Goal: Task Accomplishment & Management: Manage account settings

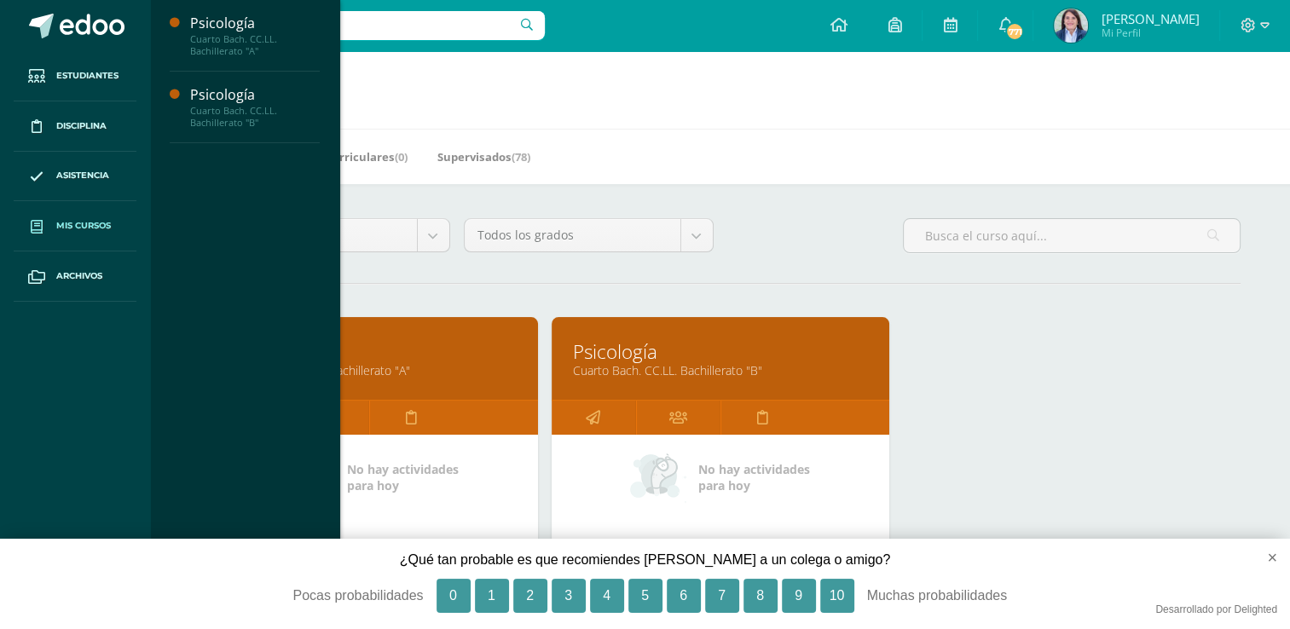
click at [441, 350] on link "Psicología" at bounding box center [369, 351] width 295 height 26
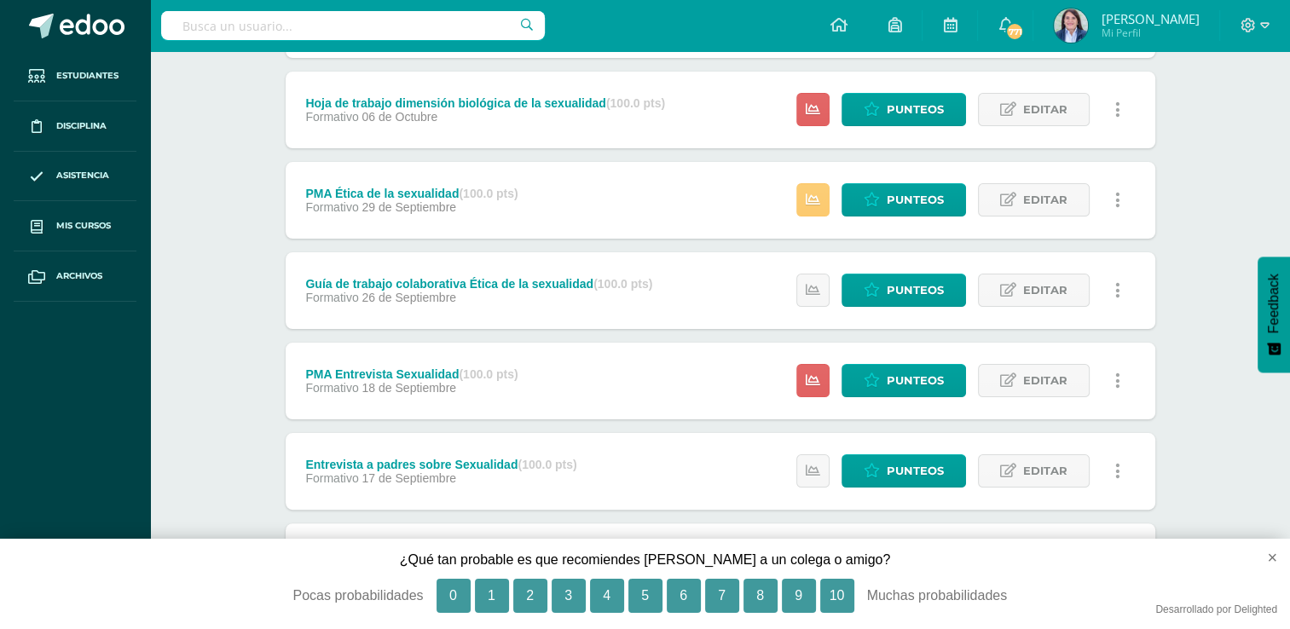
scroll to position [369, 0]
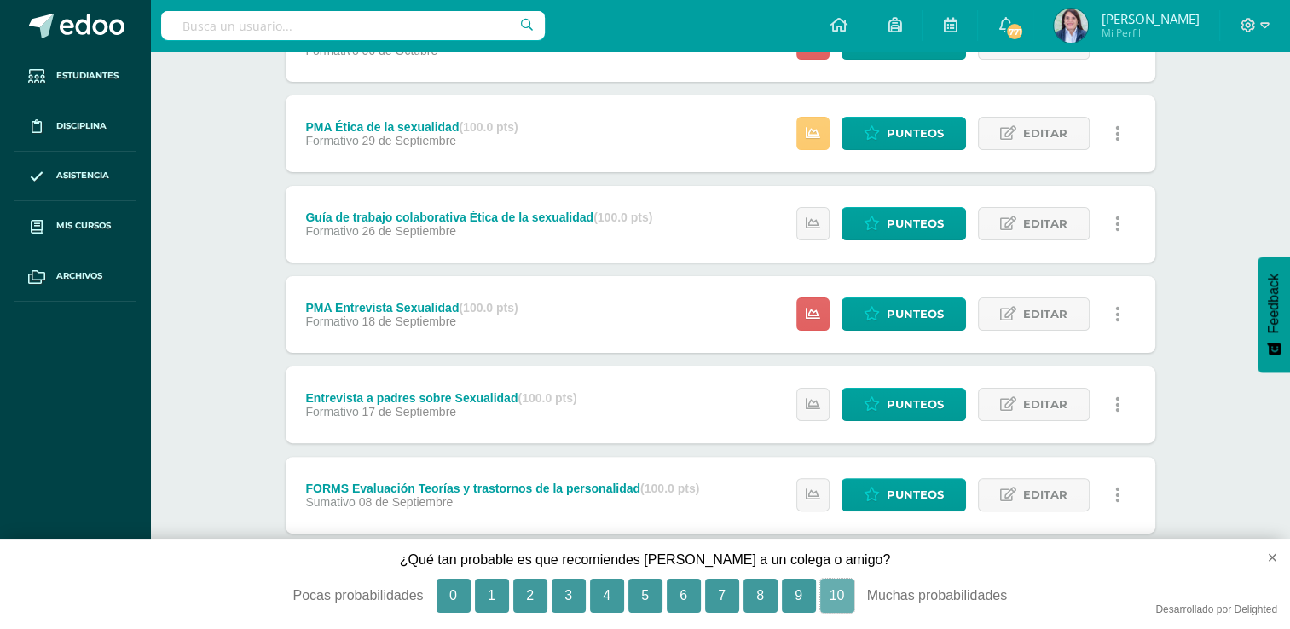
click at [833, 591] on button "10" at bounding box center [837, 596] width 34 height 34
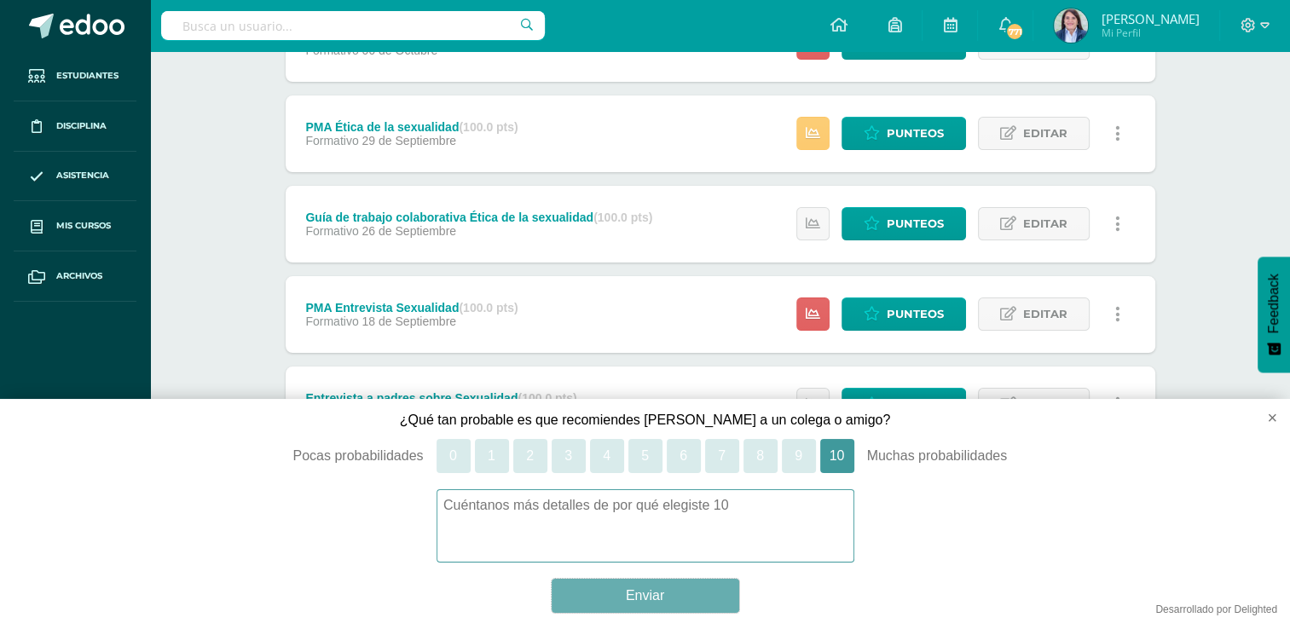
click at [650, 593] on button "Enviar" at bounding box center [646, 596] width 188 height 34
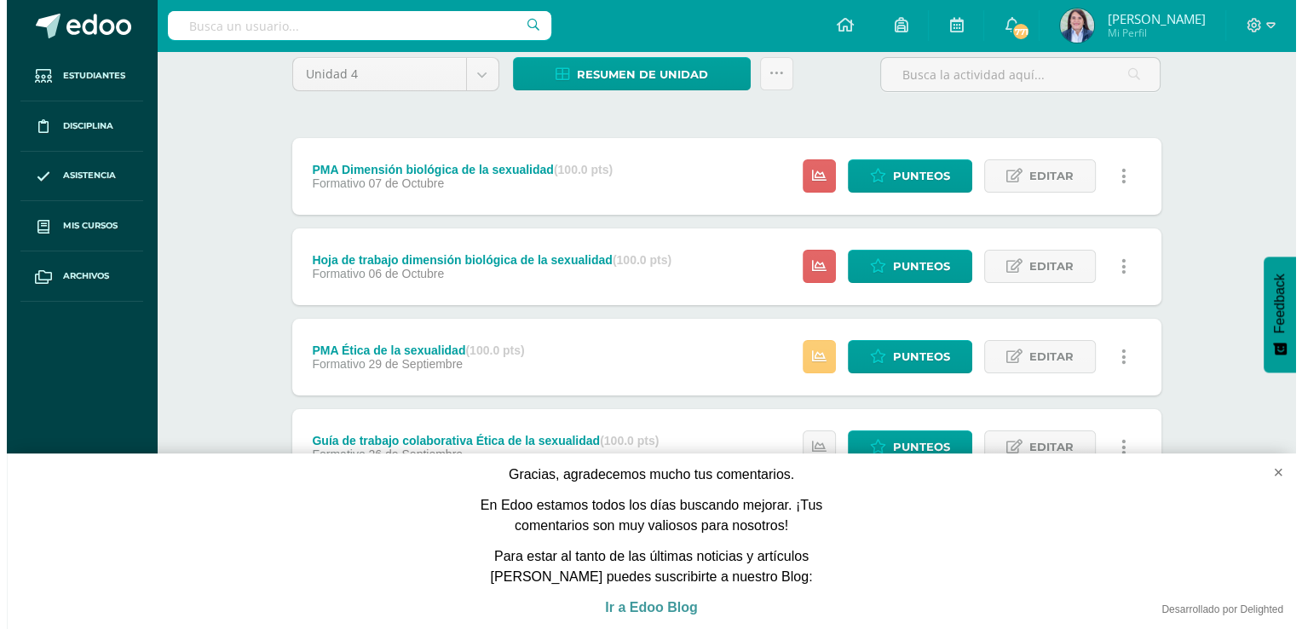
scroll to position [126, 0]
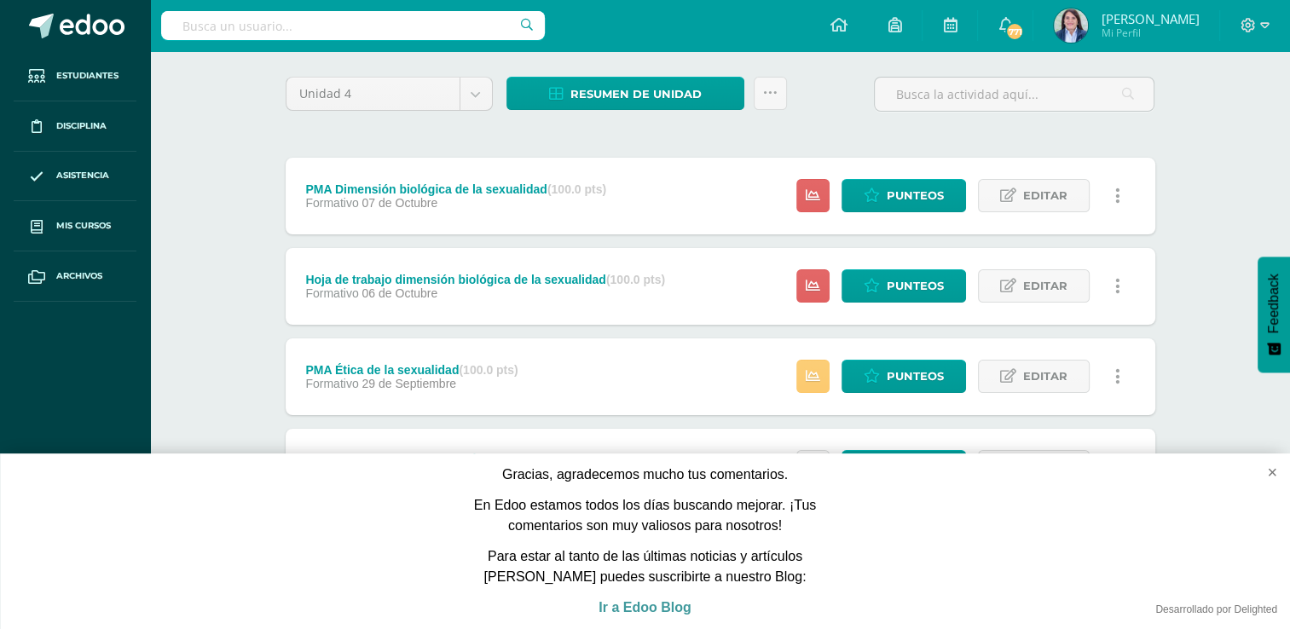
click at [1119, 287] on link at bounding box center [1117, 285] width 33 height 33
click at [1067, 394] on link "Eliminar" at bounding box center [1086, 394] width 175 height 26
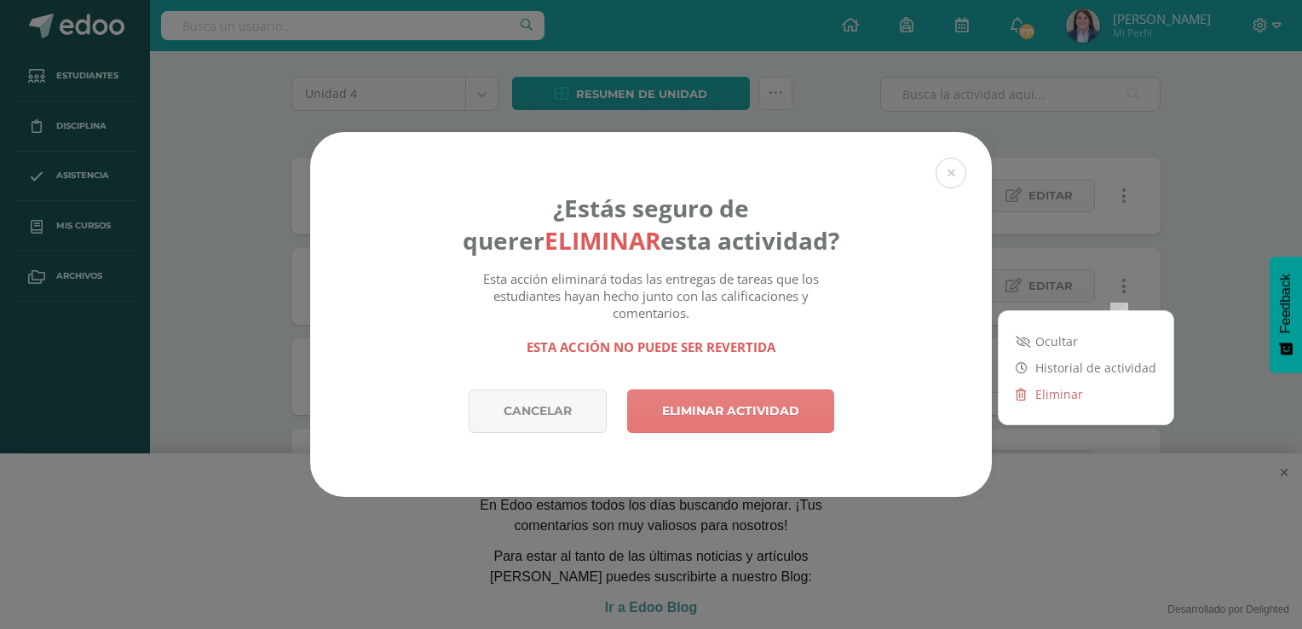
click at [762, 409] on link "Eliminar actividad" at bounding box center [730, 411] width 207 height 43
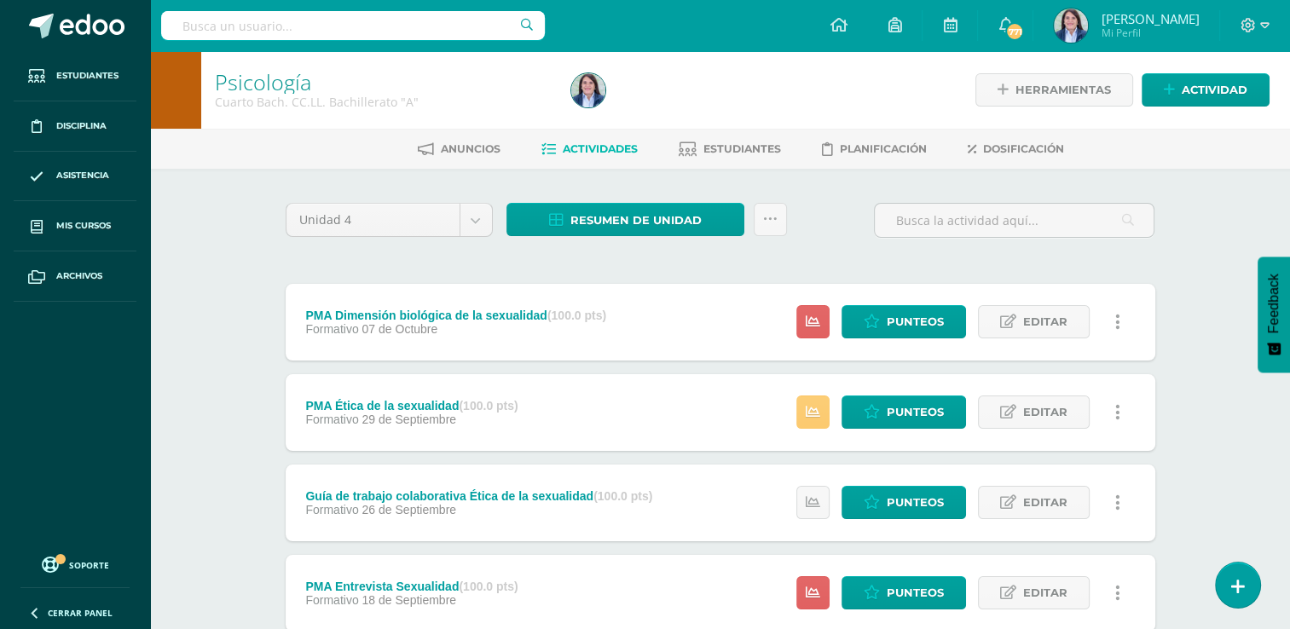
click at [1117, 319] on icon at bounding box center [1117, 322] width 5 height 19
click at [1053, 426] on link "Eliminar" at bounding box center [1086, 430] width 175 height 26
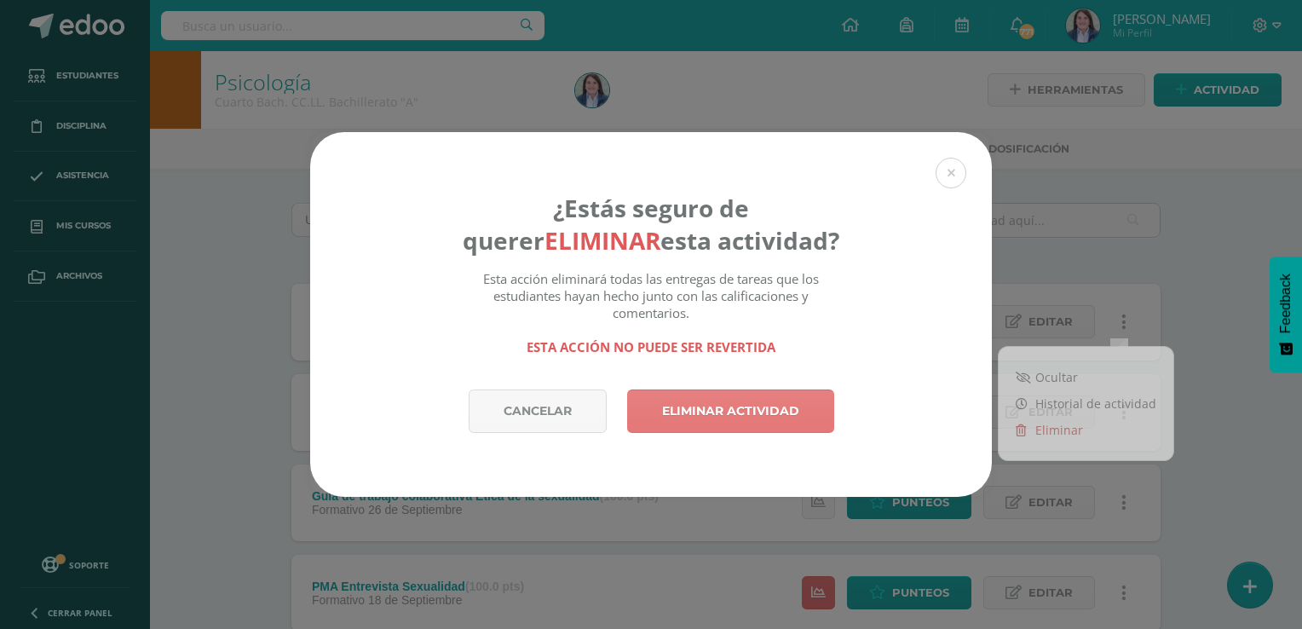
click at [719, 406] on link "Eliminar actividad" at bounding box center [730, 411] width 207 height 43
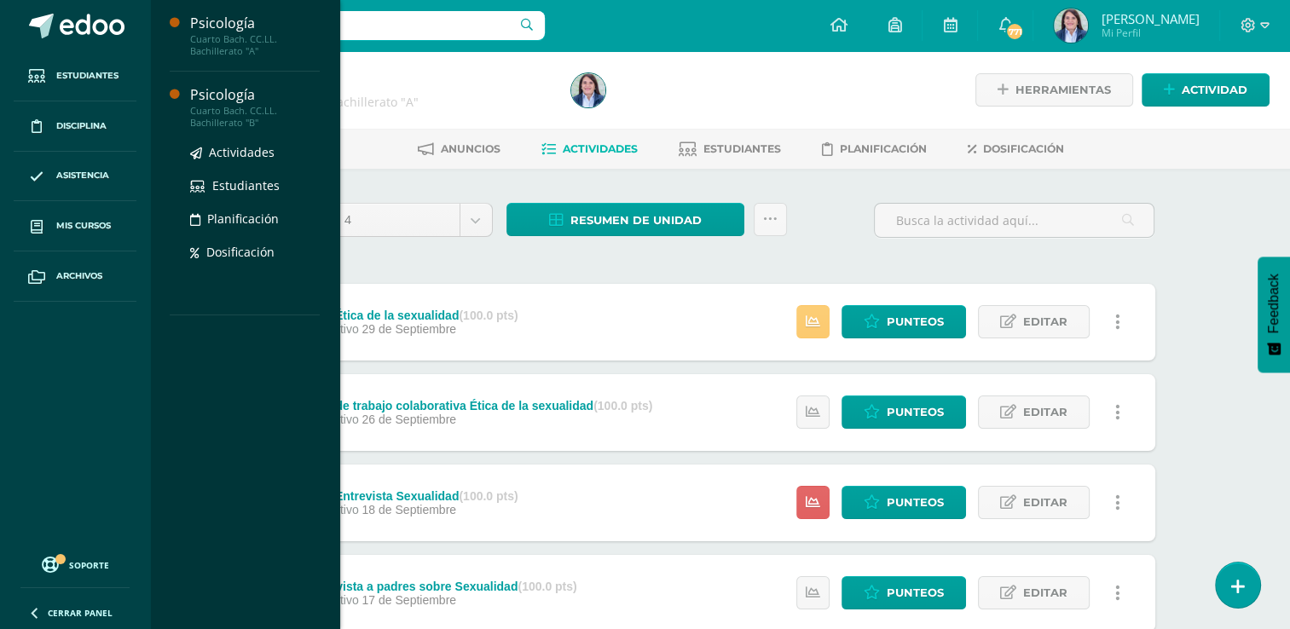
click at [231, 106] on div "Cuarto Bach. CC.LL. Bachillerato "B"" at bounding box center [255, 117] width 130 height 24
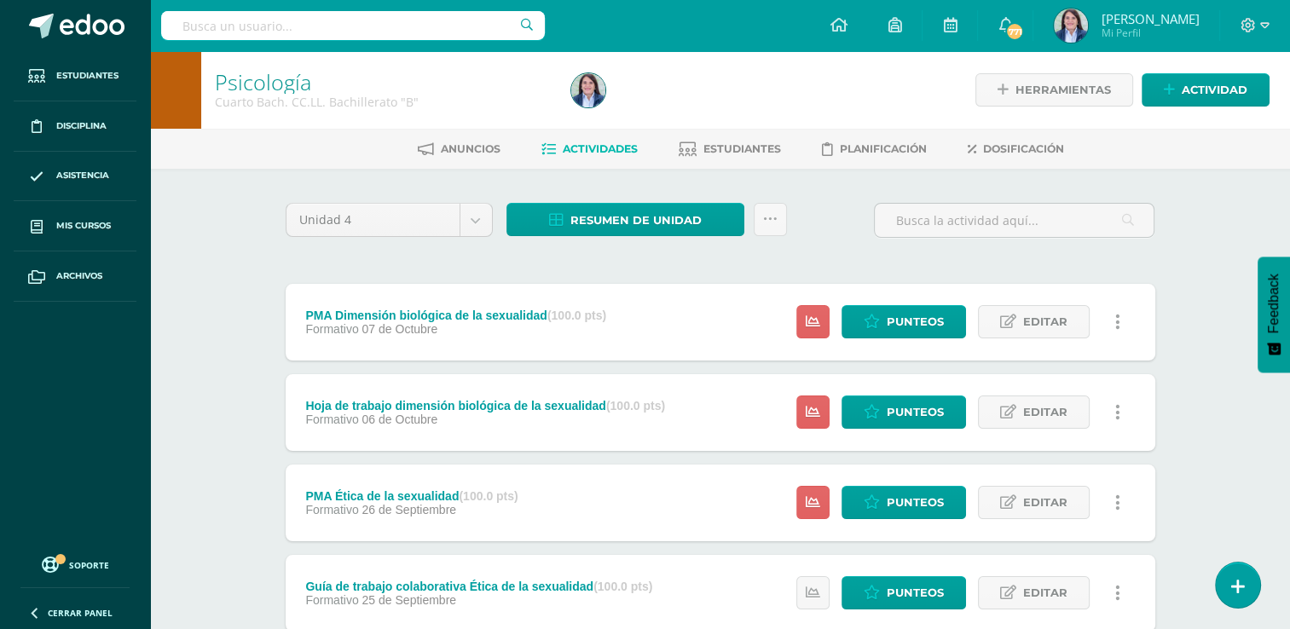
click at [1118, 414] on icon at bounding box center [1117, 412] width 5 height 19
click at [1061, 520] on link "Eliminar" at bounding box center [1086, 520] width 175 height 26
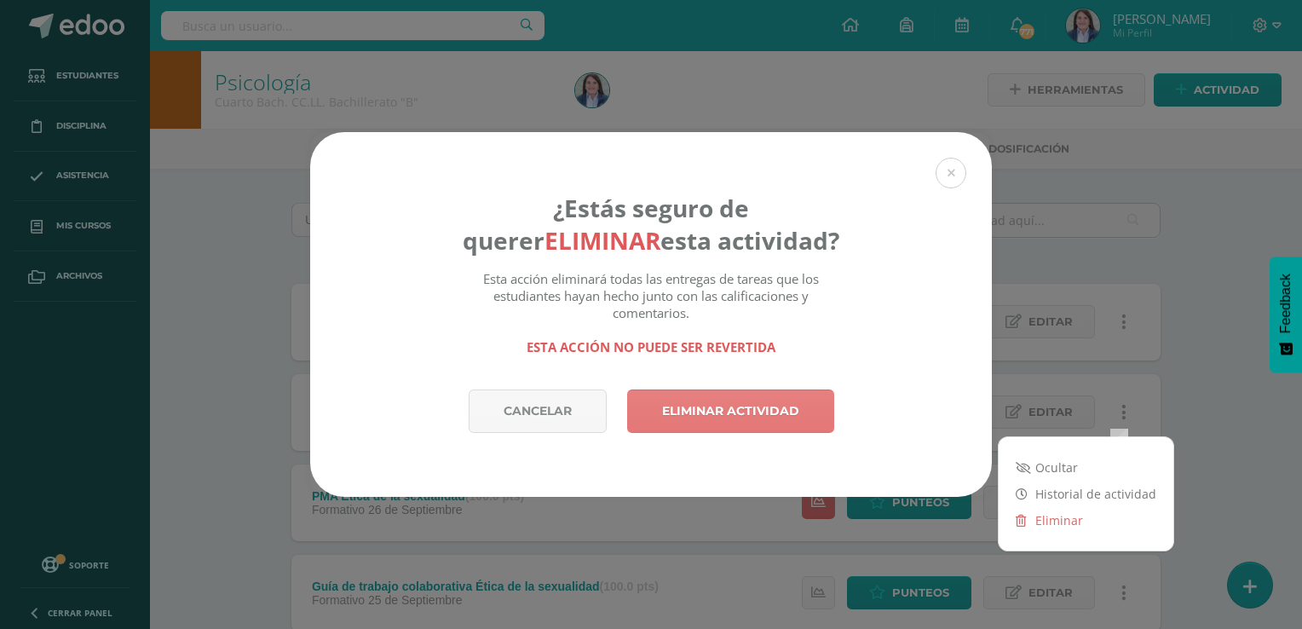
click at [714, 401] on link "Eliminar actividad" at bounding box center [730, 411] width 207 height 43
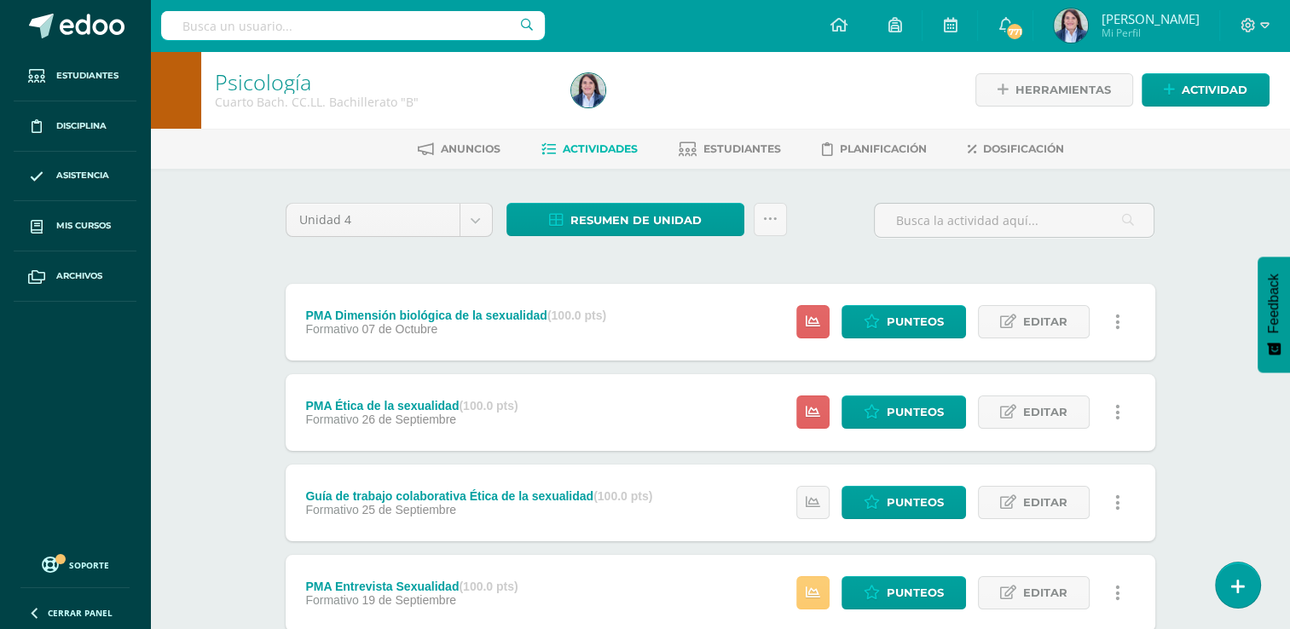
click at [1114, 323] on link at bounding box center [1117, 321] width 33 height 33
click at [1054, 431] on link "Eliminar" at bounding box center [1086, 430] width 175 height 26
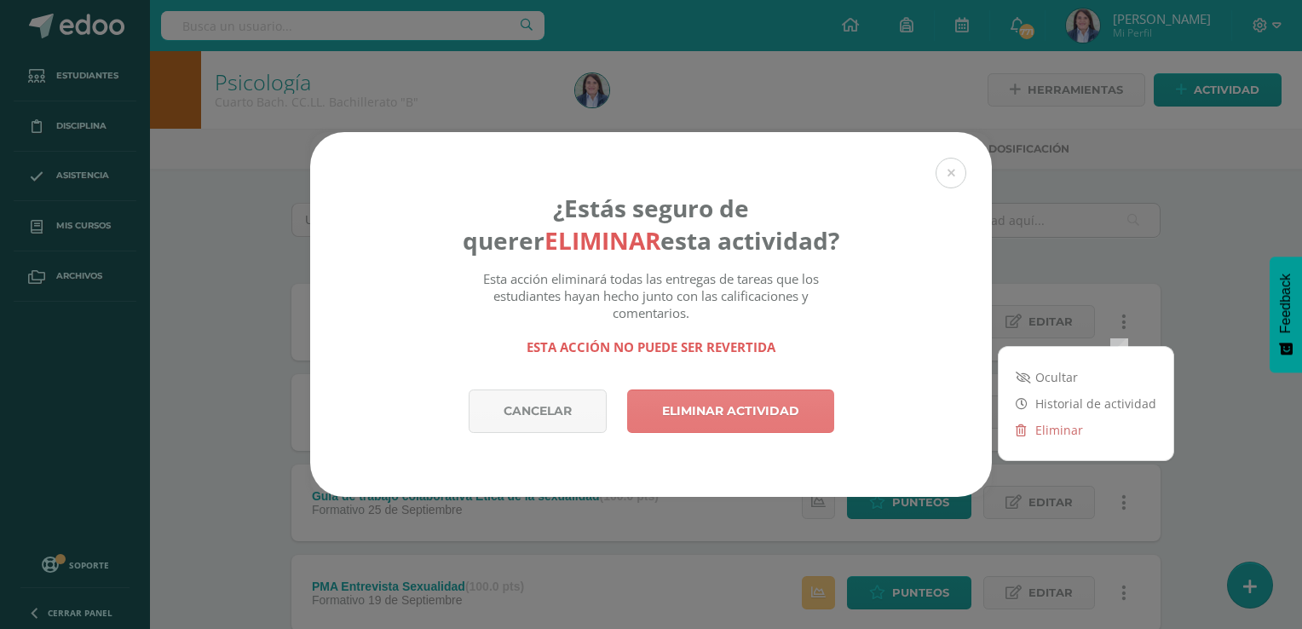
click at [735, 409] on link "Eliminar actividad" at bounding box center [730, 411] width 207 height 43
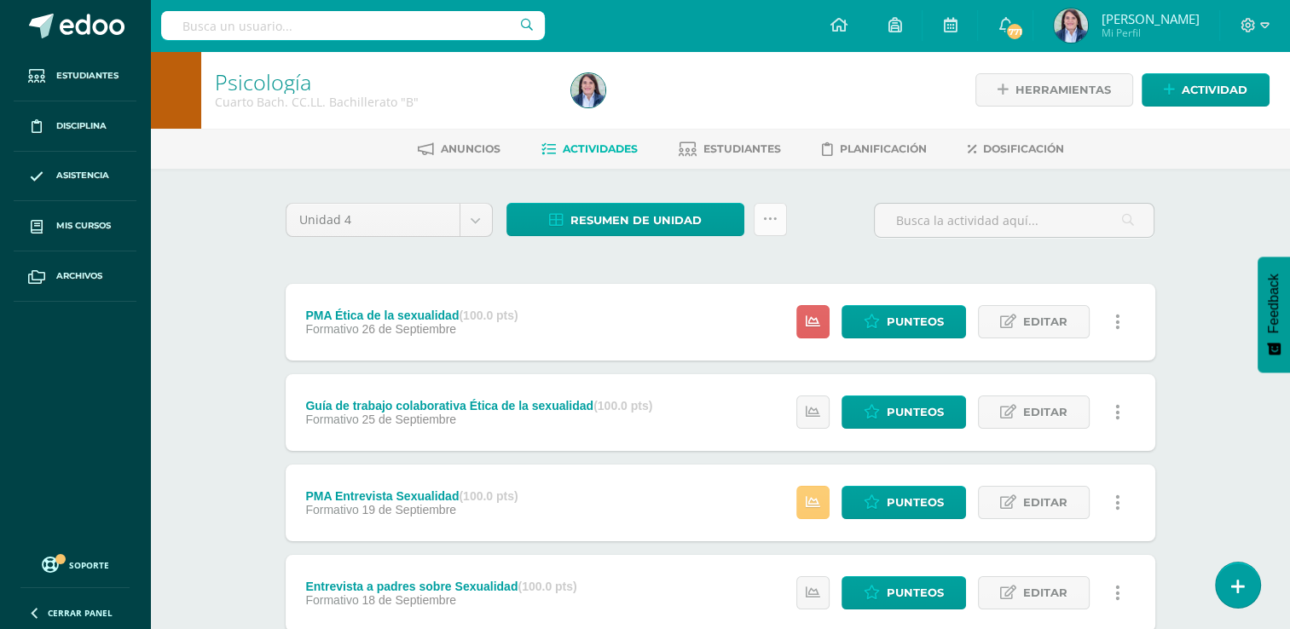
click at [771, 218] on icon at bounding box center [770, 219] width 14 height 14
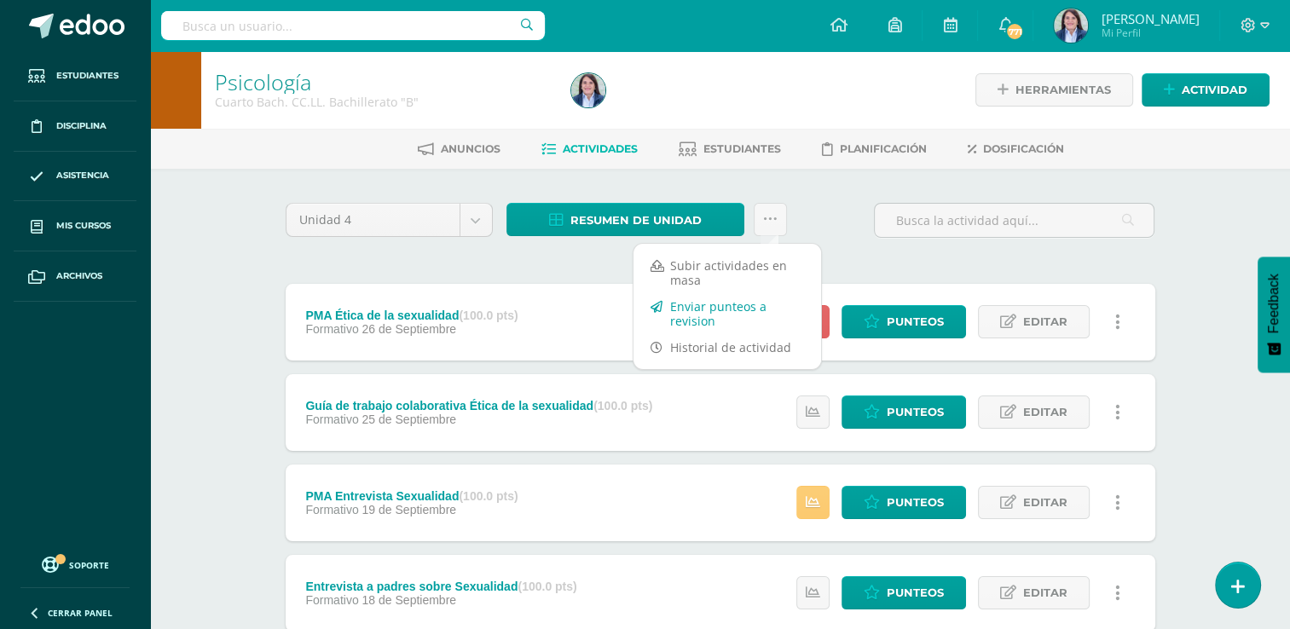
click at [689, 313] on link "Enviar punteos a revision" at bounding box center [727, 313] width 188 height 41
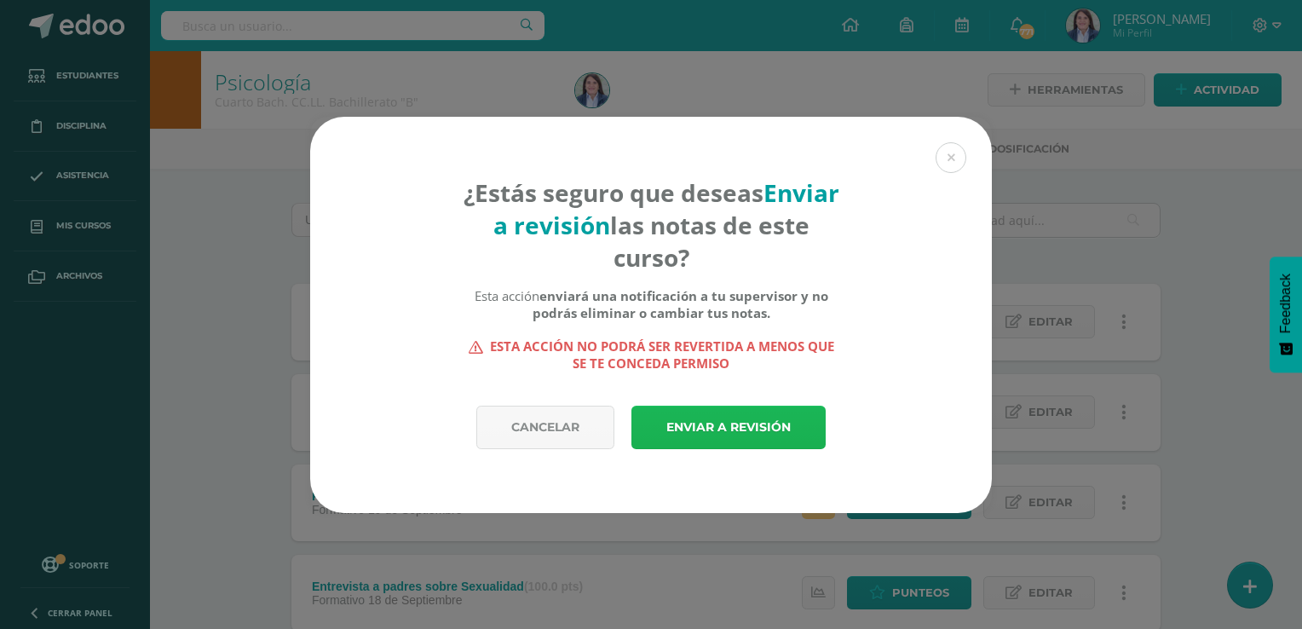
click at [756, 428] on link "Enviar a revisión" at bounding box center [729, 427] width 194 height 43
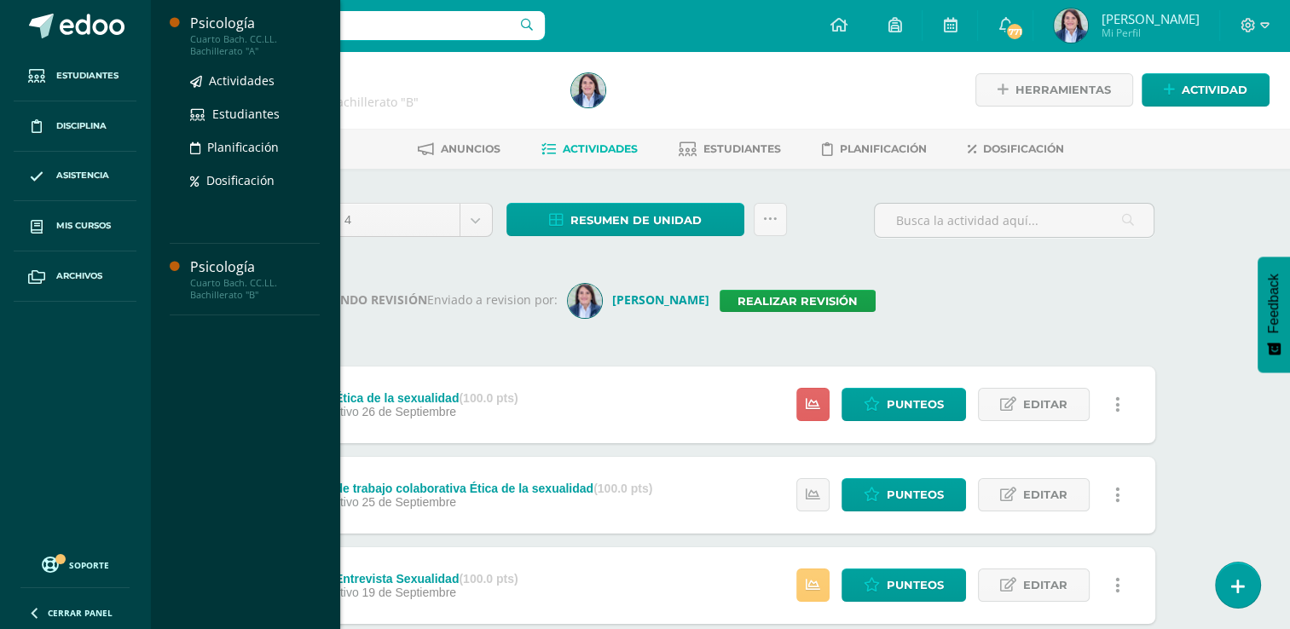
click at [225, 41] on div "Cuarto Bach. CC.LL. Bachillerato "A"" at bounding box center [255, 45] width 130 height 24
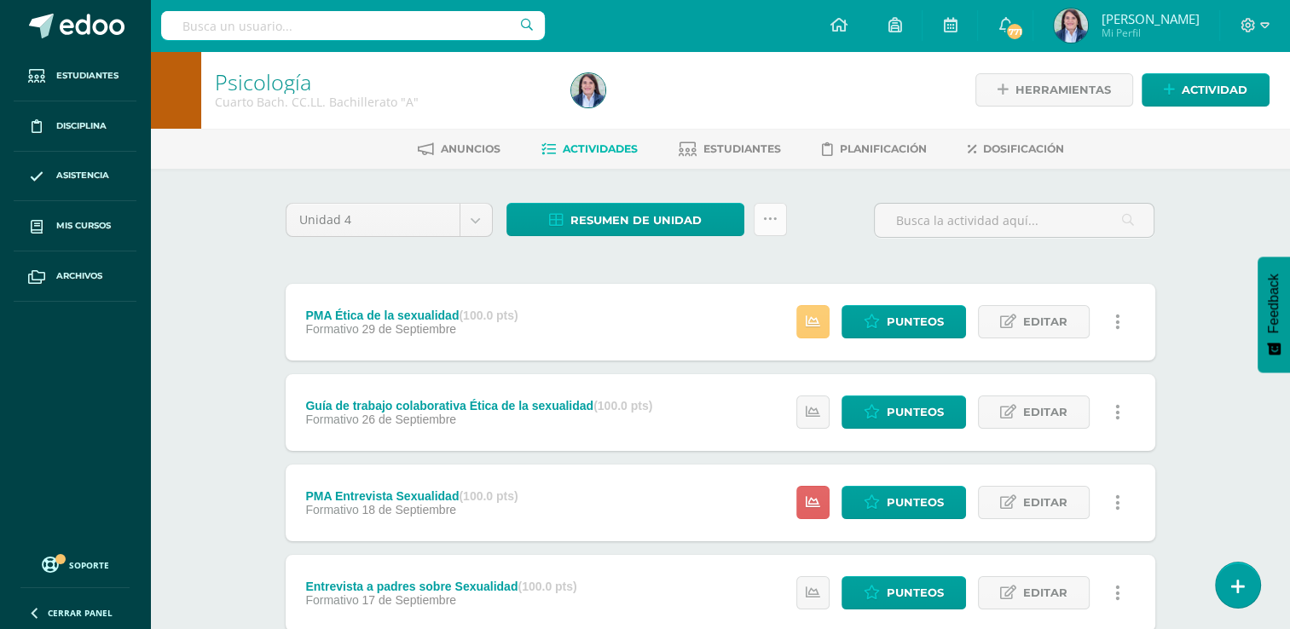
click at [768, 218] on icon at bounding box center [770, 219] width 14 height 14
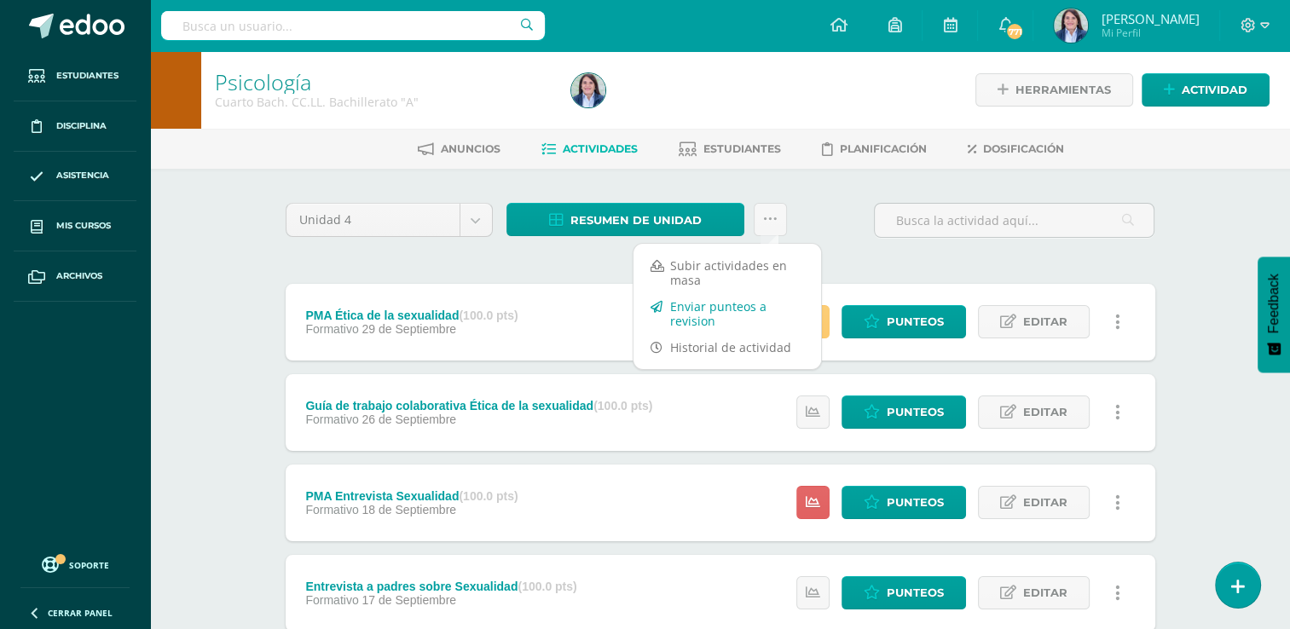
click at [696, 312] on link "Enviar punteos a revision" at bounding box center [727, 313] width 188 height 41
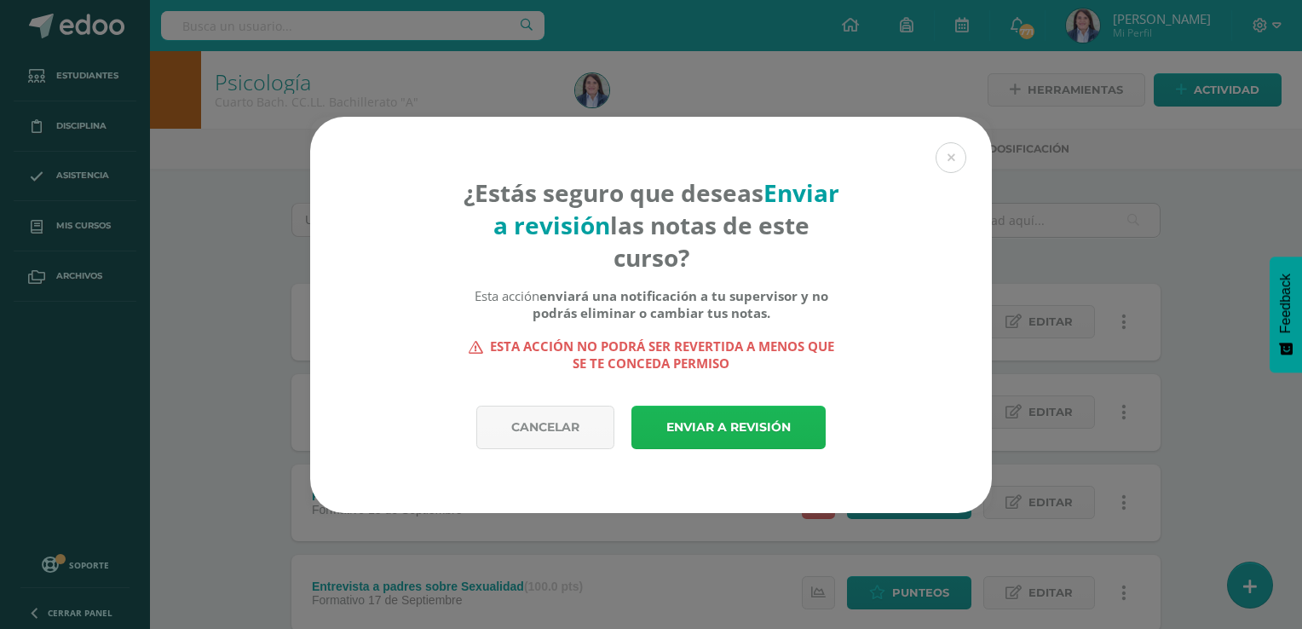
click at [713, 434] on link "Enviar a revisión" at bounding box center [729, 427] width 194 height 43
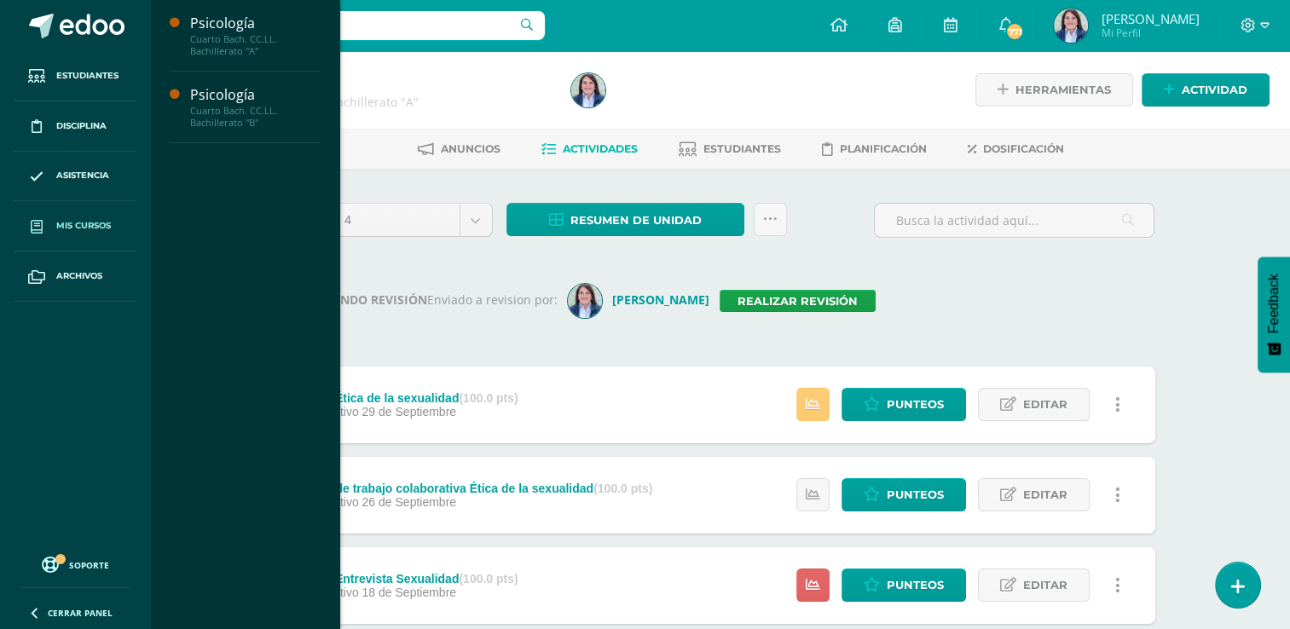
click at [84, 225] on span "Mis cursos" at bounding box center [83, 226] width 55 height 14
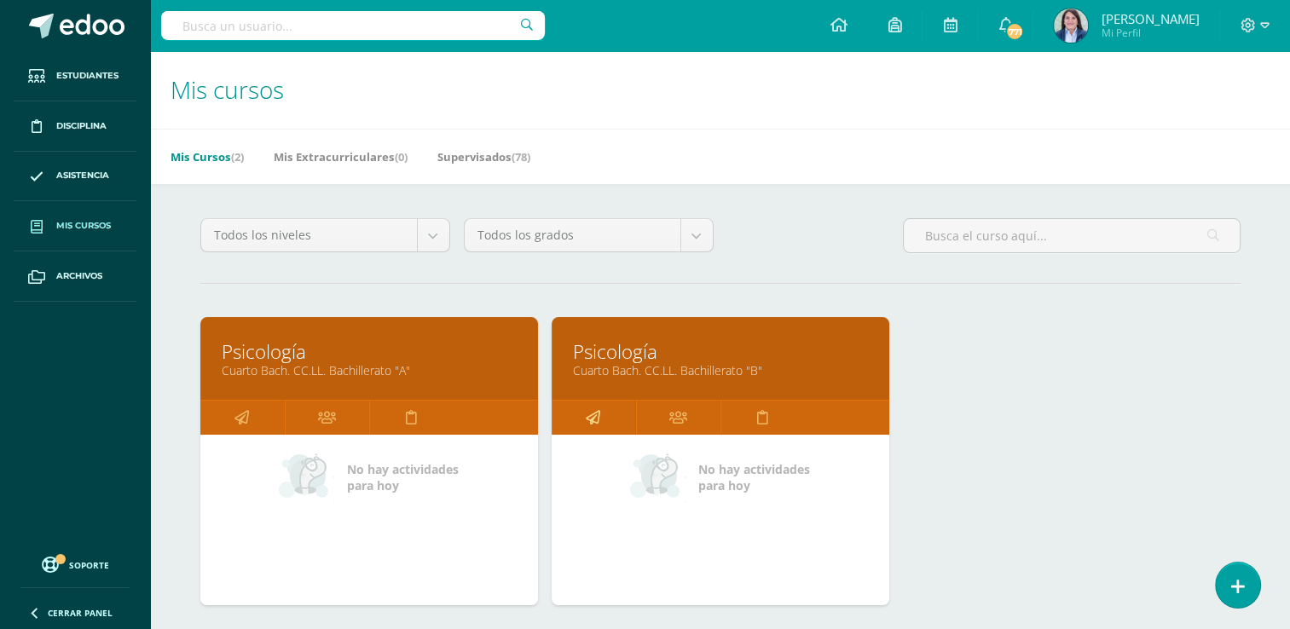
click at [590, 417] on icon at bounding box center [593, 417] width 14 height 33
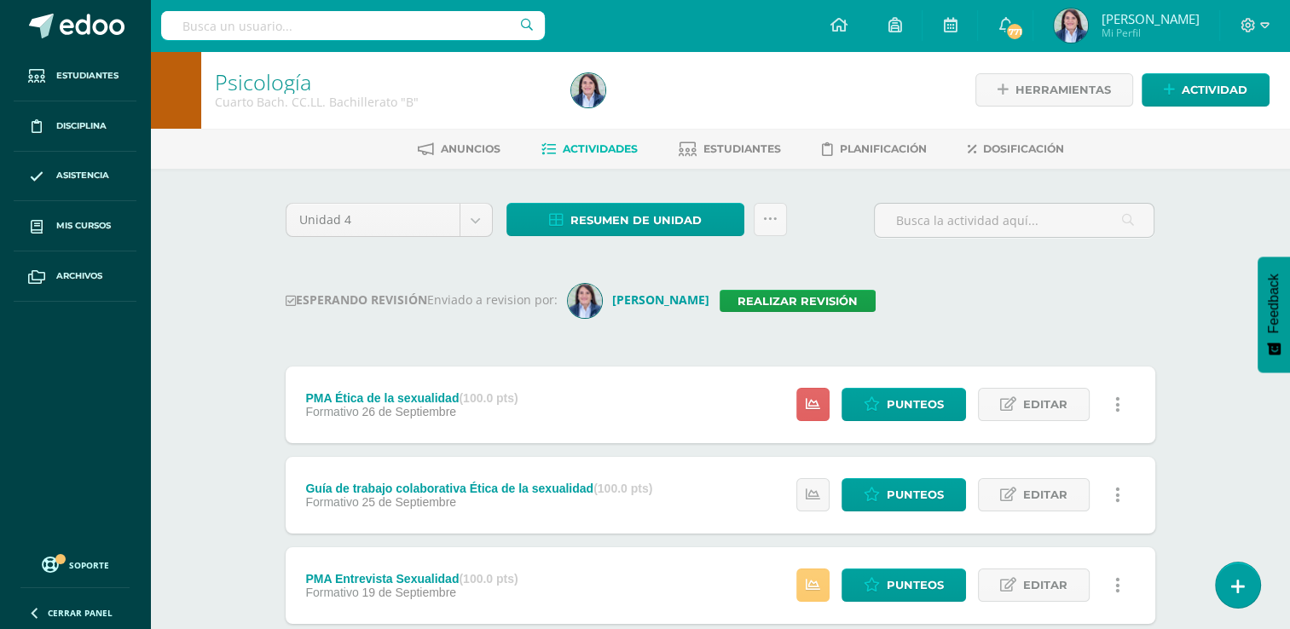
click at [926, 288] on div "ESPERANDO REVISIÓN Enviado a revision por: Ana Villatoro Realizar revisión" at bounding box center [720, 301] width 869 height 34
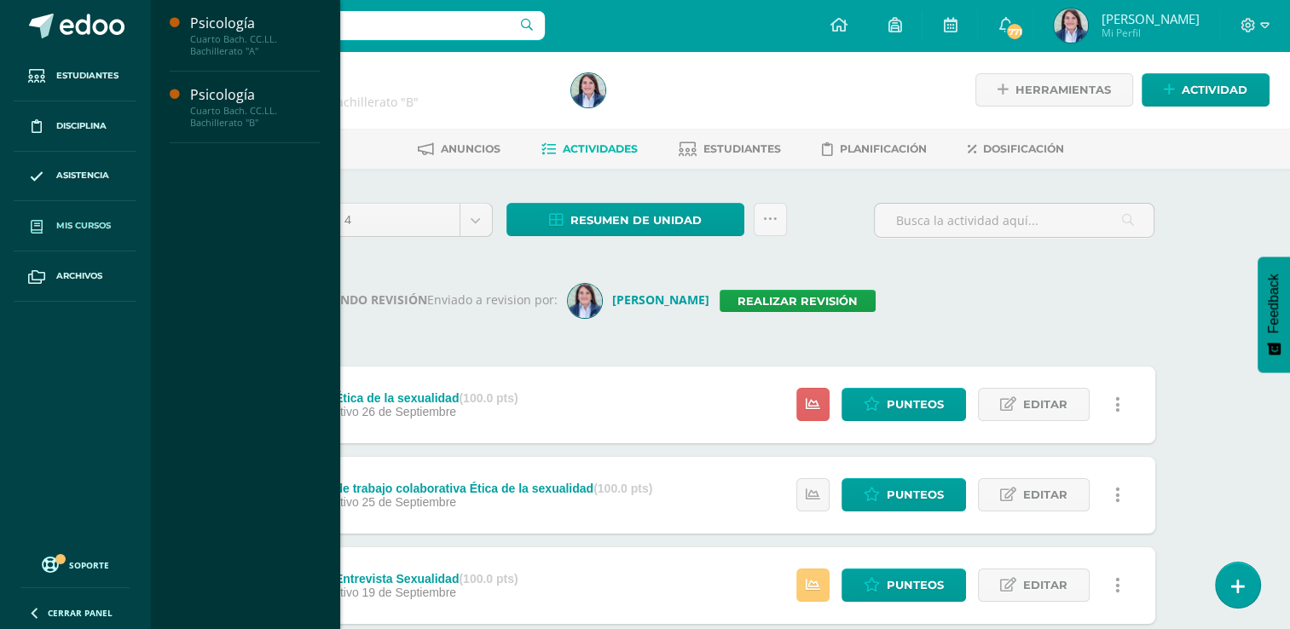
click at [91, 223] on span "Mis cursos" at bounding box center [83, 226] width 55 height 14
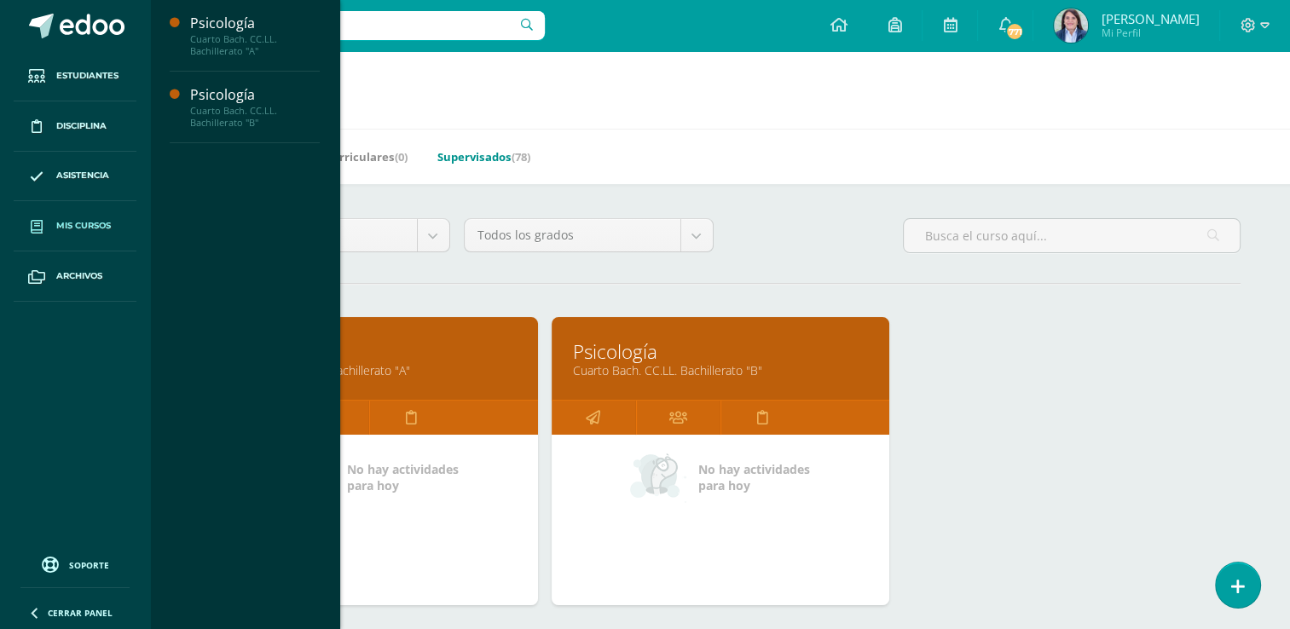
click at [459, 159] on link "Supervisados (78)" at bounding box center [483, 156] width 93 height 27
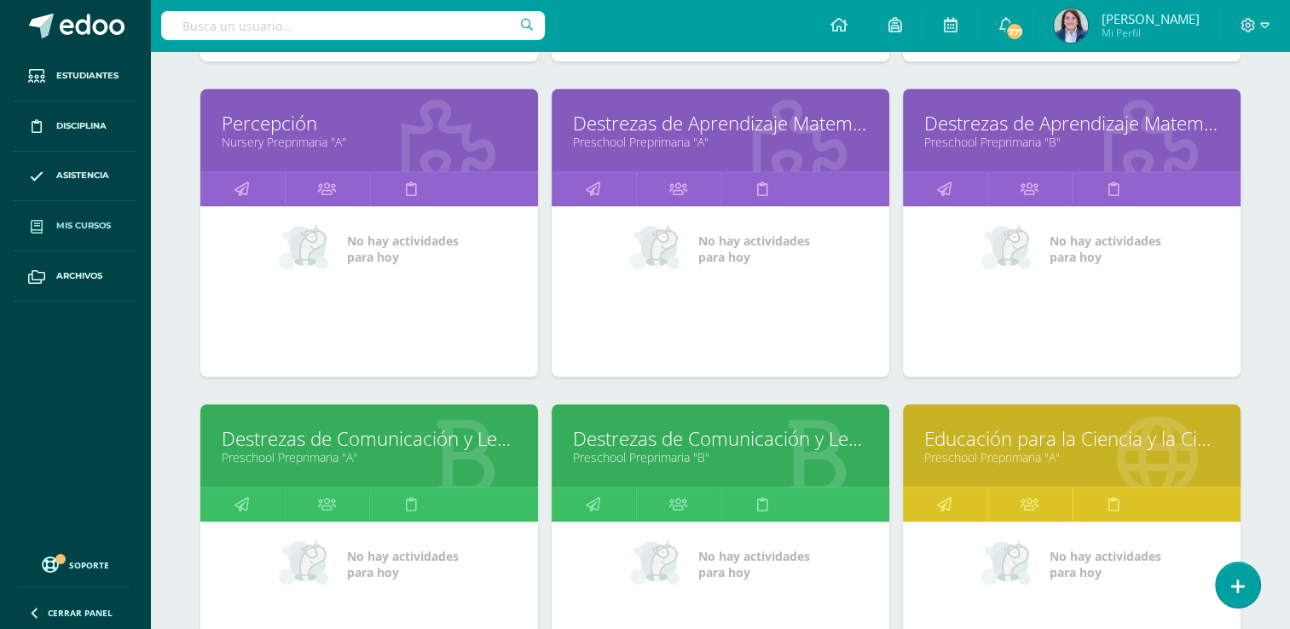
scroll to position [1549, 0]
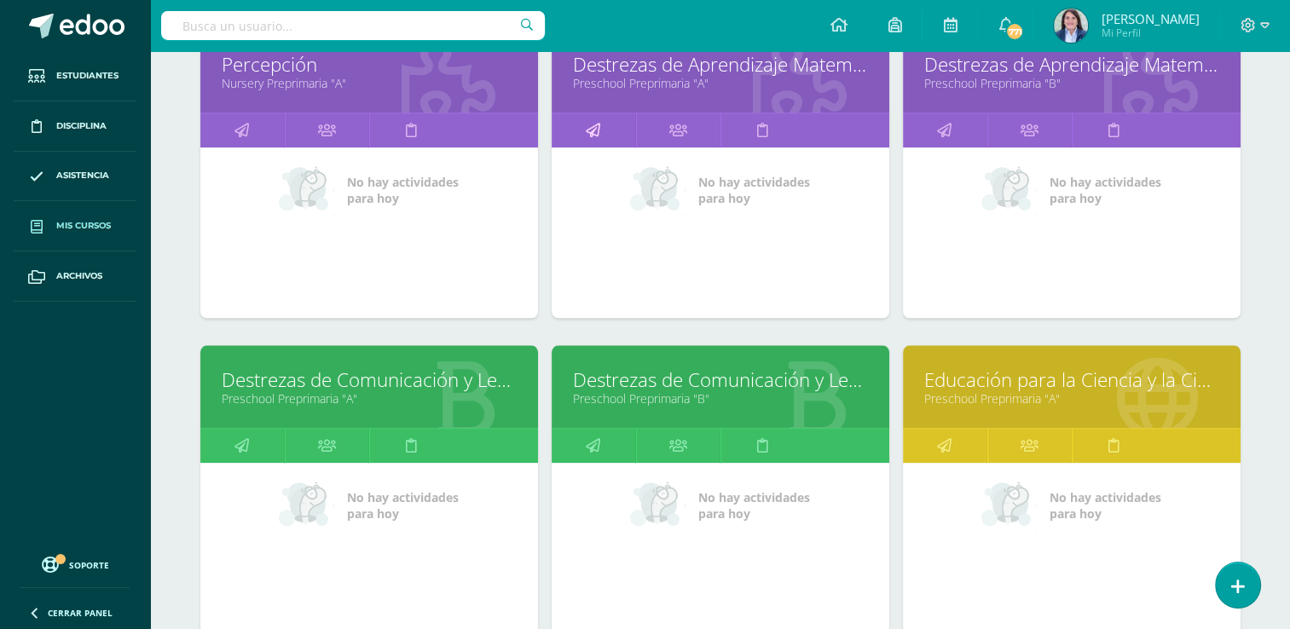
click at [593, 130] on icon at bounding box center [593, 129] width 14 height 33
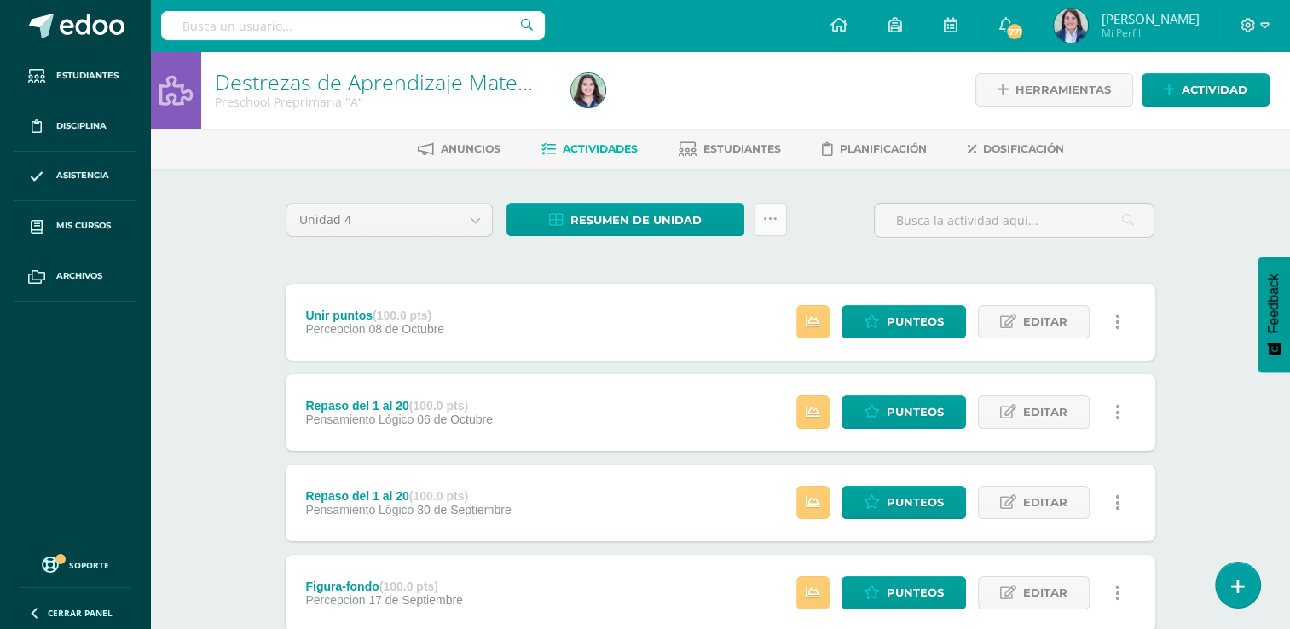
click at [771, 217] on icon at bounding box center [770, 219] width 14 height 14
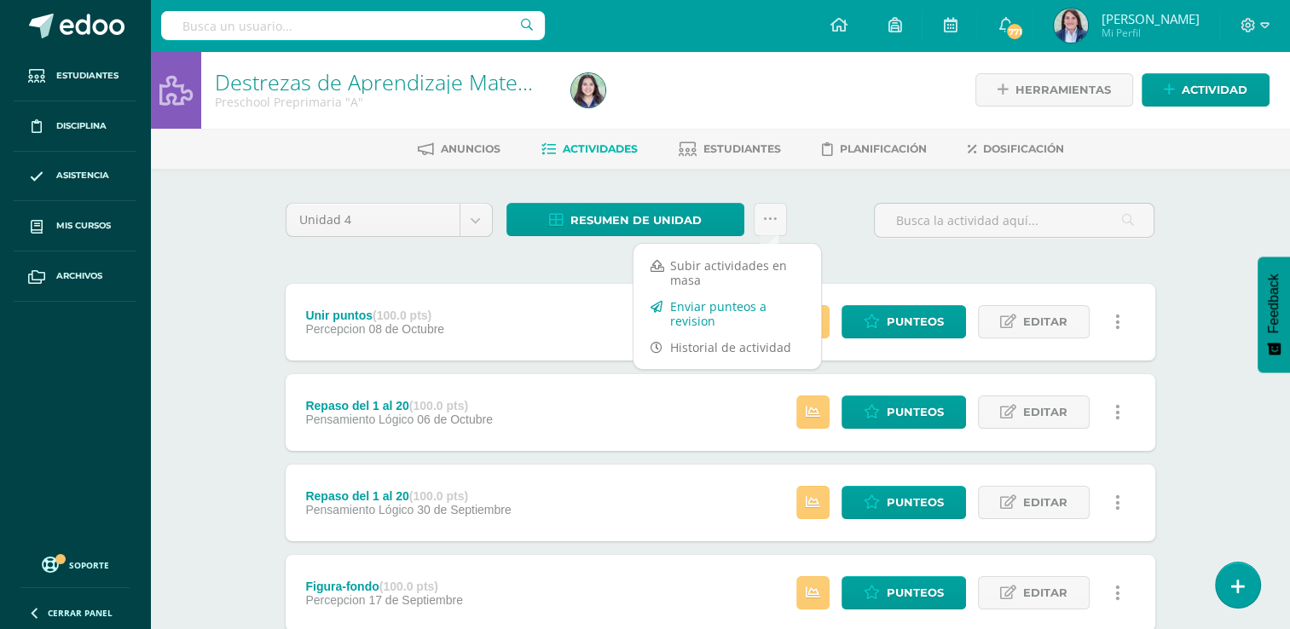
click at [709, 309] on link "Enviar punteos a revision" at bounding box center [727, 313] width 188 height 41
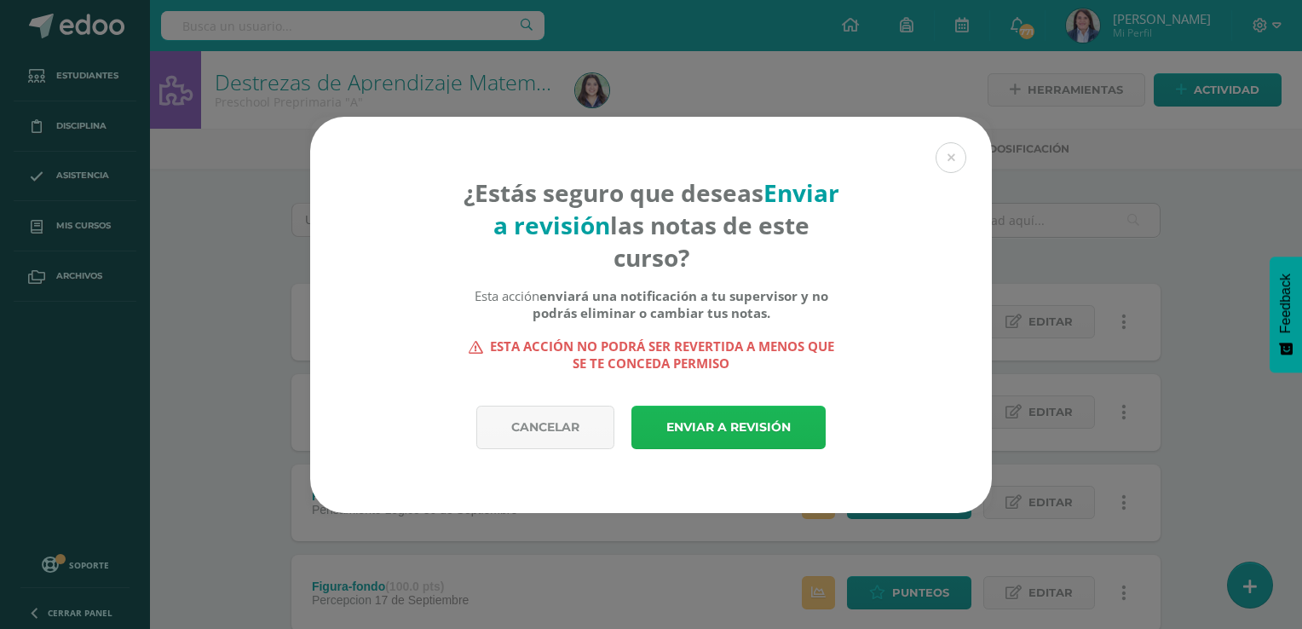
click at [714, 435] on link "Enviar a revisión" at bounding box center [729, 427] width 194 height 43
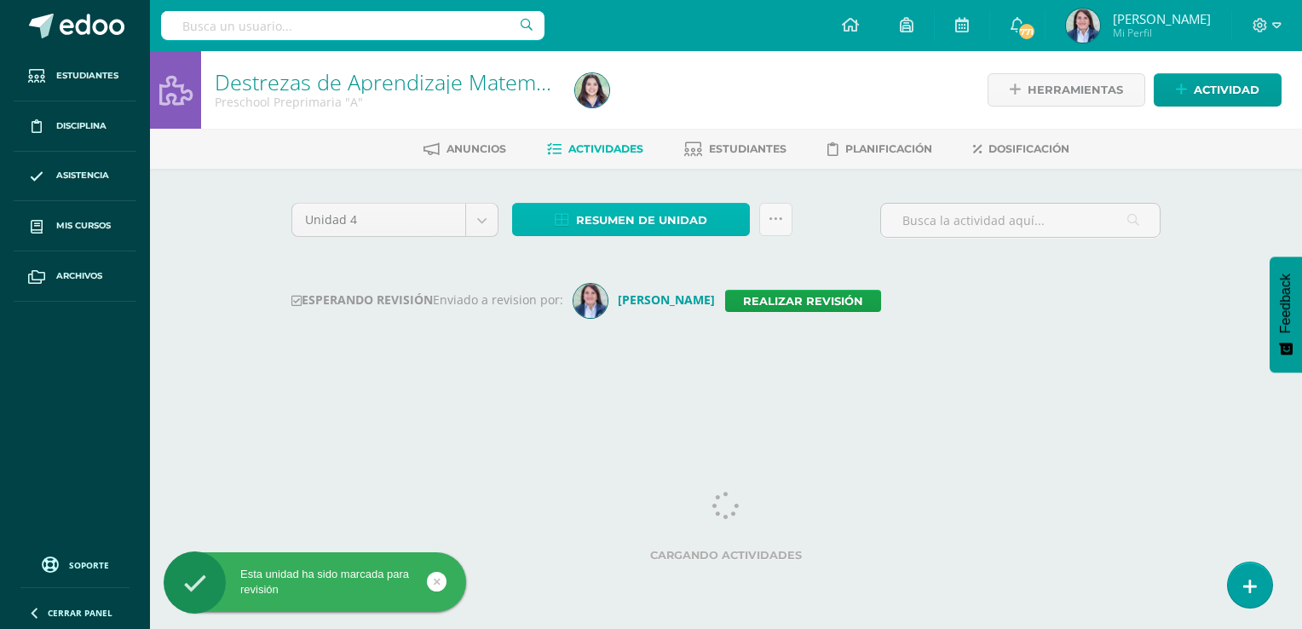
click at [646, 215] on span "Resumen de unidad" at bounding box center [641, 221] width 131 height 32
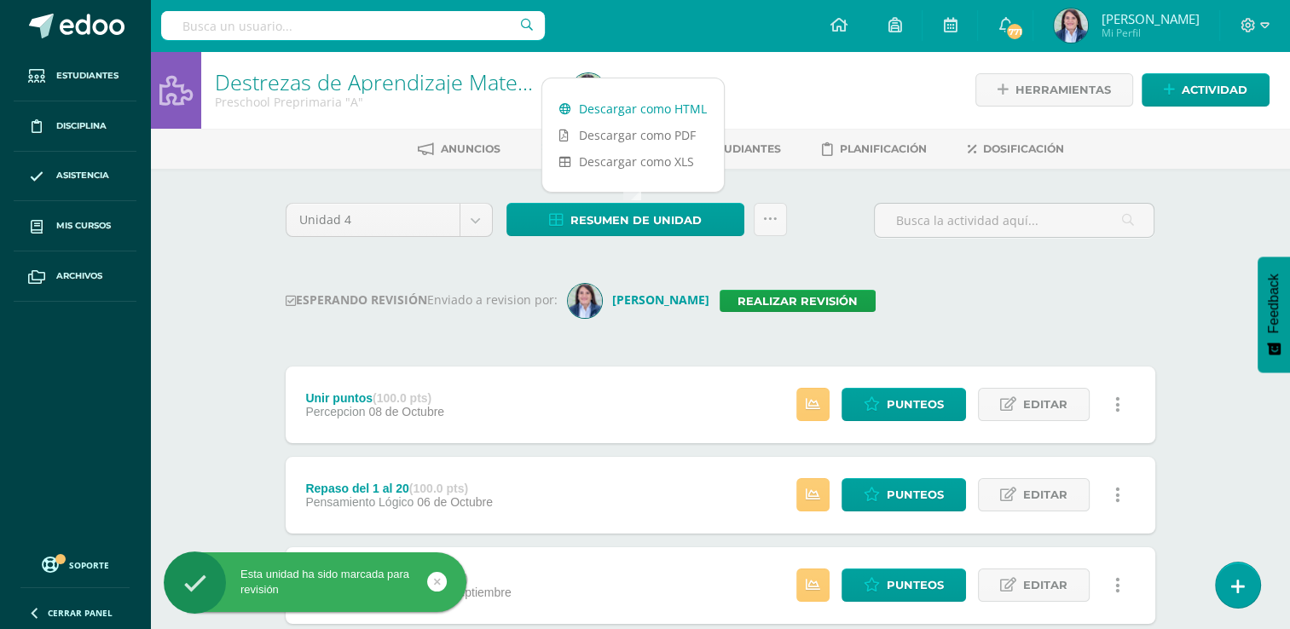
click at [648, 106] on link "Descargar como HTML" at bounding box center [633, 108] width 182 height 26
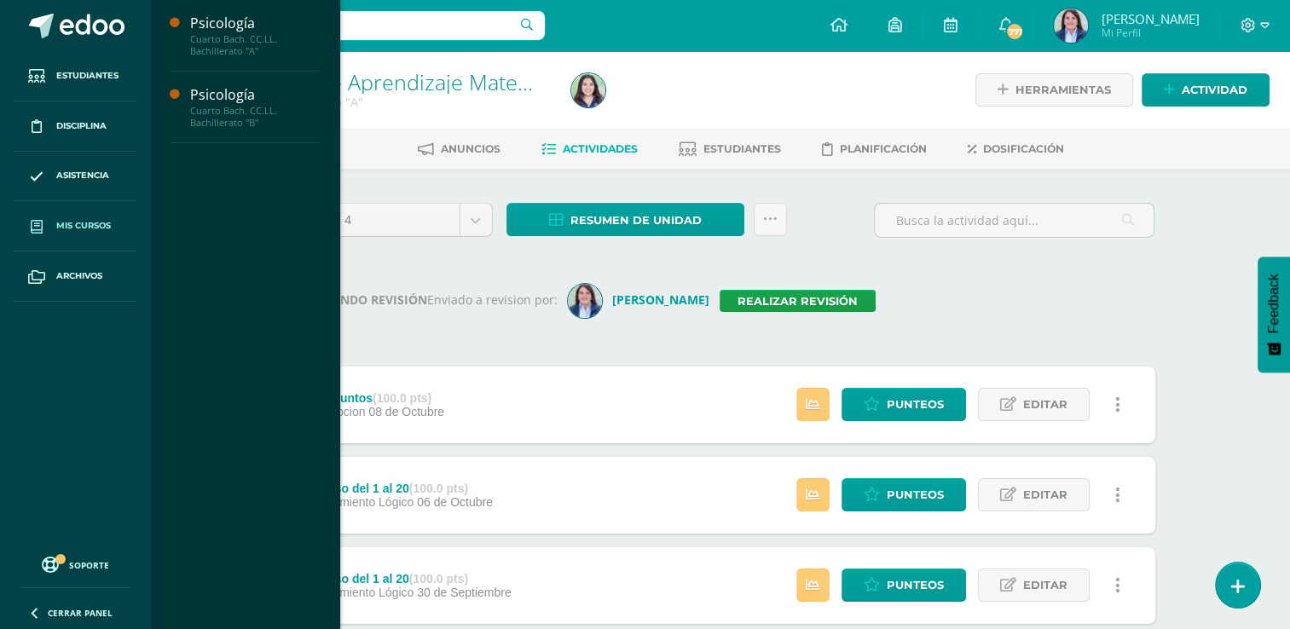
click at [78, 225] on span "Mis cursos" at bounding box center [83, 226] width 55 height 14
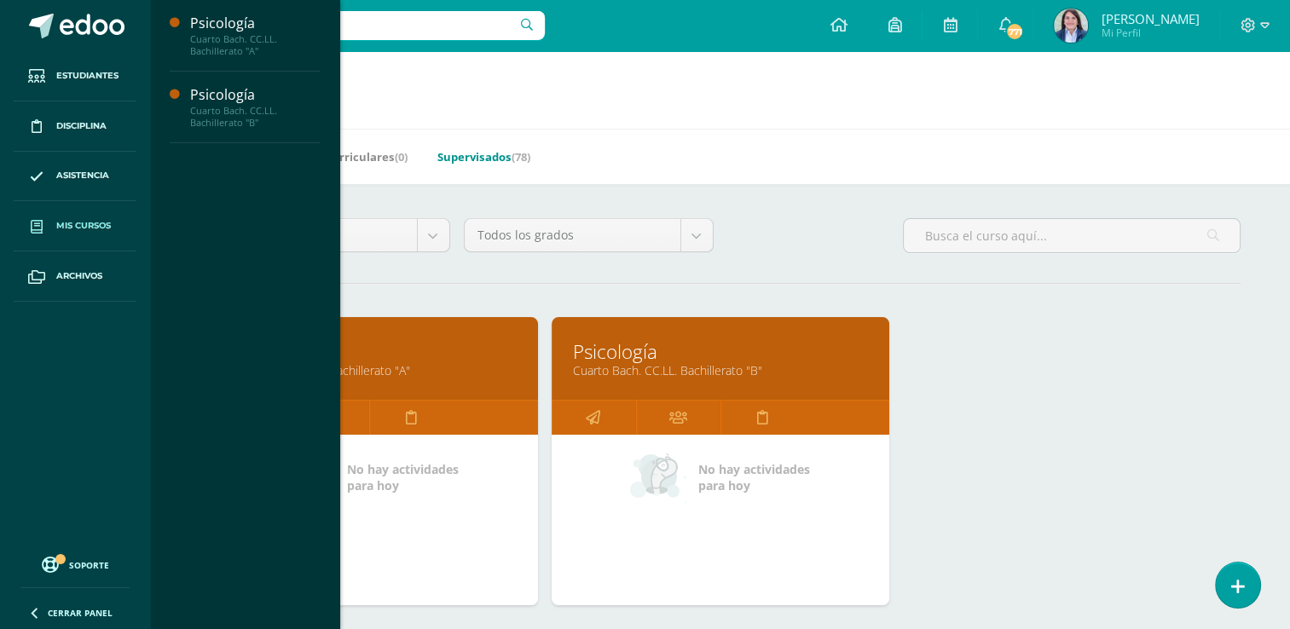
click at [474, 157] on link "Supervisados (78)" at bounding box center [483, 156] width 93 height 27
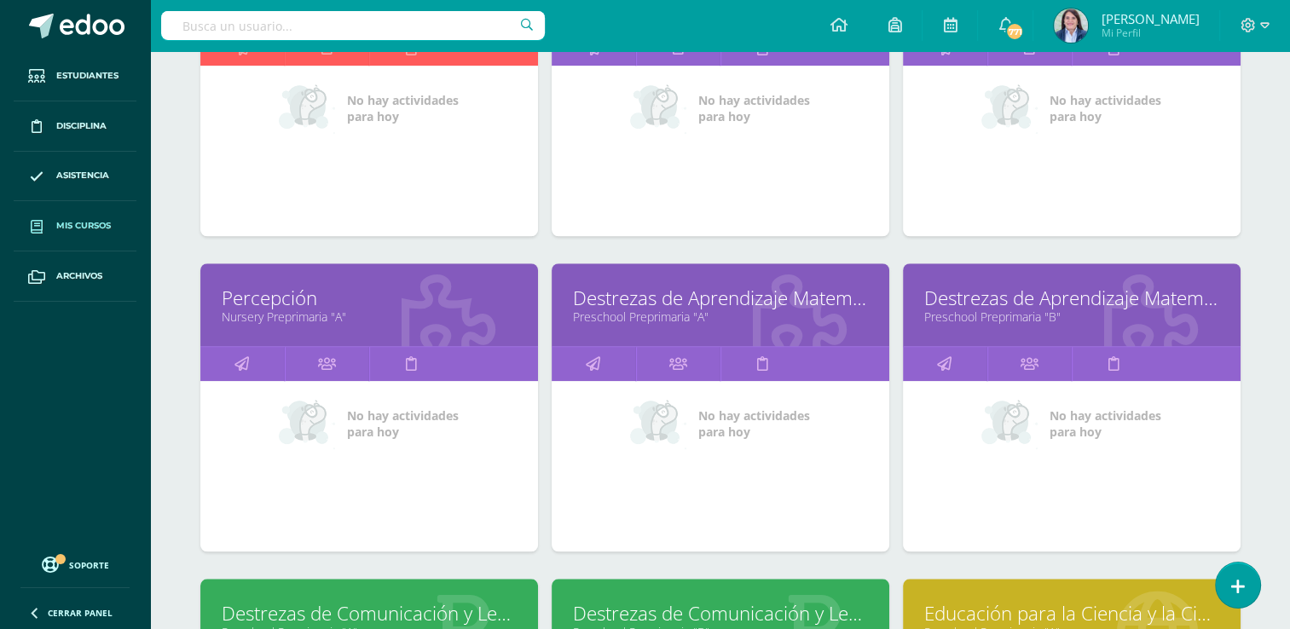
scroll to position [1383, 0]
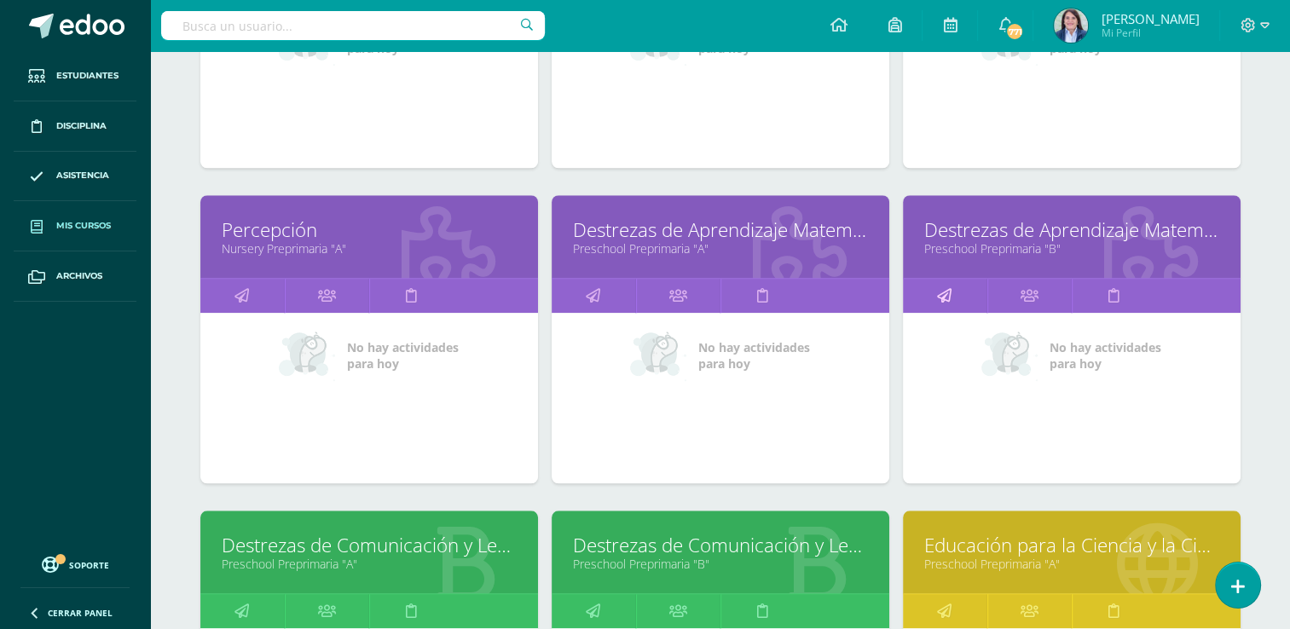
click at [944, 292] on icon at bounding box center [944, 295] width 14 height 33
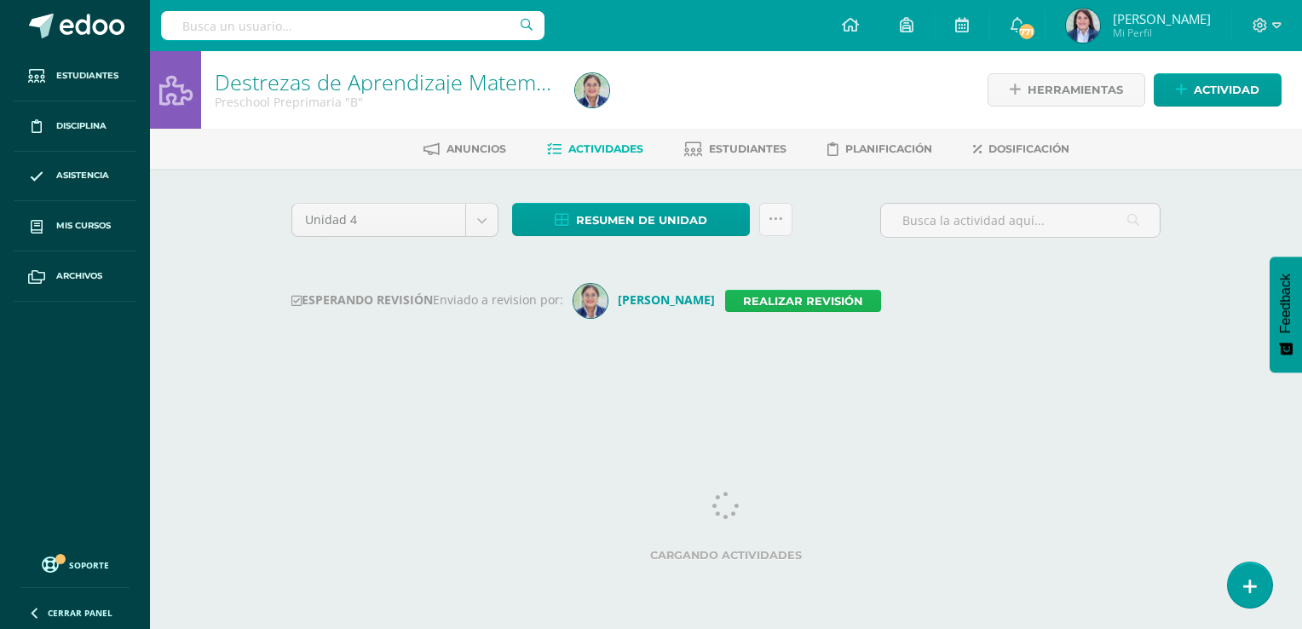
click at [768, 295] on link "Realizar revisión" at bounding box center [803, 301] width 156 height 22
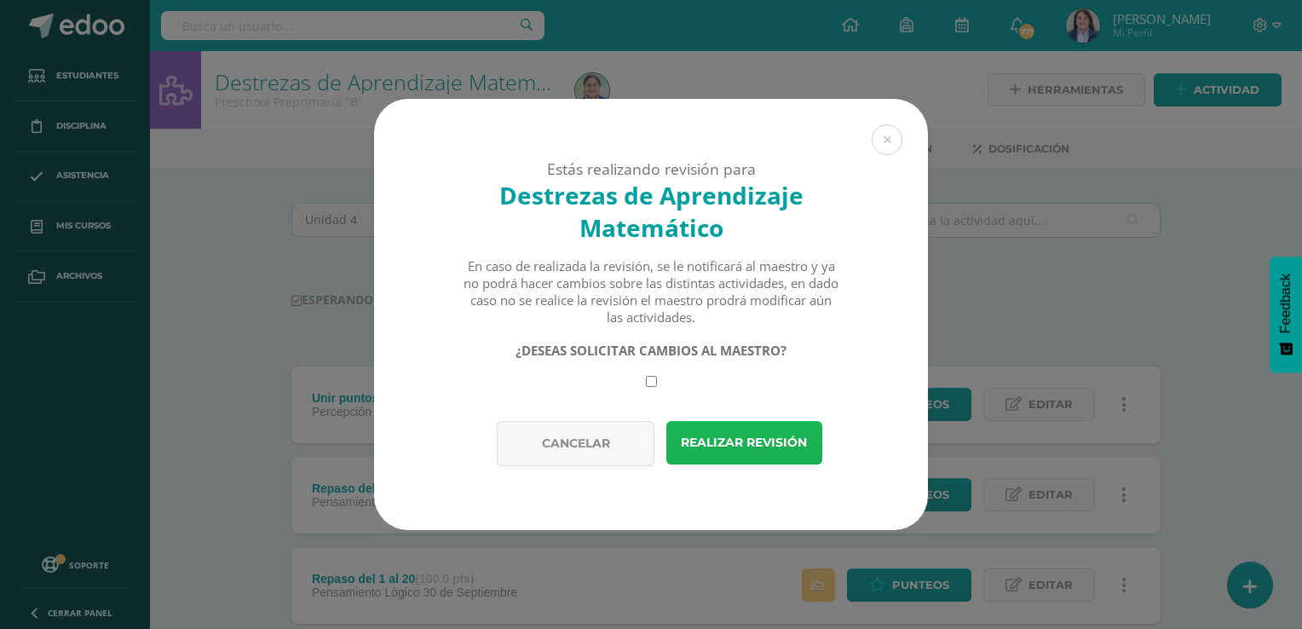
click at [727, 438] on button "Realizar revisión" at bounding box center [745, 442] width 156 height 43
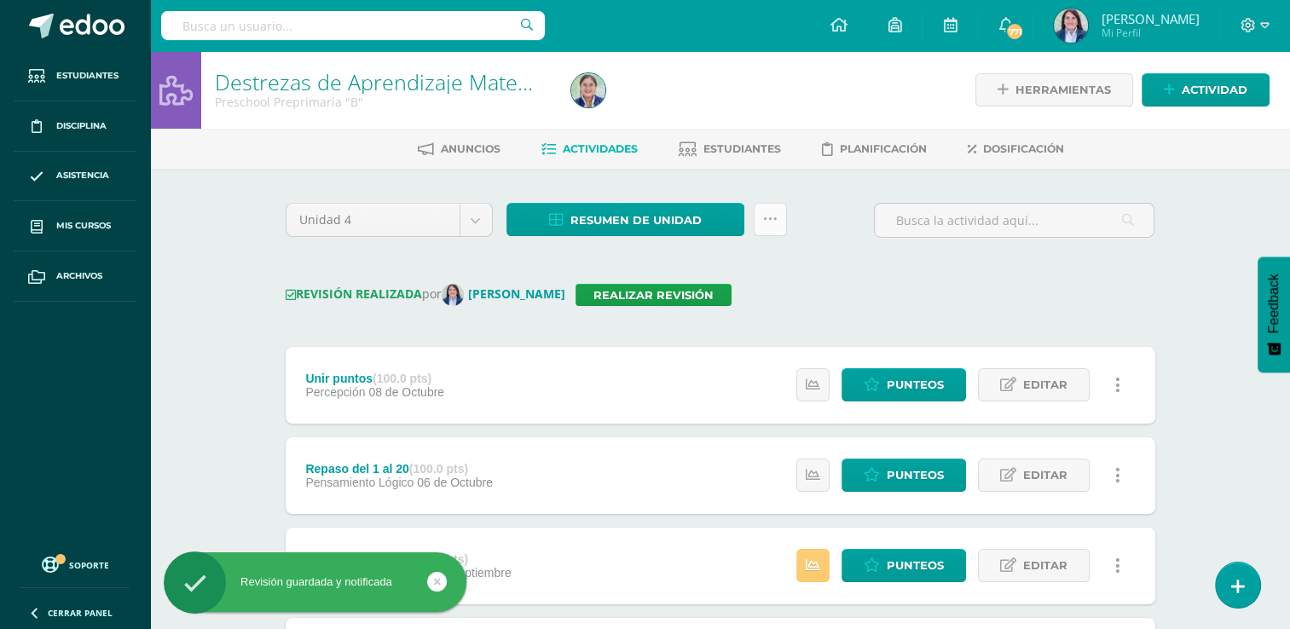
click at [777, 217] on link at bounding box center [770, 219] width 33 height 33
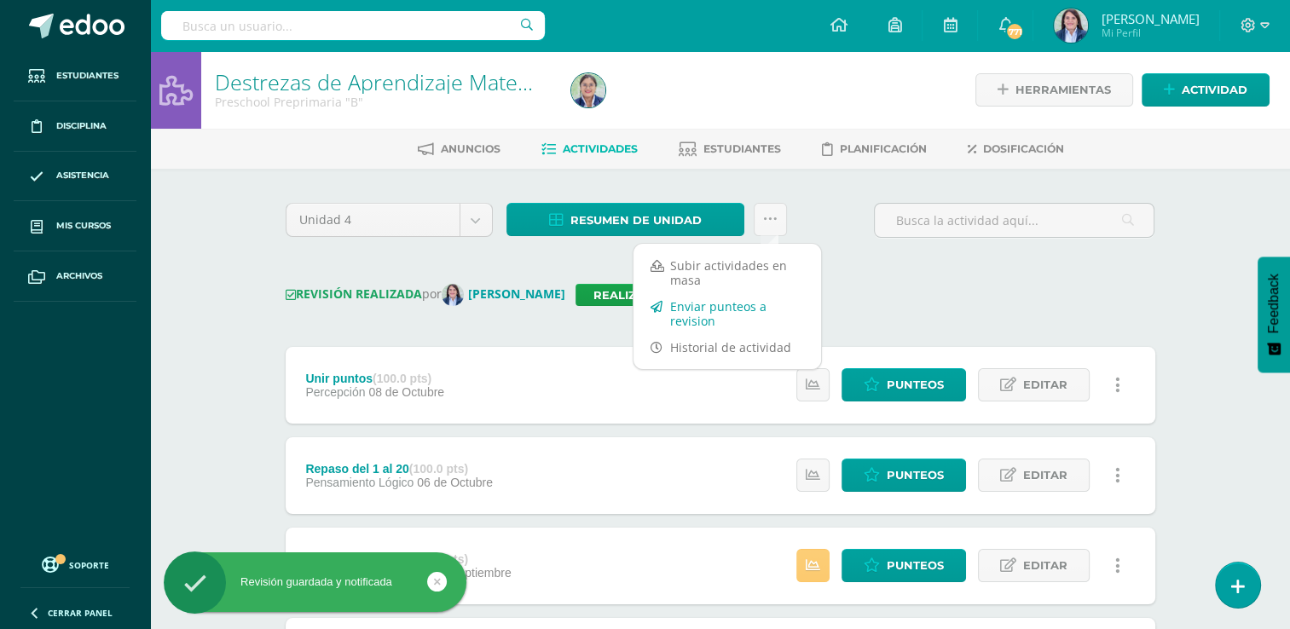
click at [713, 309] on link "Enviar punteos a revision" at bounding box center [727, 313] width 188 height 41
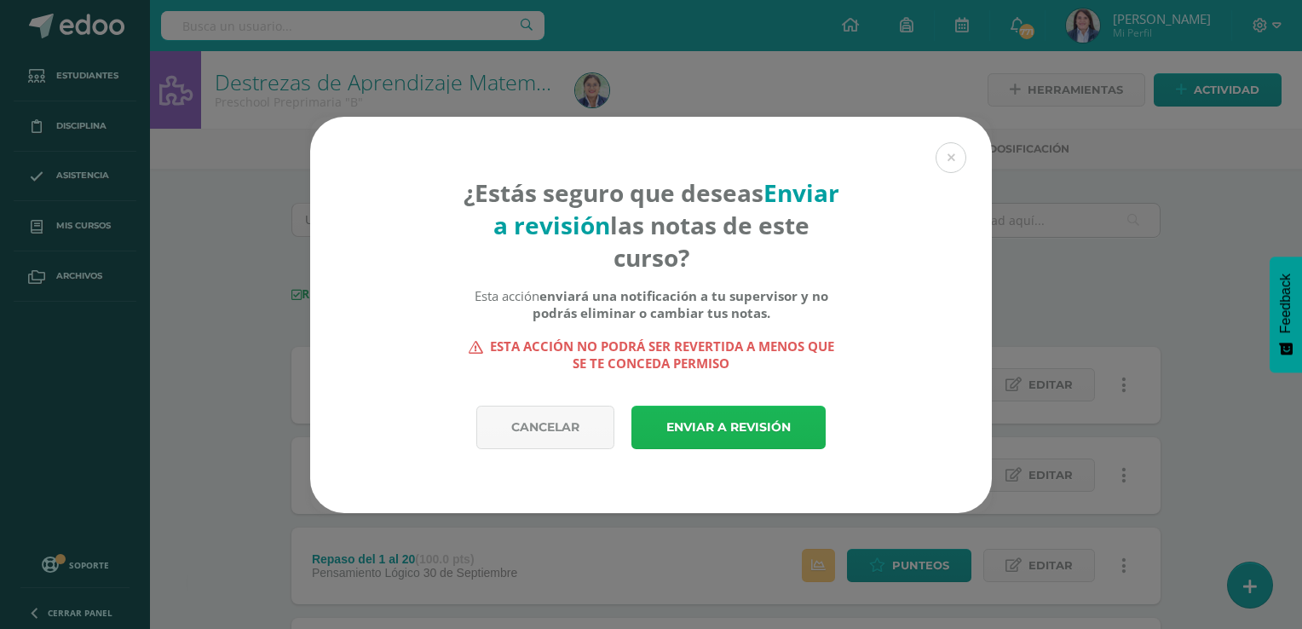
click at [709, 426] on link "Enviar a revisión" at bounding box center [729, 427] width 194 height 43
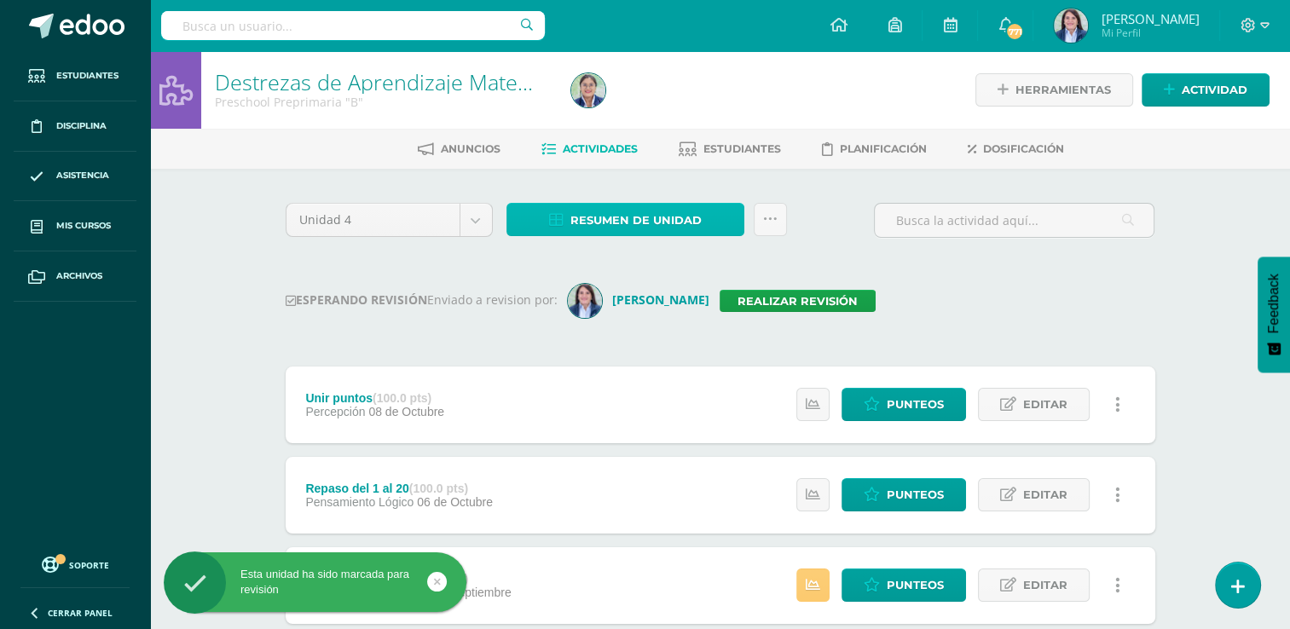
click at [637, 220] on span "Resumen de unidad" at bounding box center [635, 221] width 131 height 32
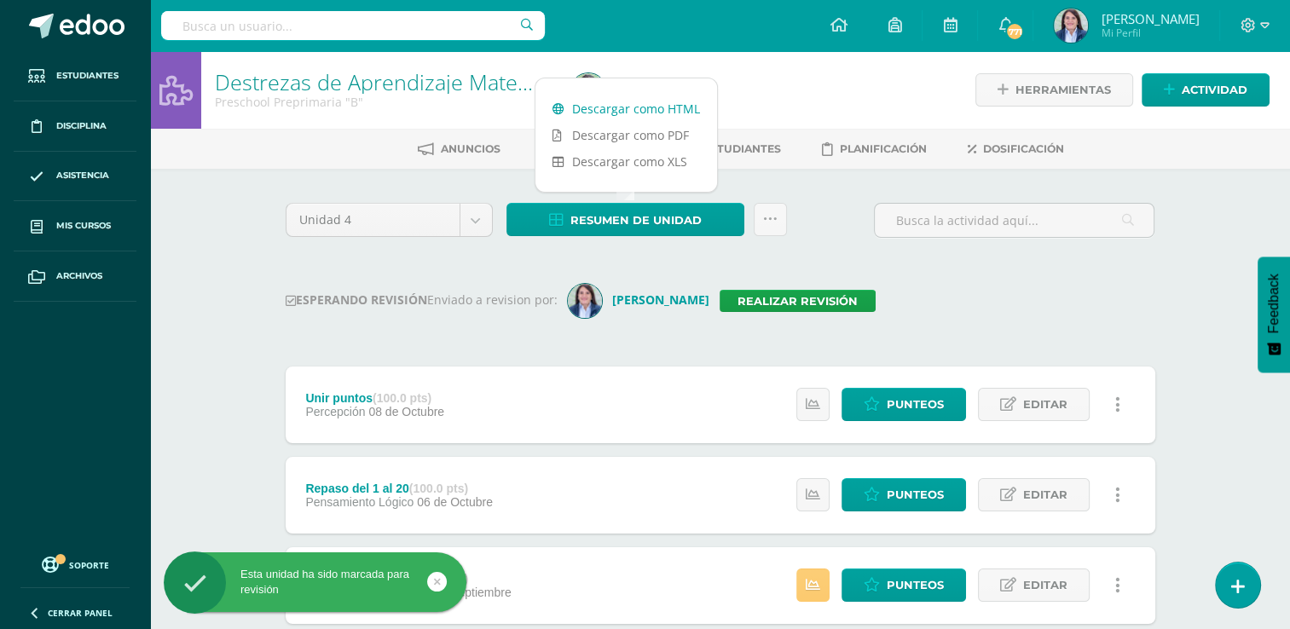
click at [653, 112] on link "Descargar como HTML" at bounding box center [626, 108] width 182 height 26
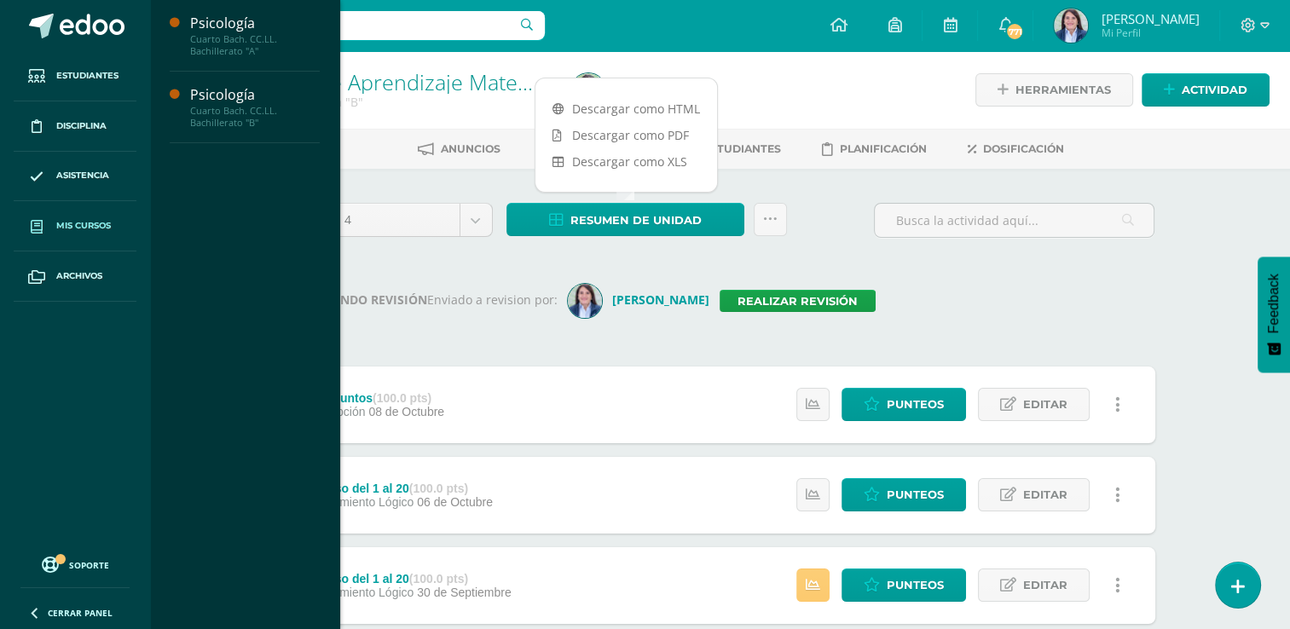
click at [67, 223] on span "Mis cursos" at bounding box center [83, 226] width 55 height 14
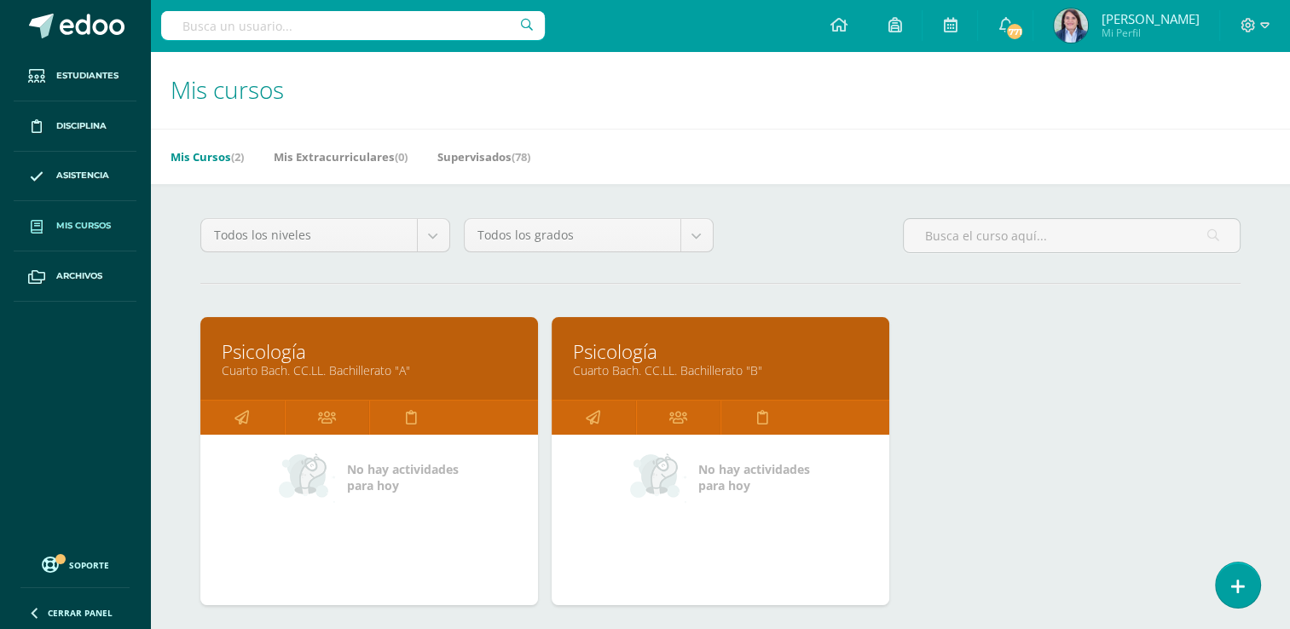
click at [76, 220] on span "Mis cursos" at bounding box center [83, 226] width 55 height 14
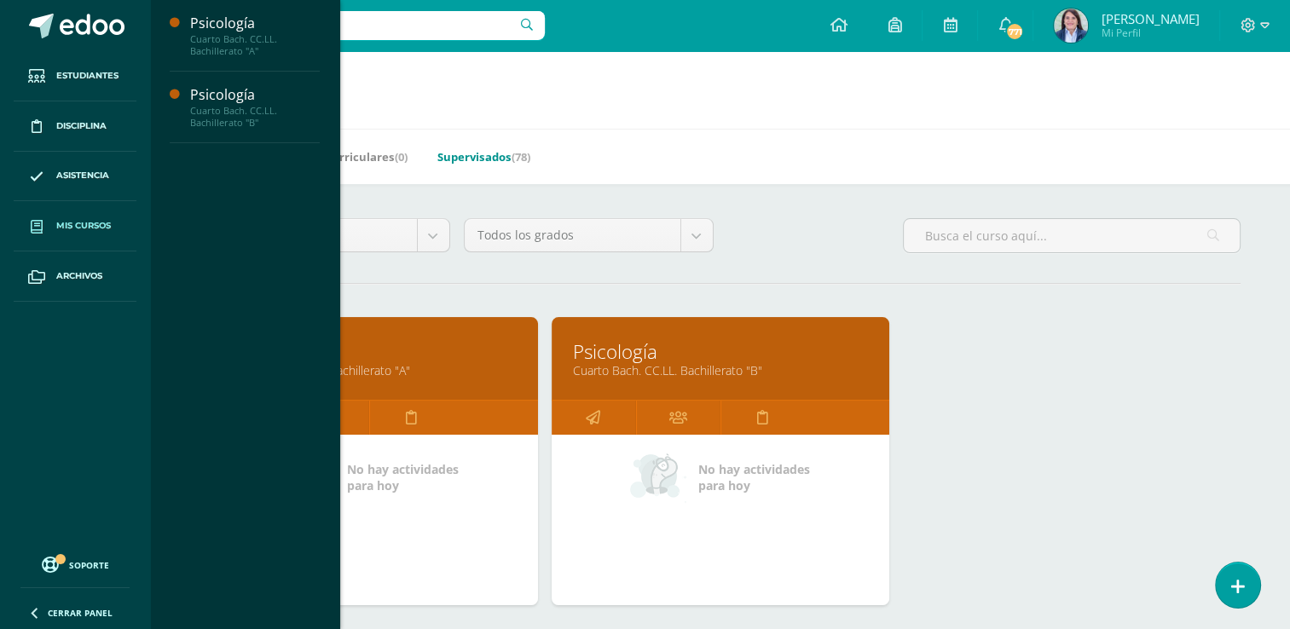
click at [467, 155] on link "Supervisados (78)" at bounding box center [483, 156] width 93 height 27
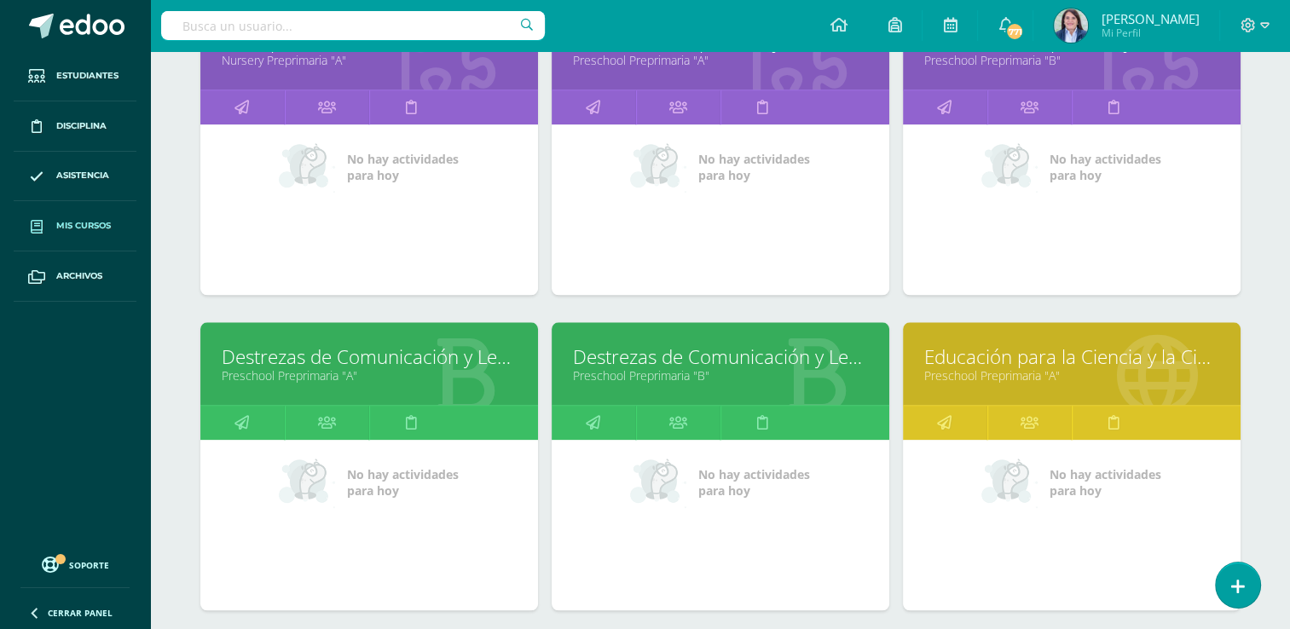
scroll to position [1593, 0]
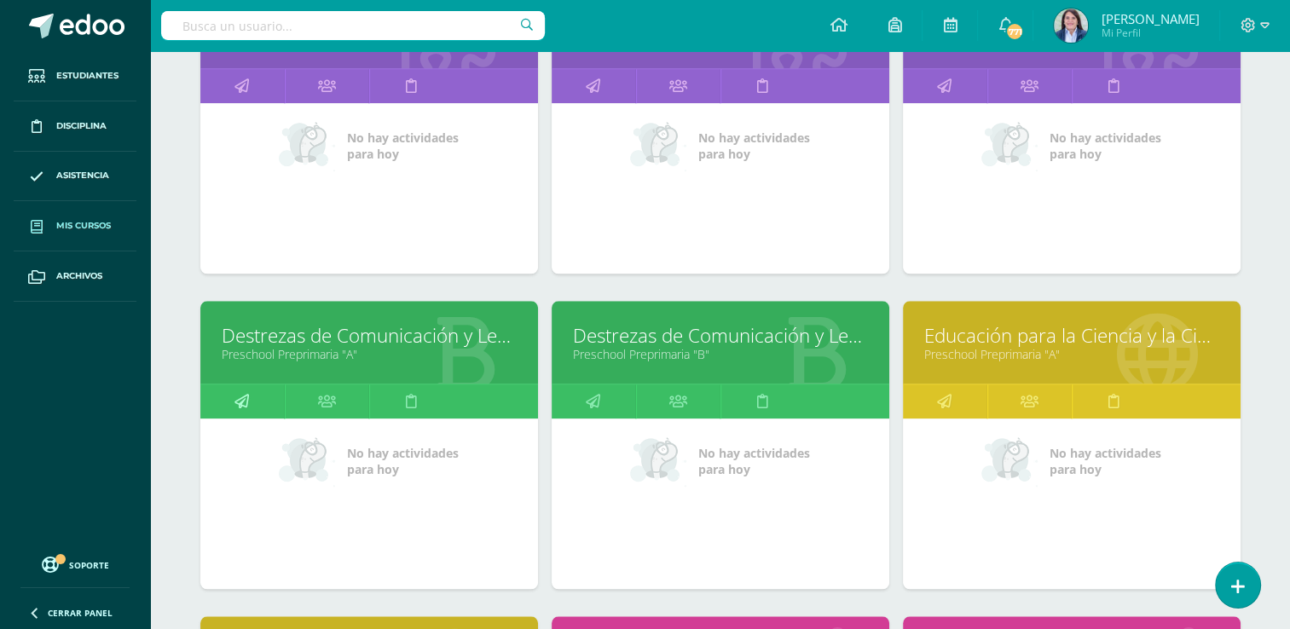
click at [240, 390] on icon at bounding box center [241, 400] width 14 height 33
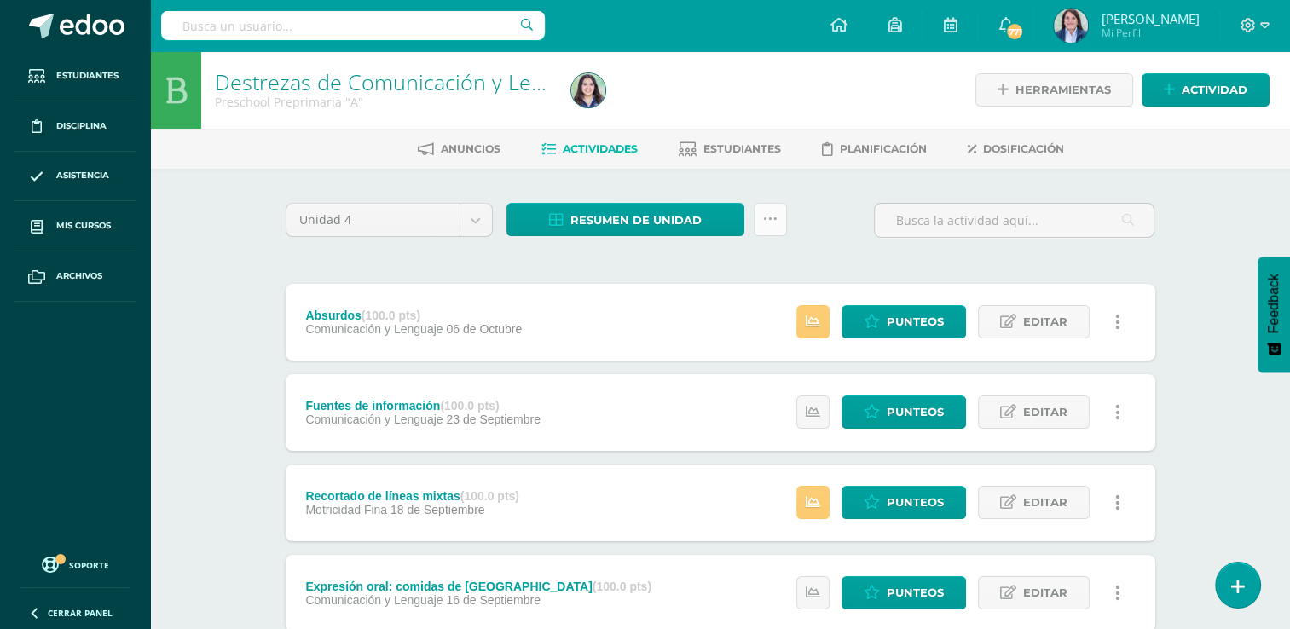
click at [767, 219] on icon at bounding box center [770, 219] width 14 height 14
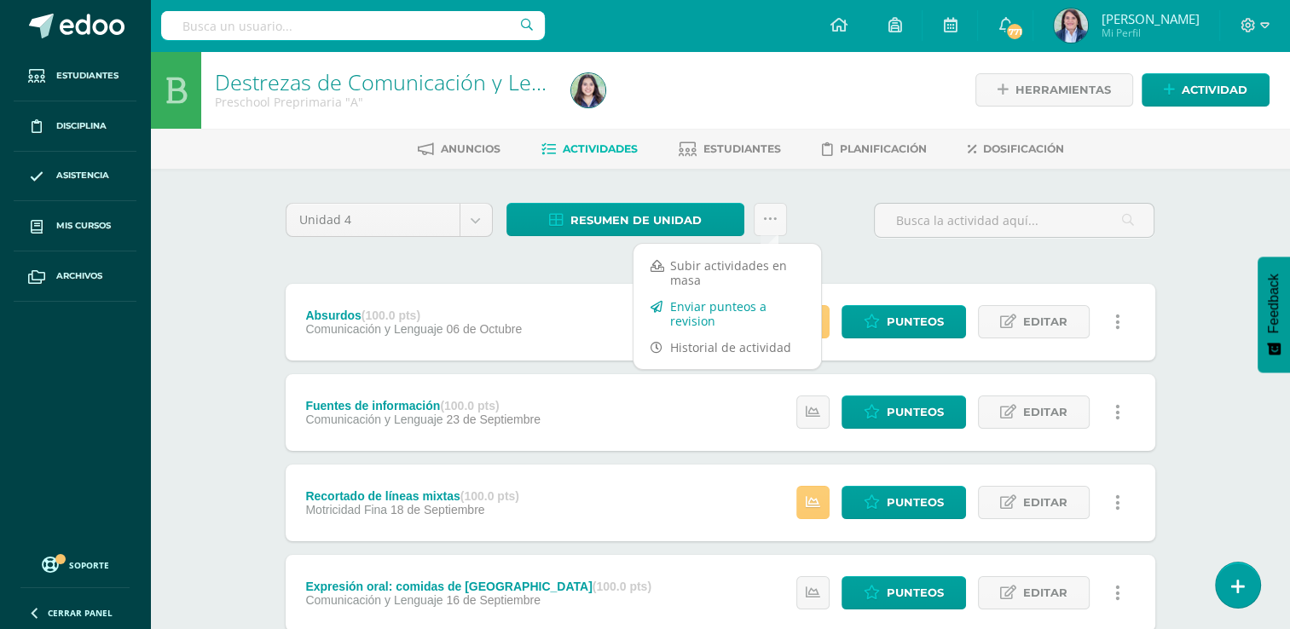
click at [681, 309] on link "Enviar punteos a revision" at bounding box center [727, 313] width 188 height 41
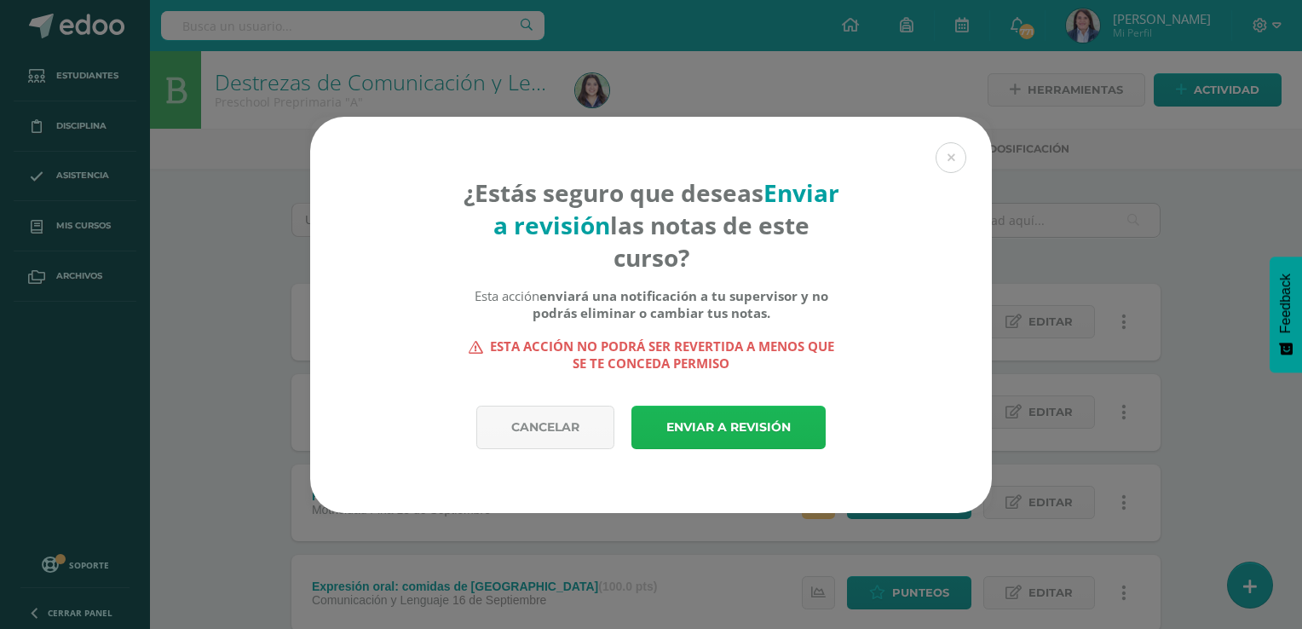
click at [747, 421] on link "Enviar a revisión" at bounding box center [729, 427] width 194 height 43
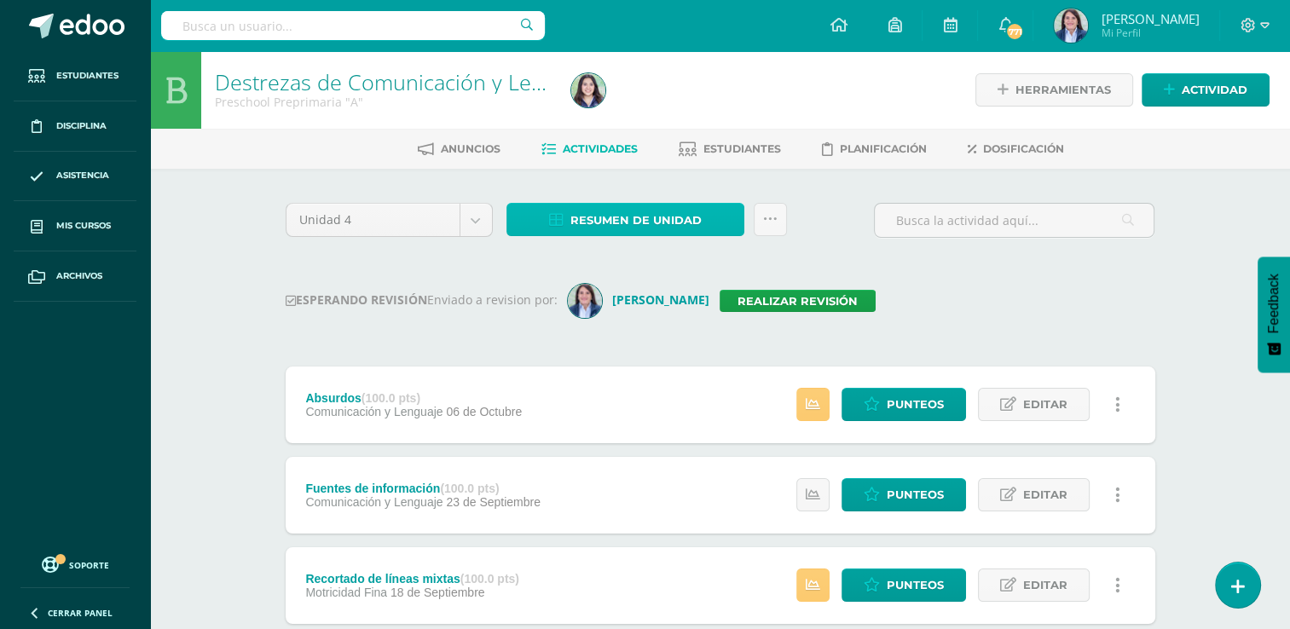
click at [634, 217] on span "Resumen de unidad" at bounding box center [635, 221] width 131 height 32
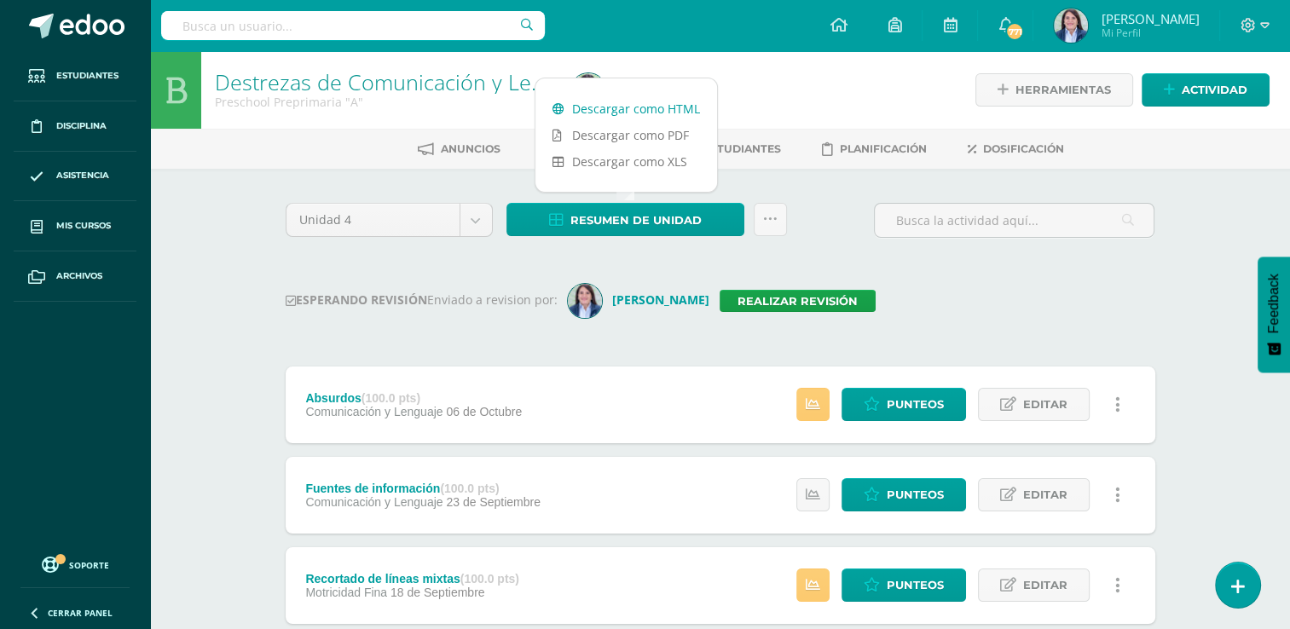
click at [624, 106] on link "Descargar como HTML" at bounding box center [626, 108] width 182 height 26
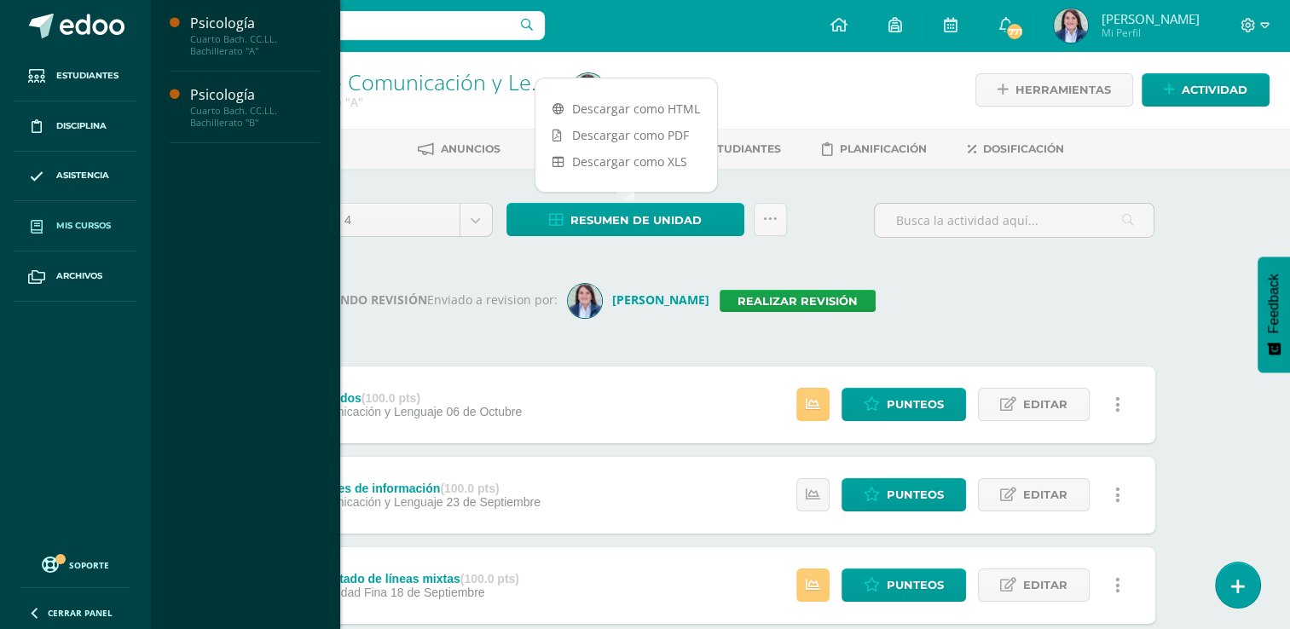
click at [83, 225] on span "Mis cursos" at bounding box center [83, 226] width 55 height 14
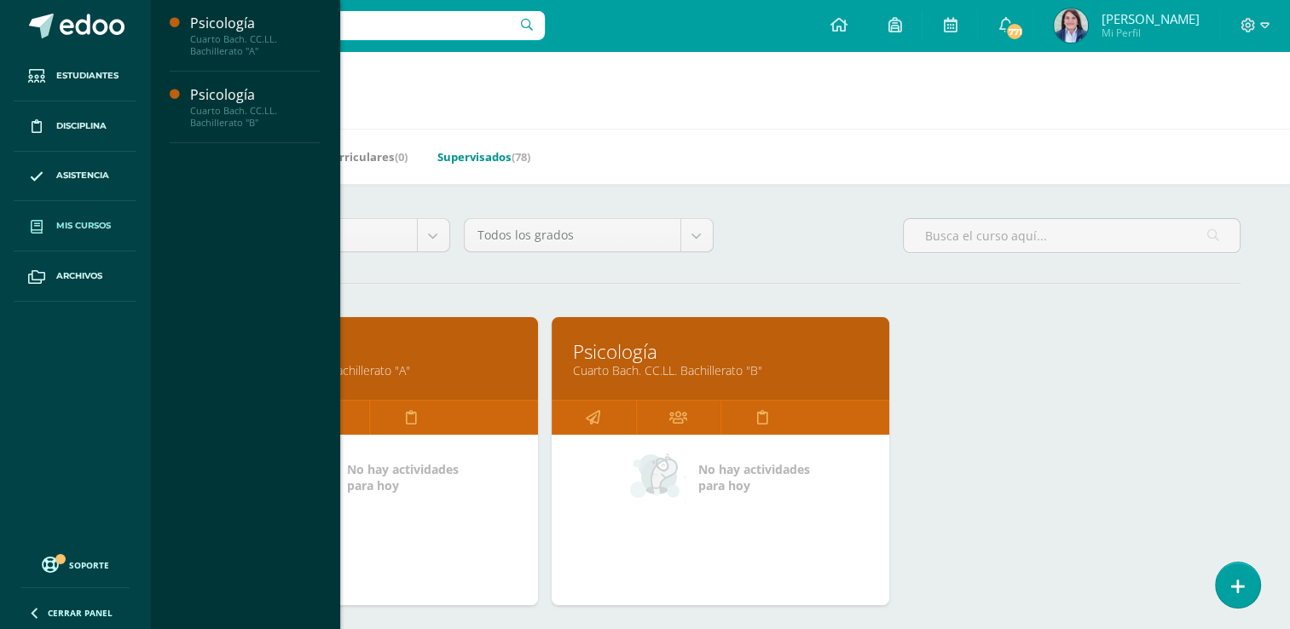
click at [474, 153] on link "Supervisados (78)" at bounding box center [483, 156] width 93 height 27
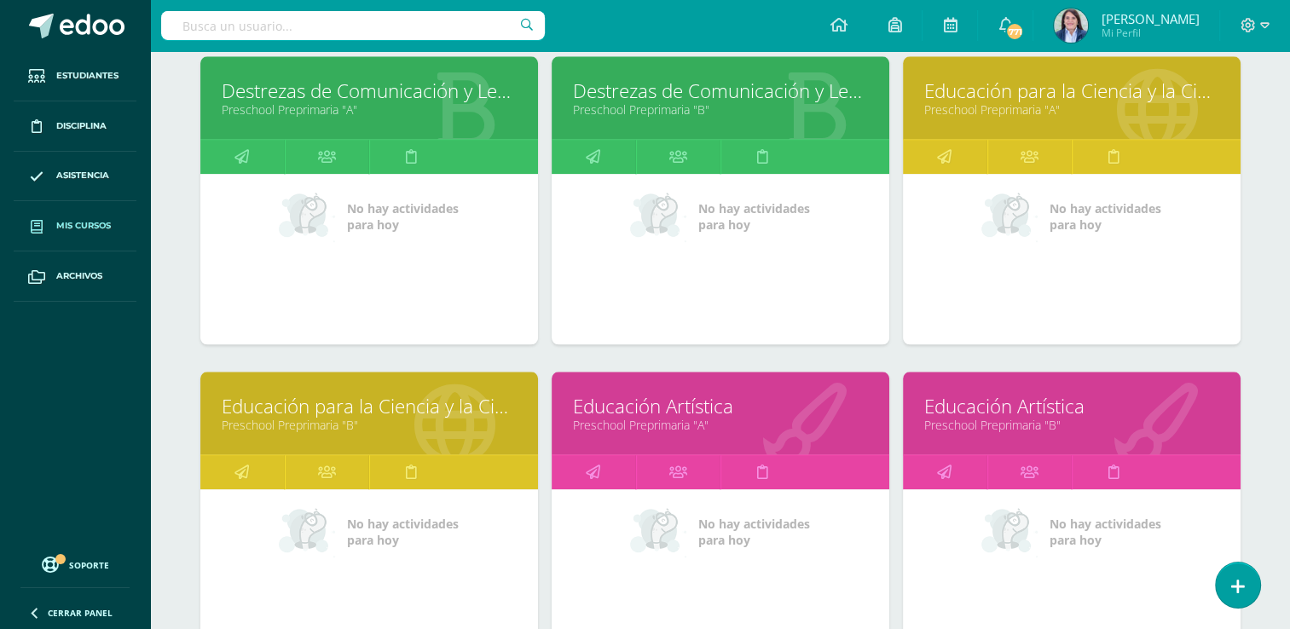
scroll to position [1750, 0]
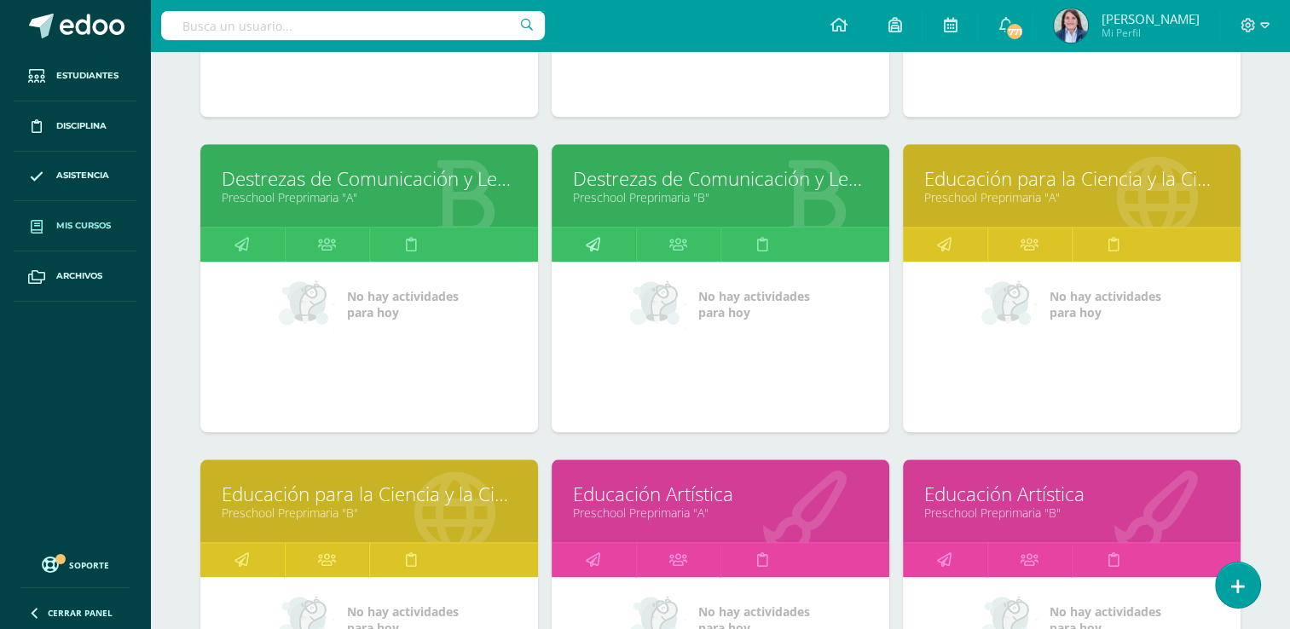
click at [592, 244] on icon at bounding box center [593, 244] width 14 height 33
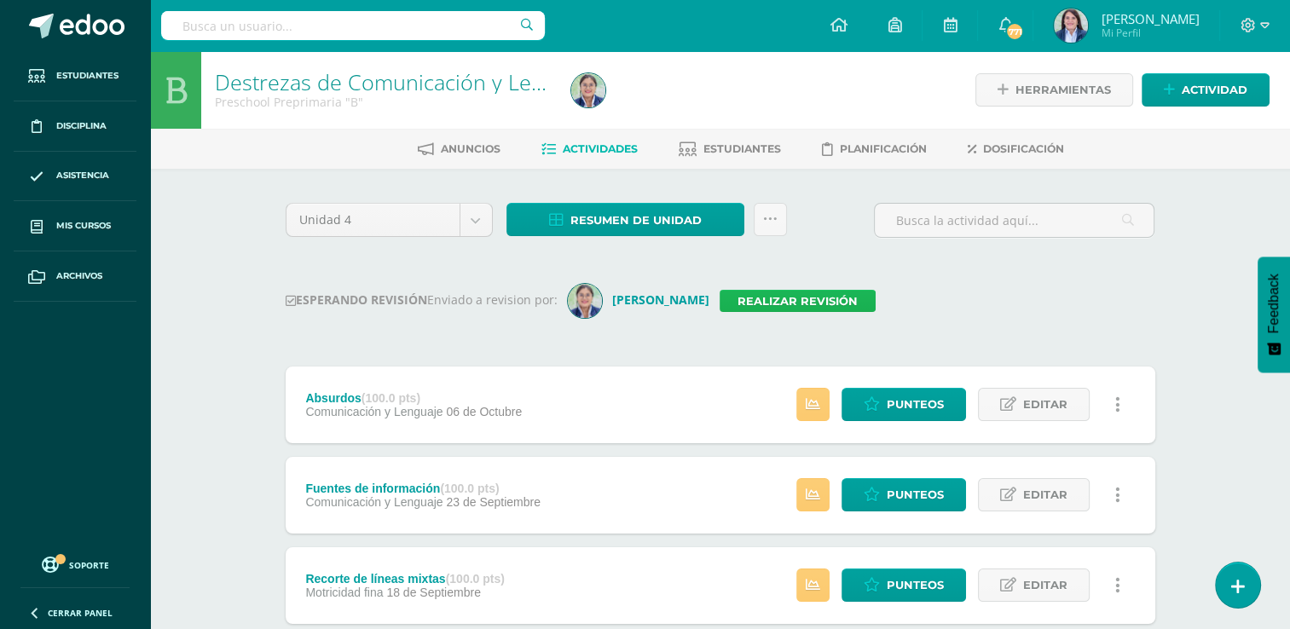
click at [767, 300] on link "Realizar revisión" at bounding box center [797, 301] width 156 height 22
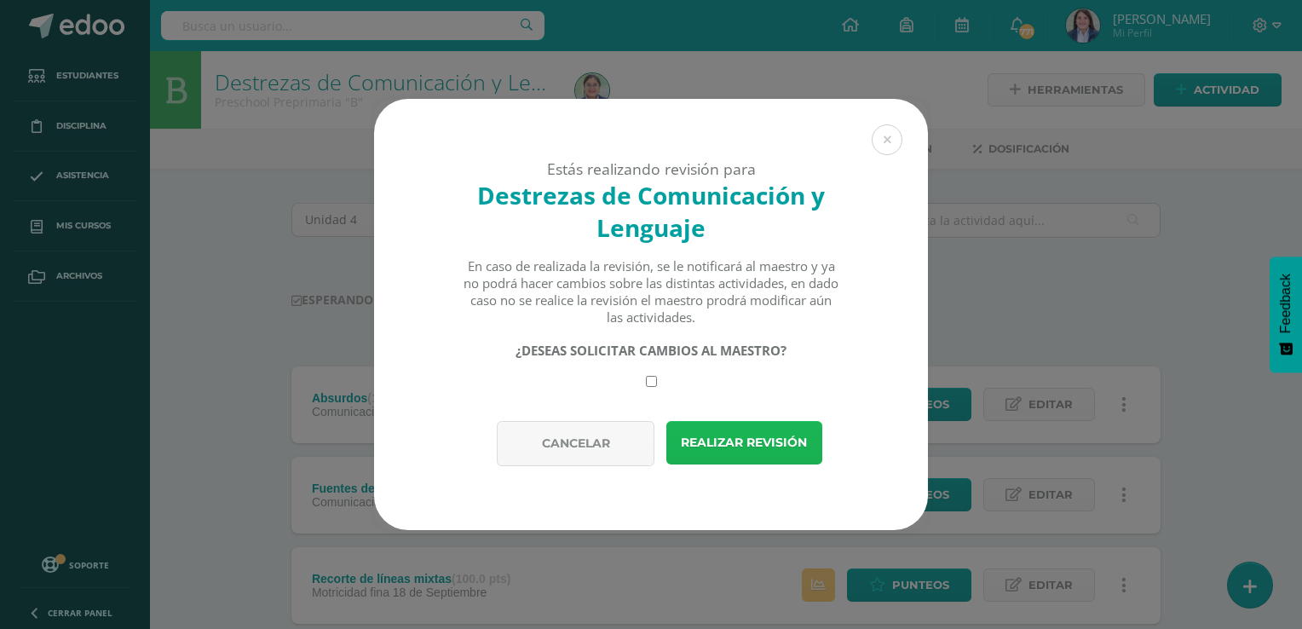
click at [745, 444] on button "Realizar revisión" at bounding box center [745, 442] width 156 height 43
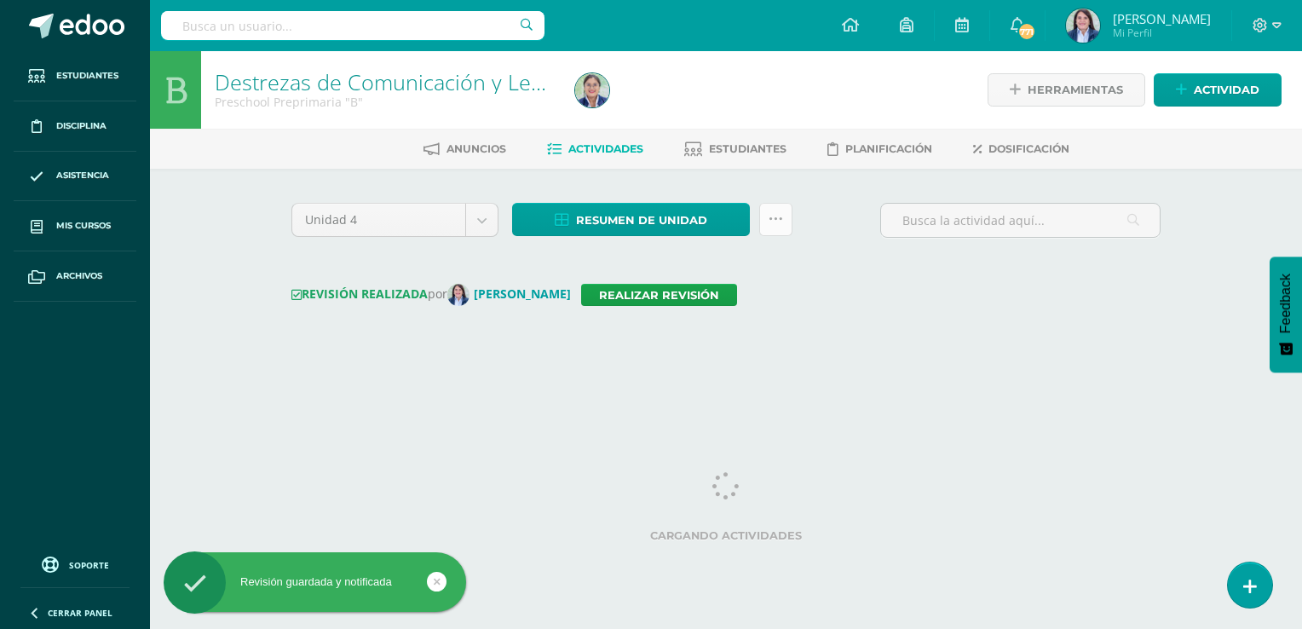
click at [771, 220] on icon at bounding box center [776, 219] width 14 height 14
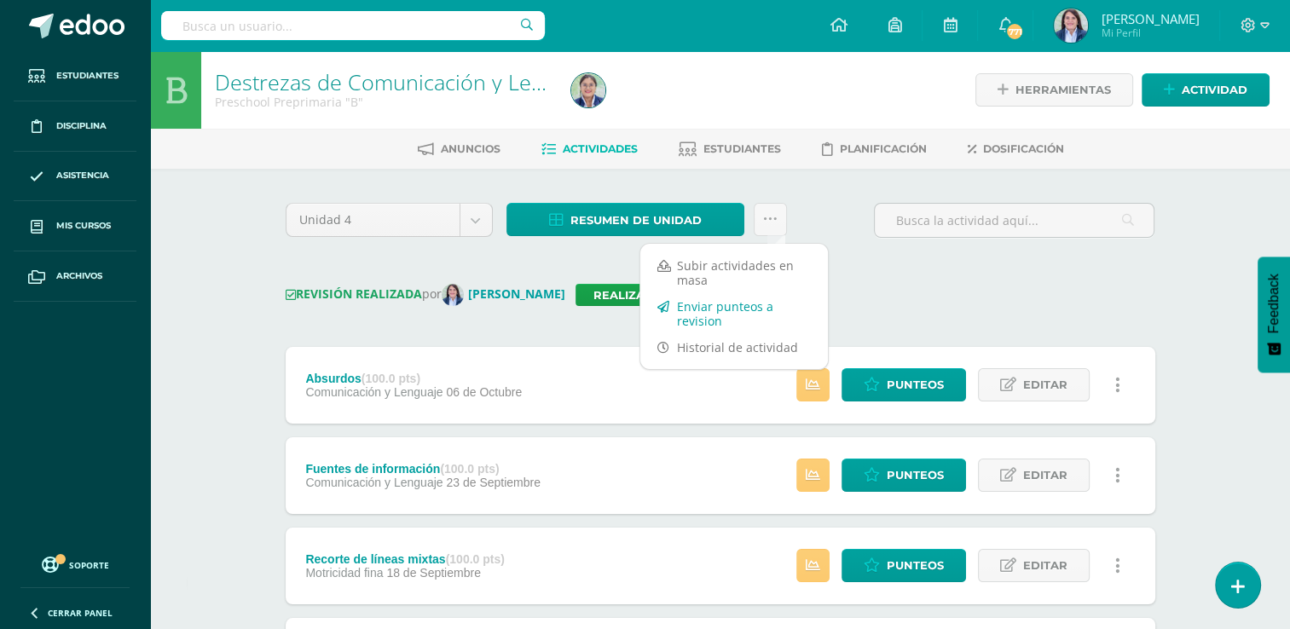
click at [698, 308] on link "Enviar punteos a revision" at bounding box center [734, 313] width 188 height 41
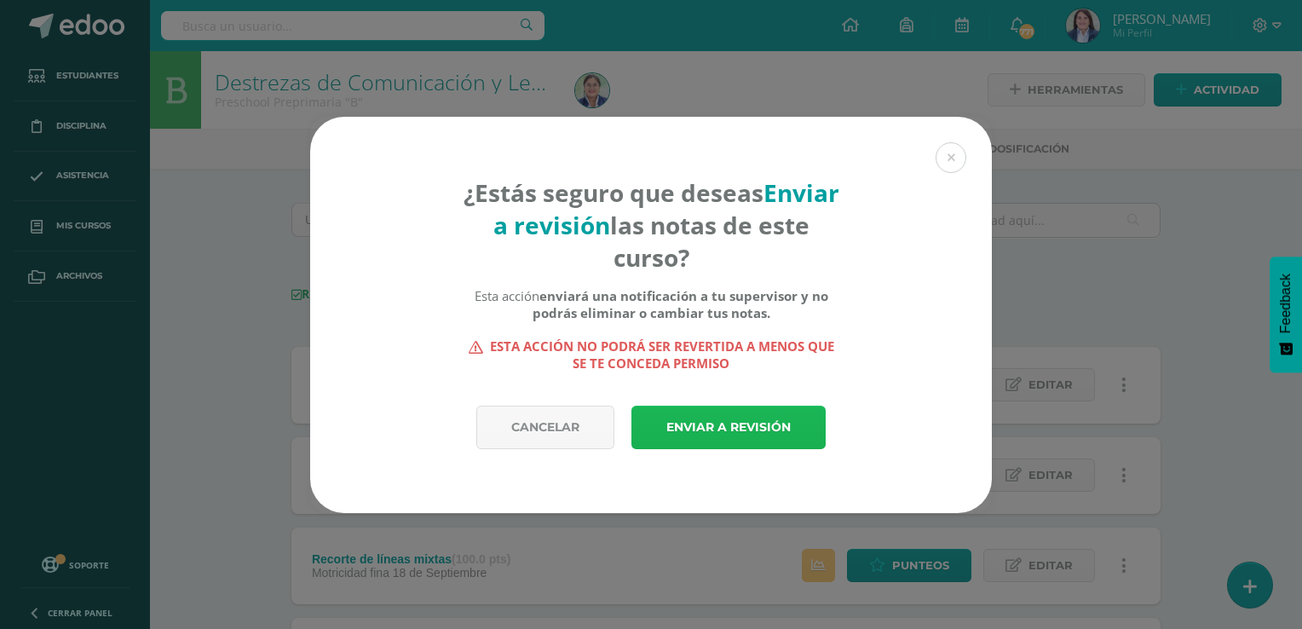
click at [750, 430] on link "Enviar a revisión" at bounding box center [729, 427] width 194 height 43
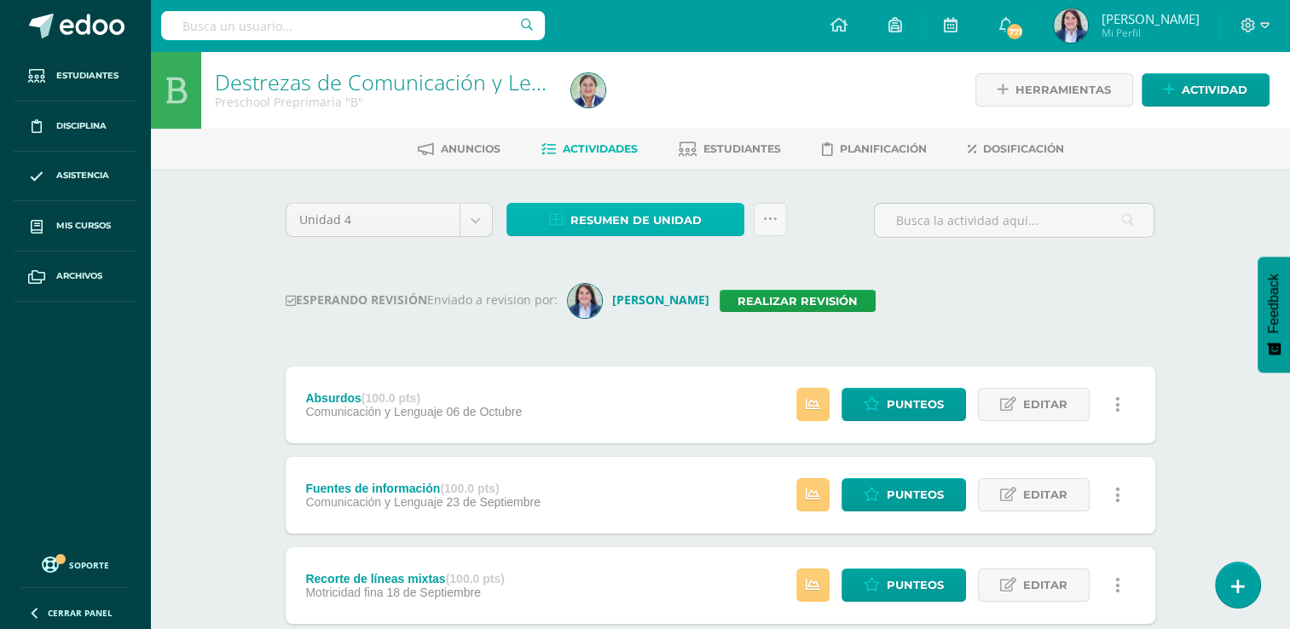
click at [619, 216] on span "Resumen de unidad" at bounding box center [635, 221] width 131 height 32
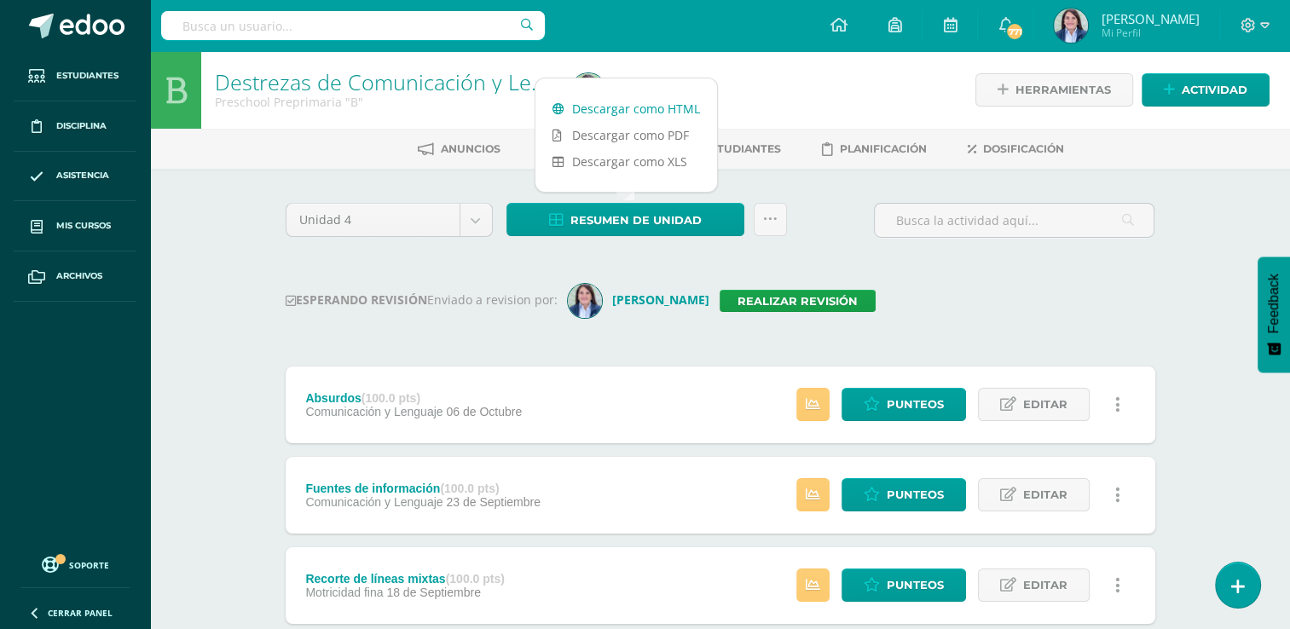
click at [632, 107] on link "Descargar como HTML" at bounding box center [626, 108] width 182 height 26
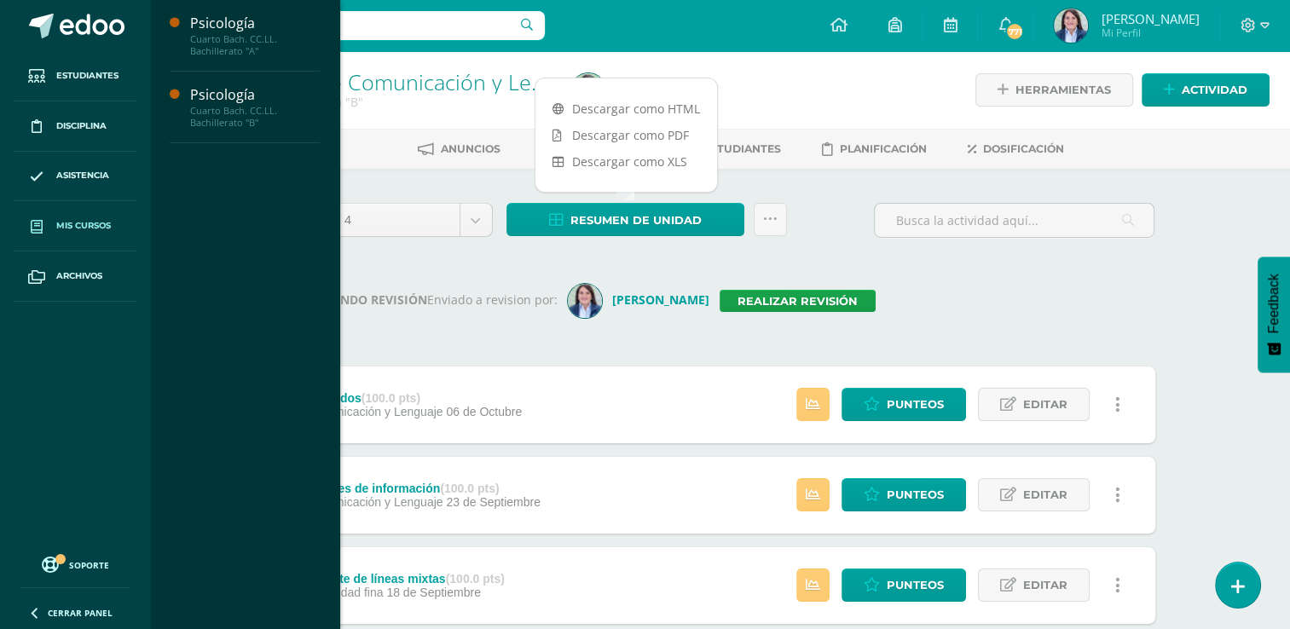
click at [75, 221] on span "Mis cursos" at bounding box center [83, 226] width 55 height 14
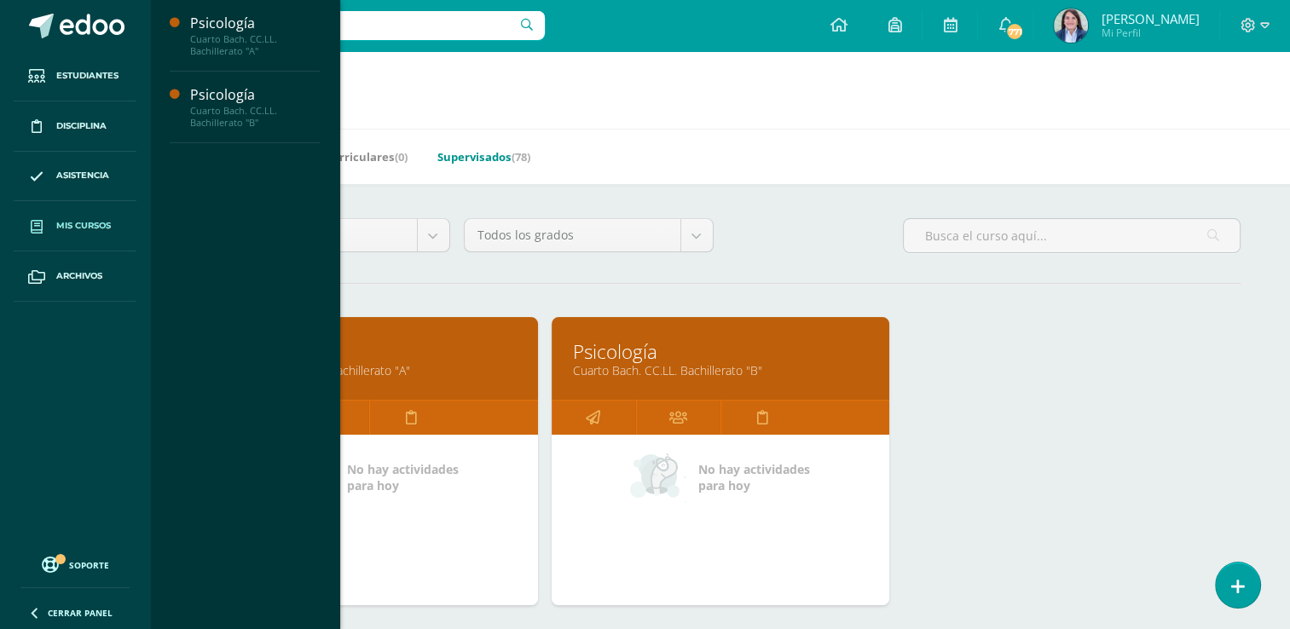
click at [481, 159] on link "Supervisados (78)" at bounding box center [483, 156] width 93 height 27
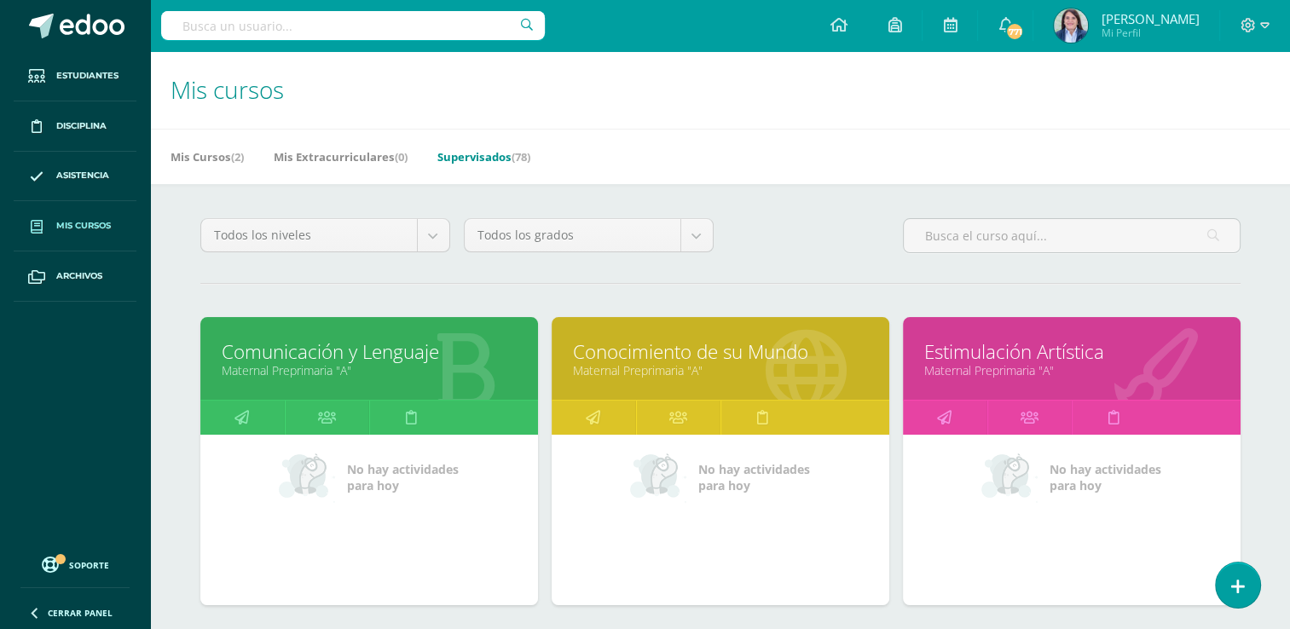
drag, startPoint x: 1289, startPoint y: 258, endPoint x: 1299, endPoint y: 375, distance: 117.2
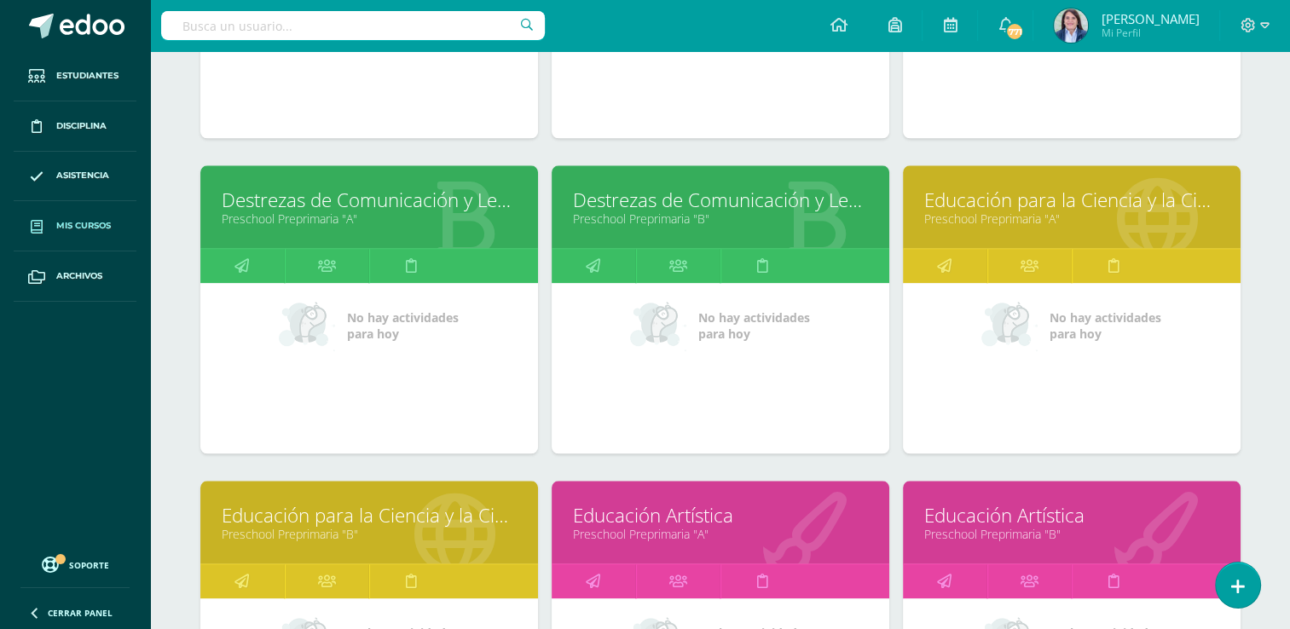
scroll to position [1759, 0]
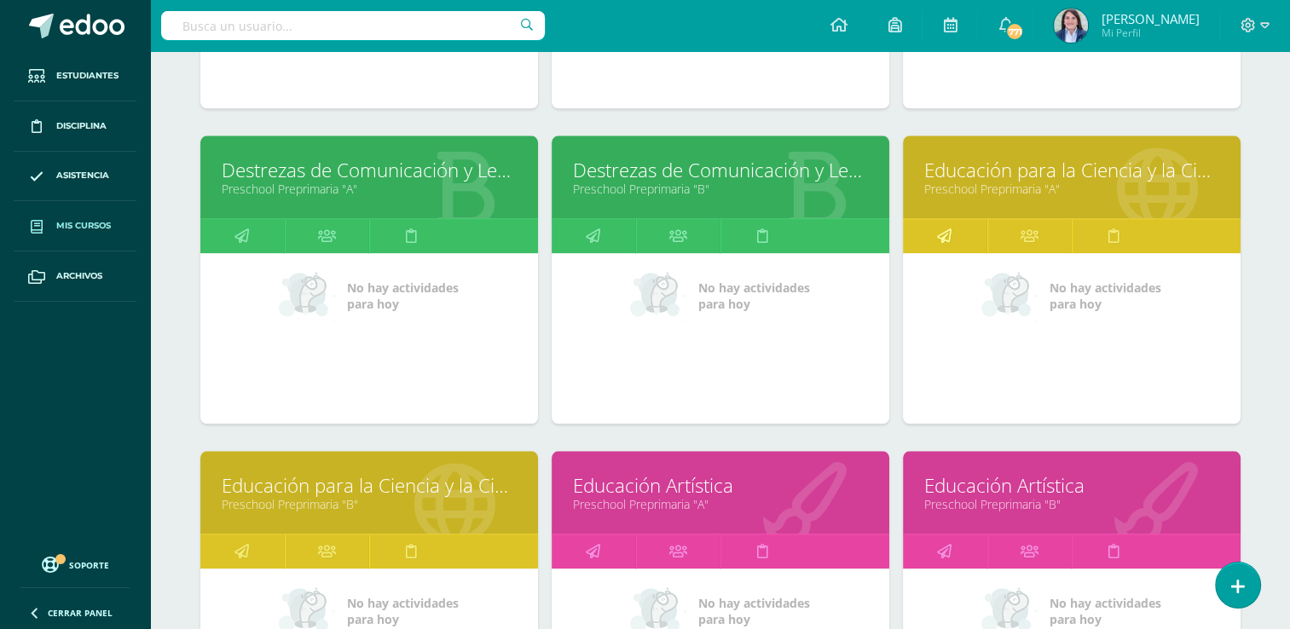
click at [941, 228] on icon at bounding box center [944, 235] width 14 height 33
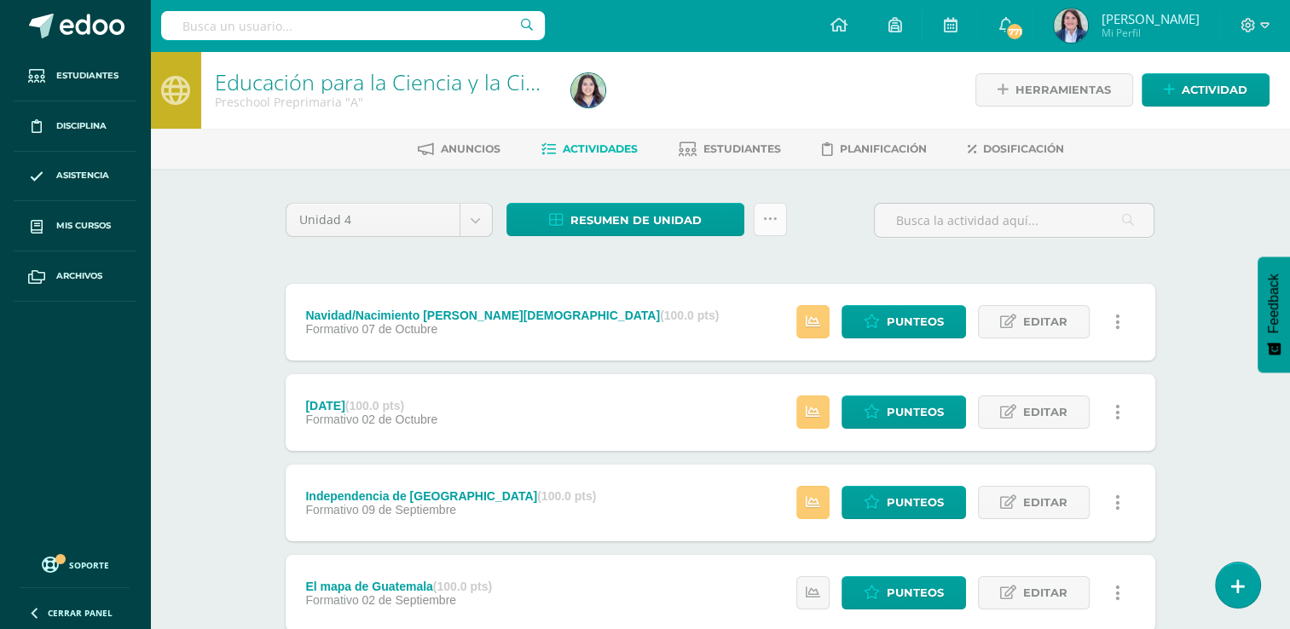
click at [773, 217] on icon at bounding box center [770, 219] width 14 height 14
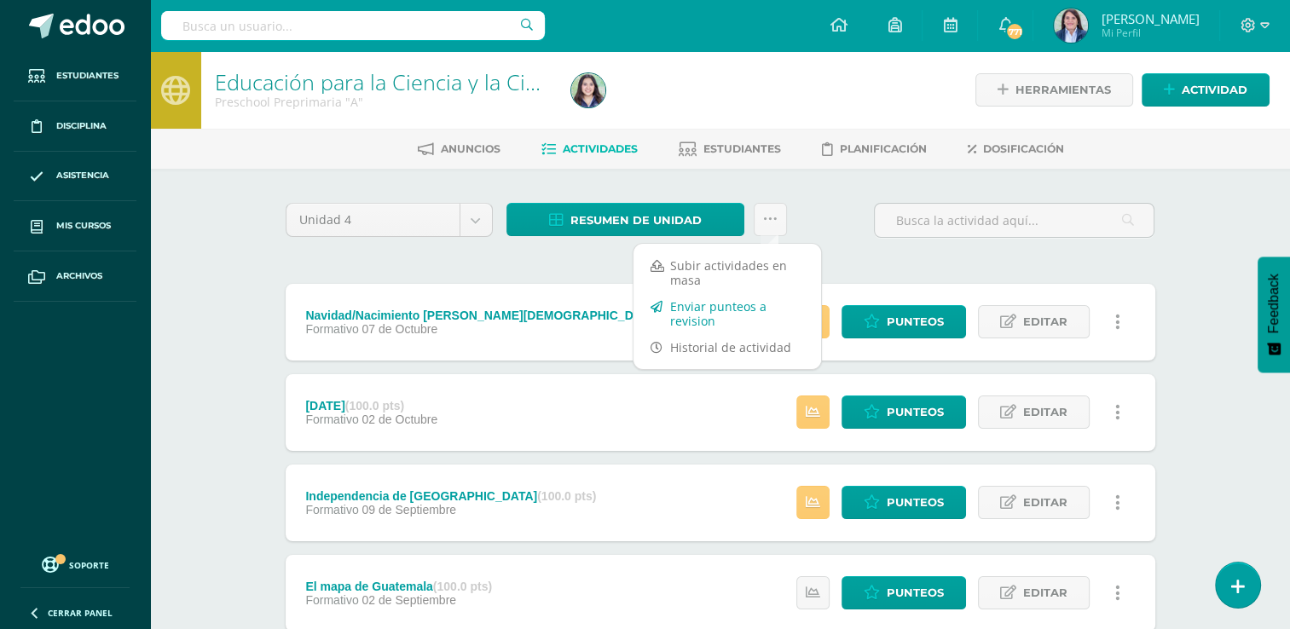
click at [695, 306] on link "Enviar punteos a revision" at bounding box center [727, 313] width 188 height 41
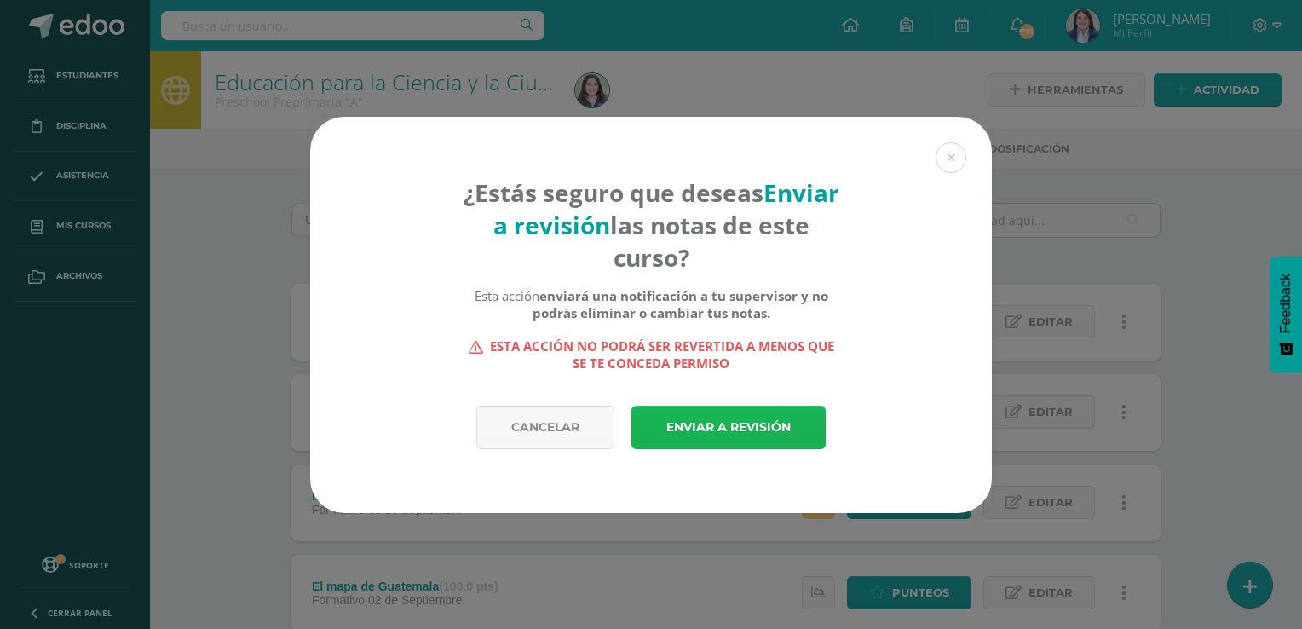
click at [719, 425] on link "Enviar a revisión" at bounding box center [729, 427] width 194 height 43
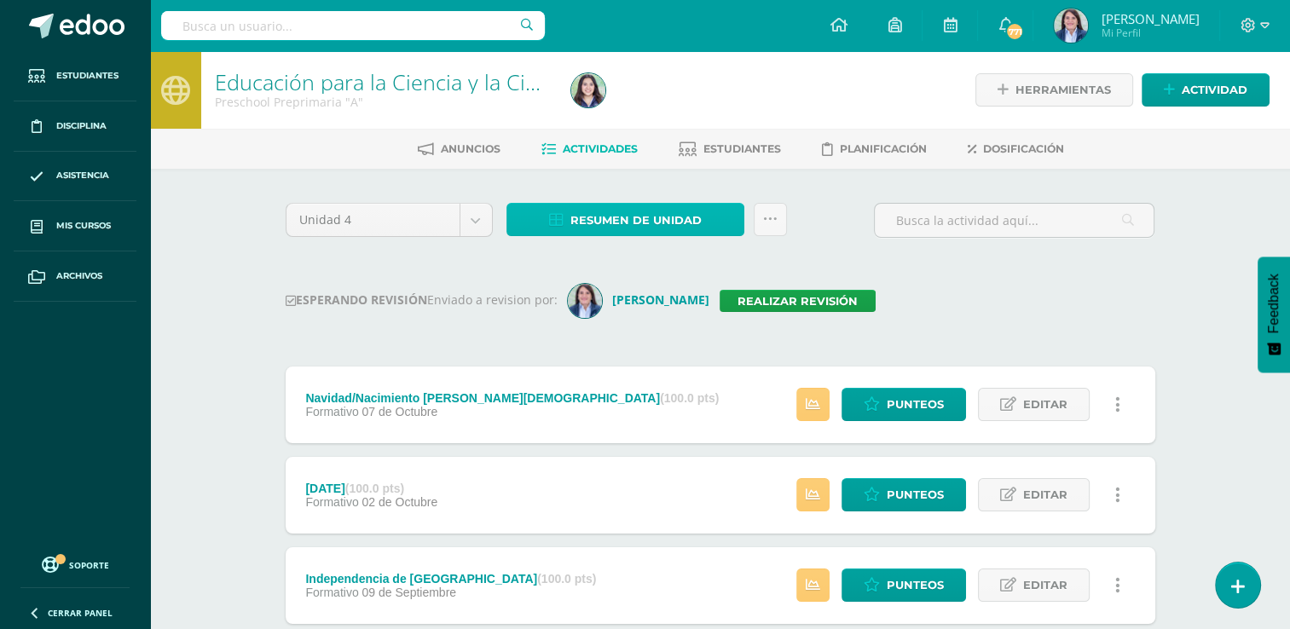
click at [631, 217] on span "Resumen de unidad" at bounding box center [635, 221] width 131 height 32
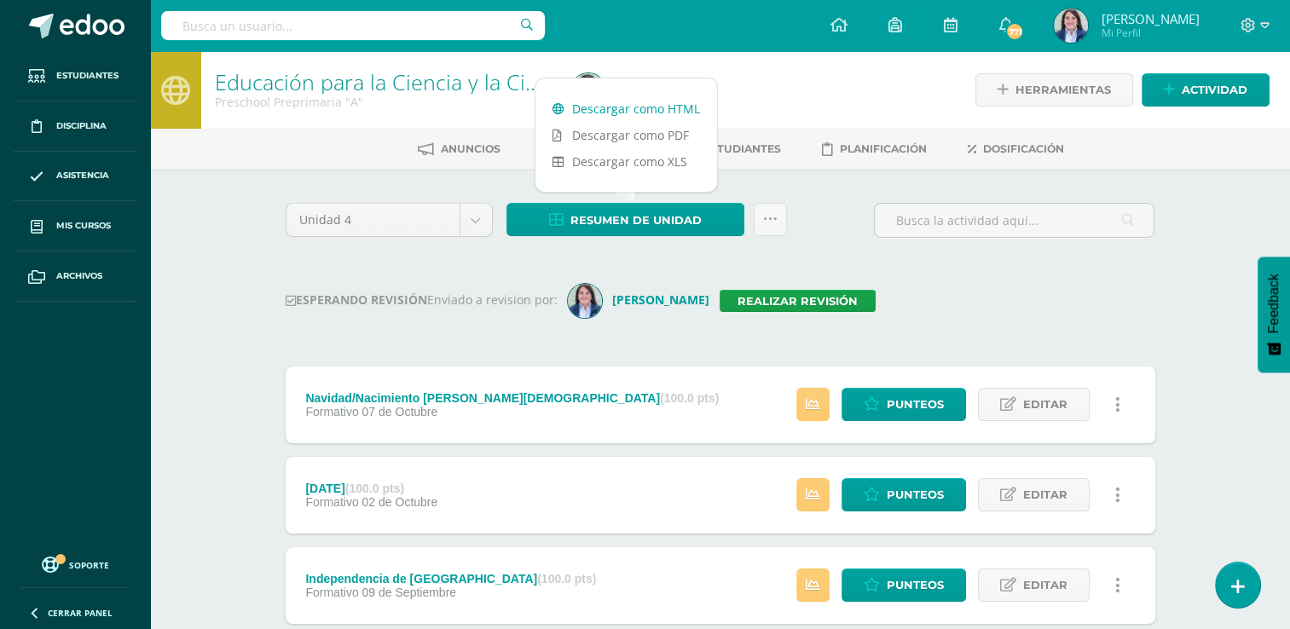
click at [601, 110] on link "Descargar como HTML" at bounding box center [626, 108] width 182 height 26
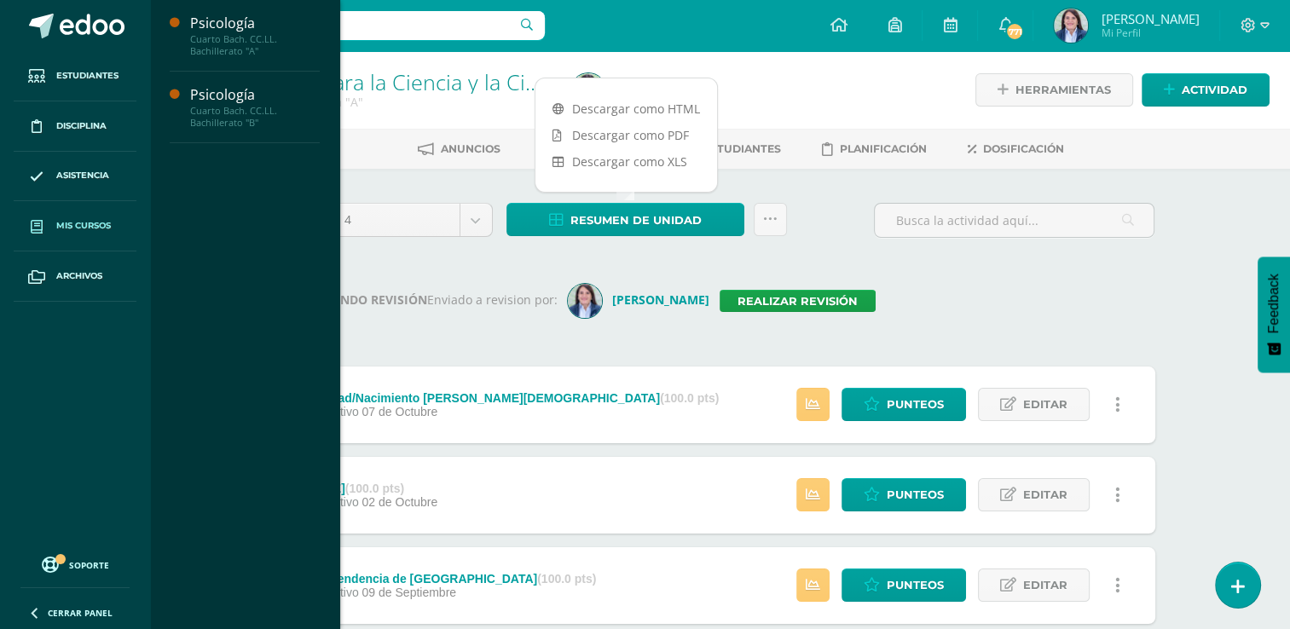
click at [75, 222] on span "Mis cursos" at bounding box center [83, 226] width 55 height 14
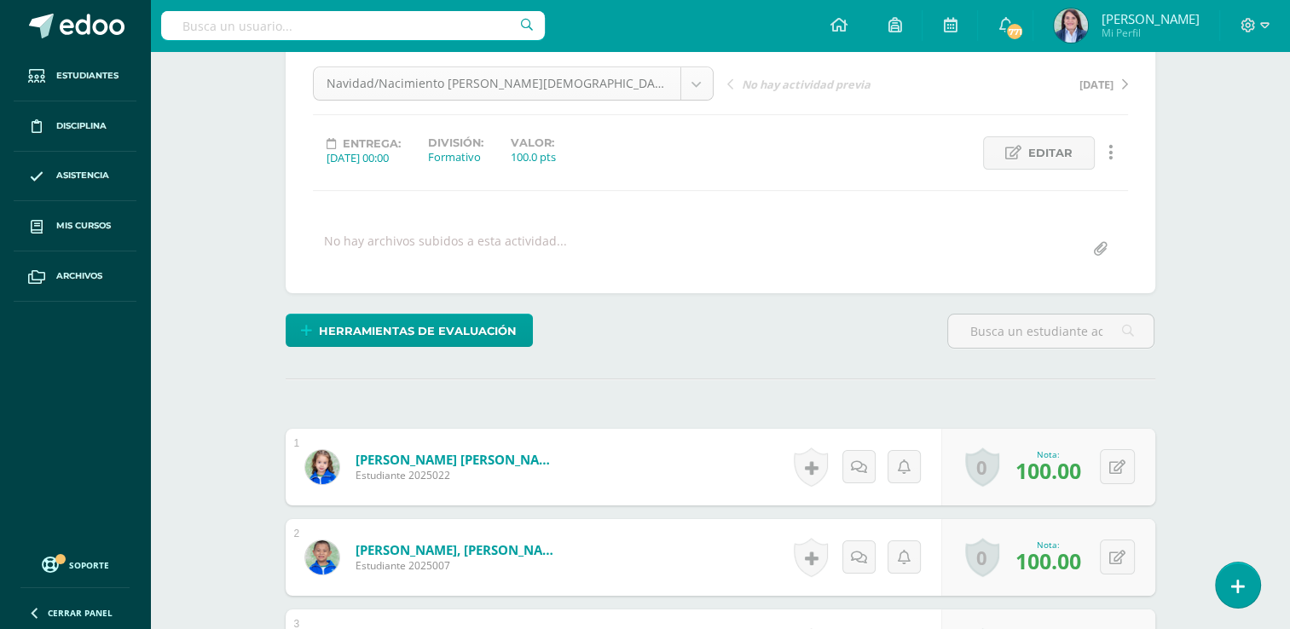
scroll to position [165, 0]
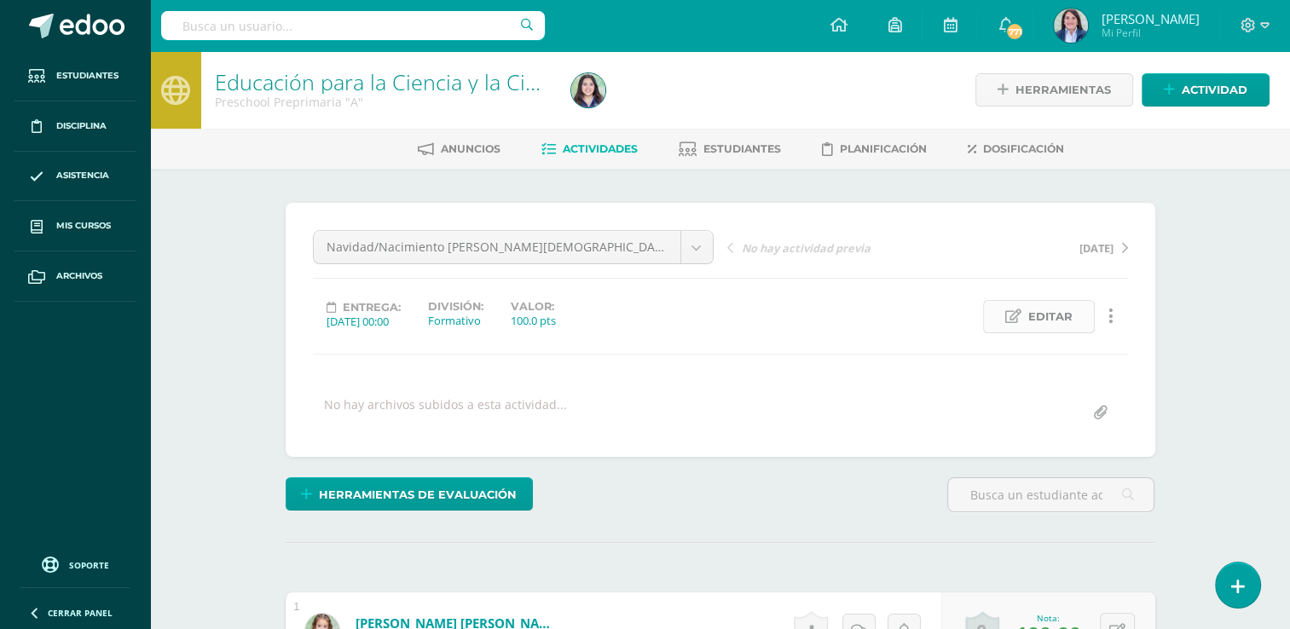
click at [1048, 313] on span "Editar" at bounding box center [1050, 317] width 44 height 32
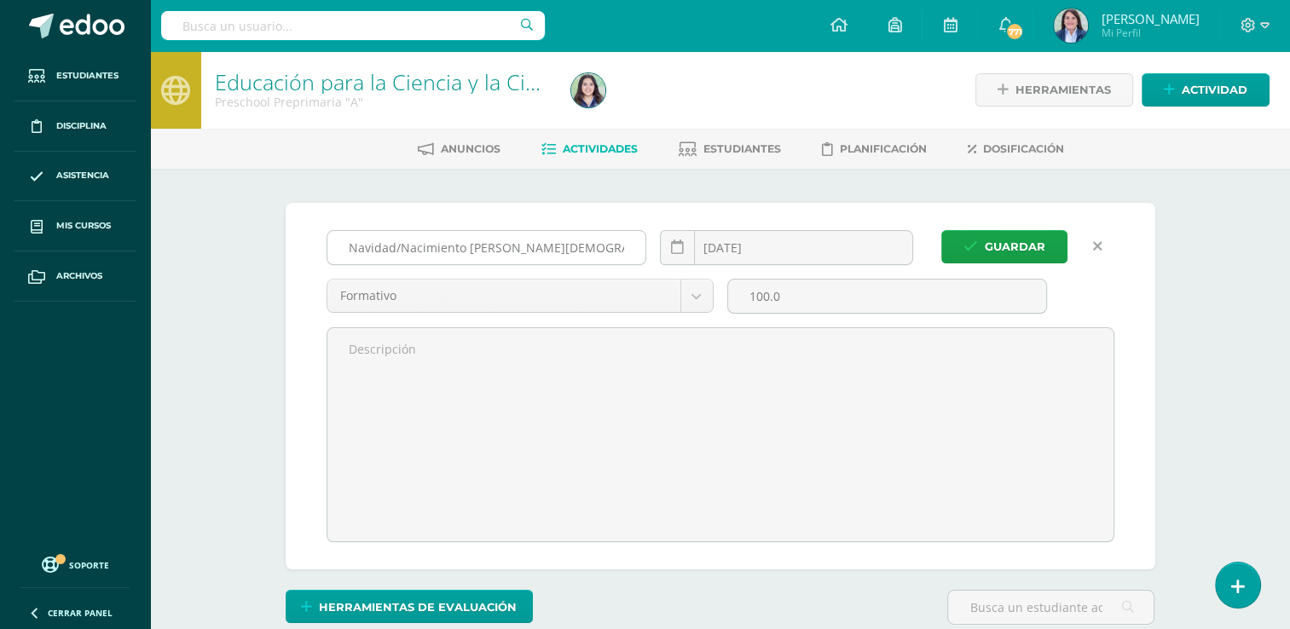
click at [396, 251] on input "Navidad/Nacimiento del niño Jesús" at bounding box center [486, 247] width 319 height 33
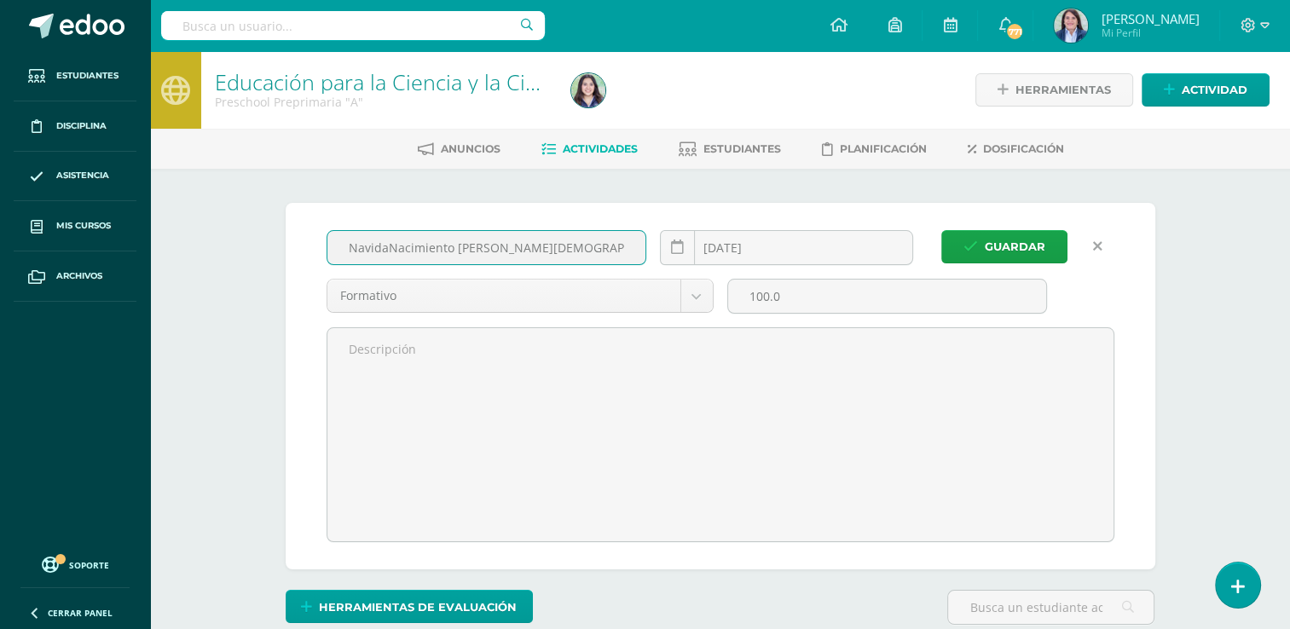
scroll to position [1, 0]
type input "Navidad / Nacimiento del niño Jesús"
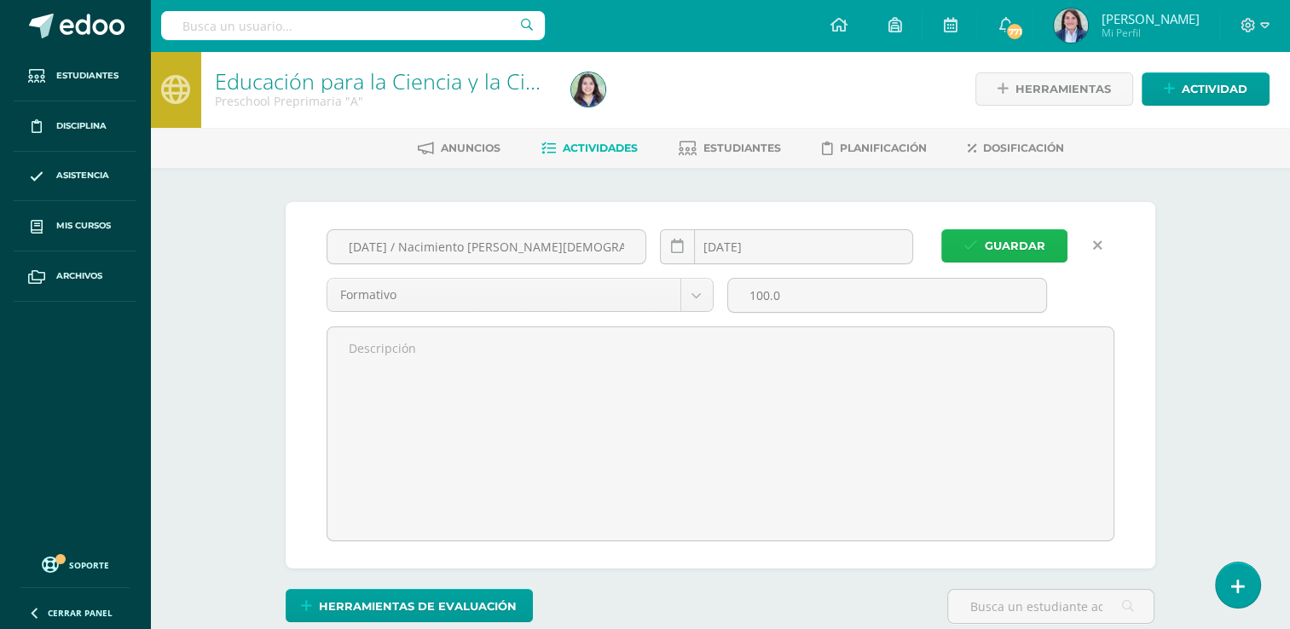
click at [996, 241] on span "Guardar" at bounding box center [1015, 246] width 61 height 32
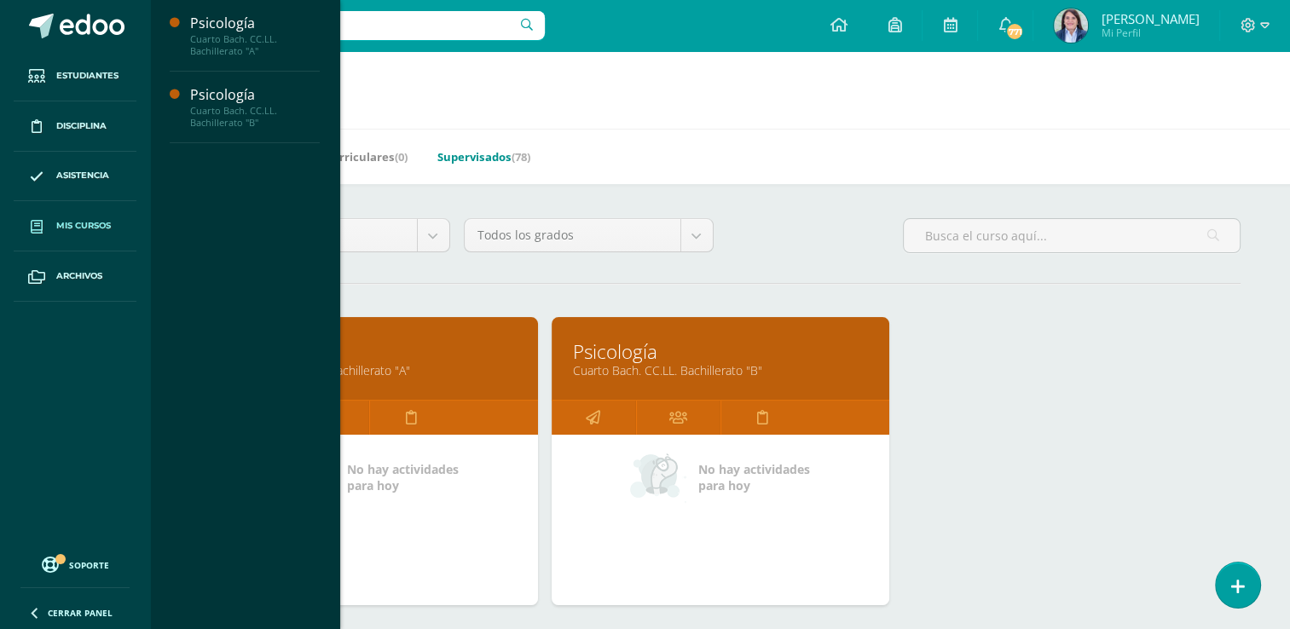
click at [488, 157] on link "Supervisados (78)" at bounding box center [483, 156] width 93 height 27
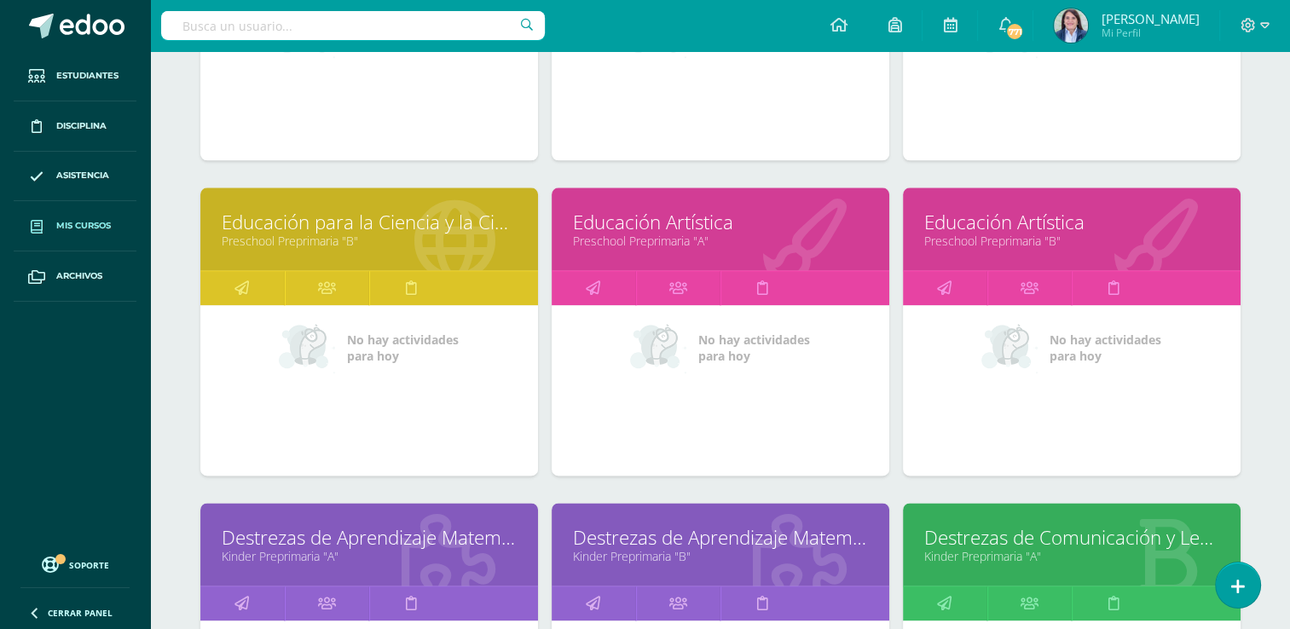
scroll to position [2053, 0]
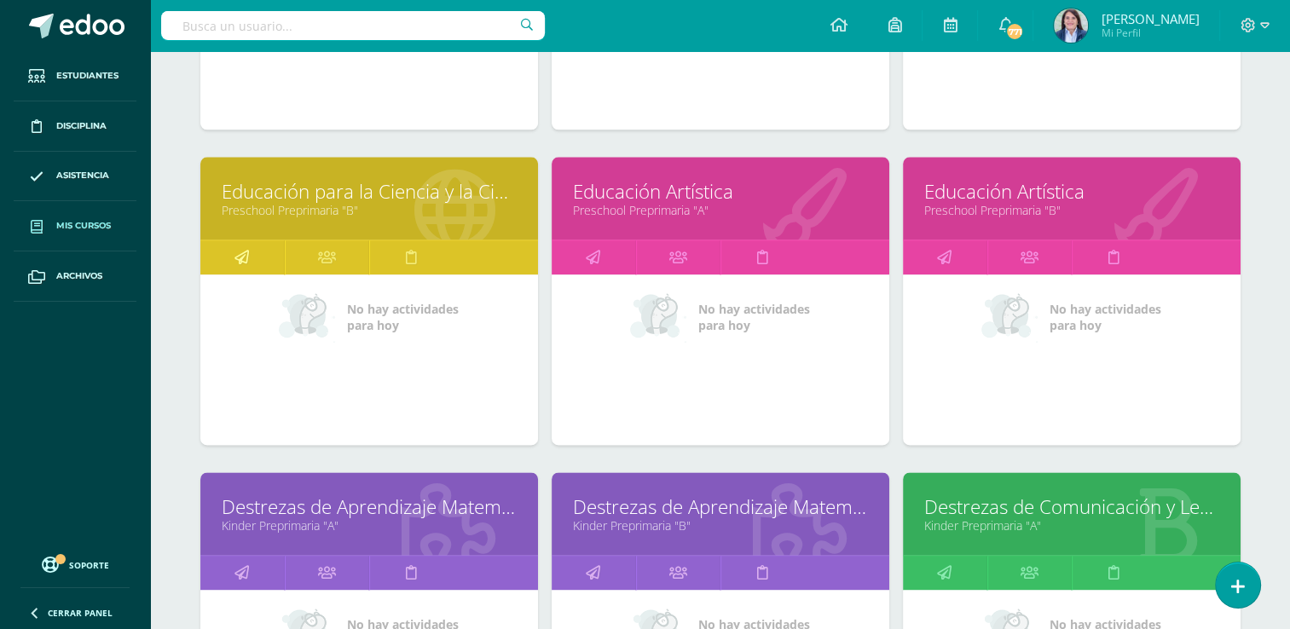
click at [240, 248] on icon at bounding box center [241, 256] width 14 height 33
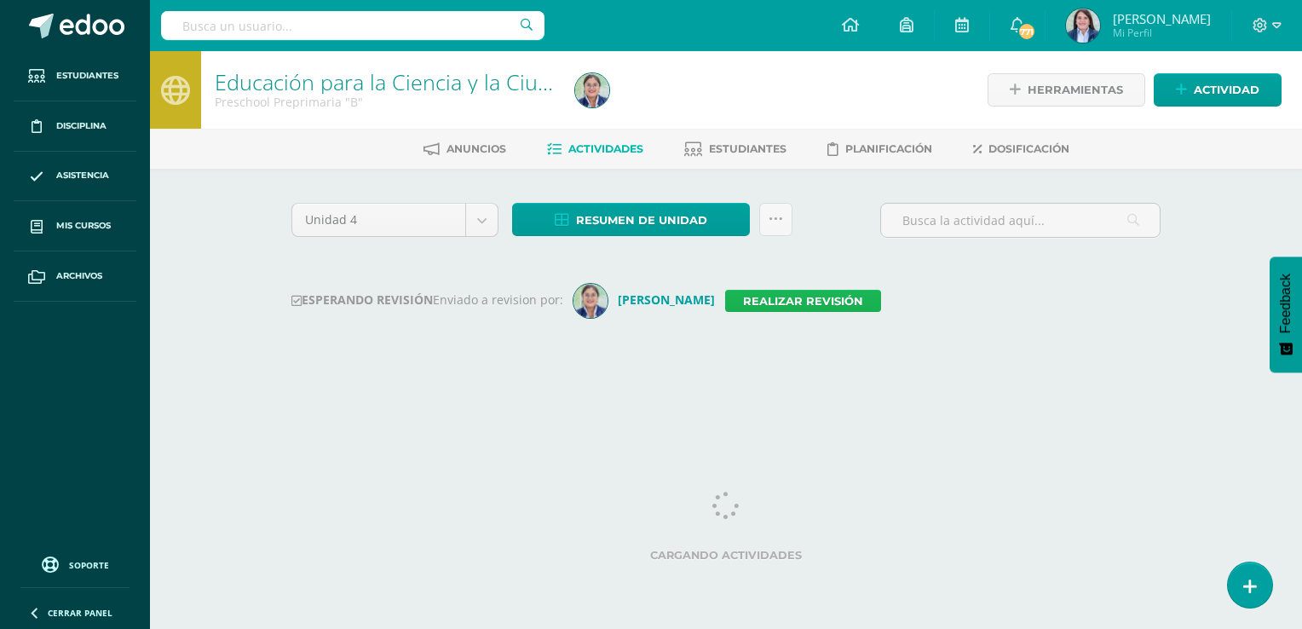
click at [785, 298] on link "Realizar revisión" at bounding box center [803, 301] width 156 height 22
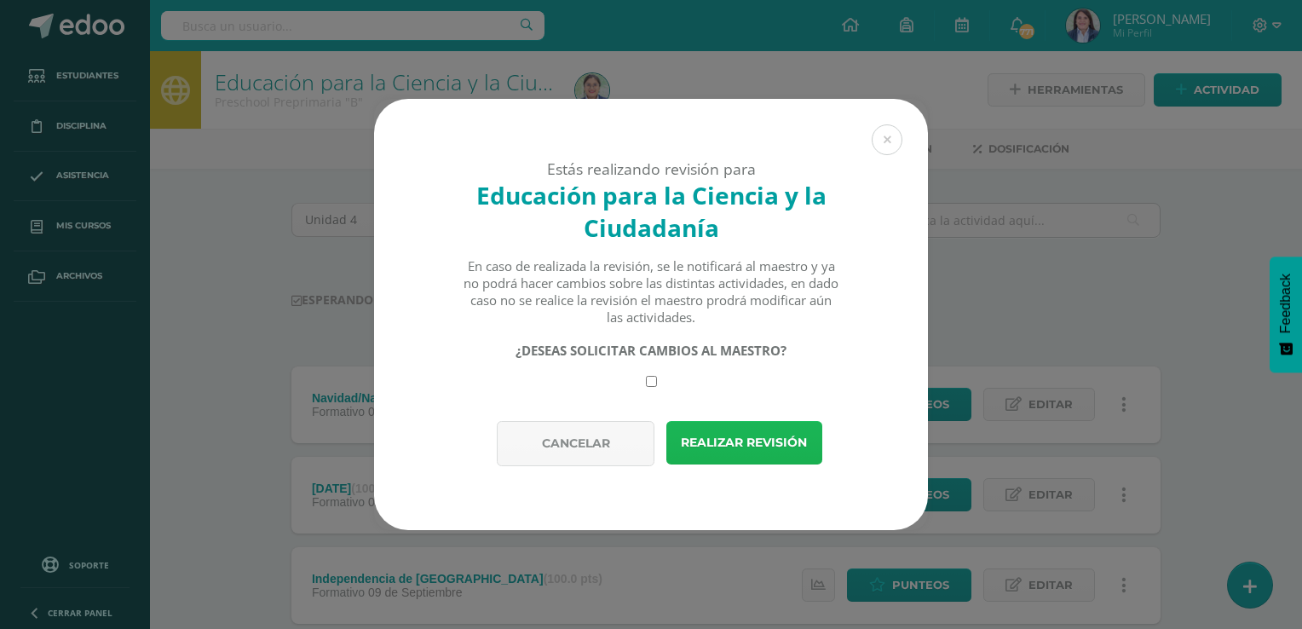
click at [740, 438] on button "Realizar revisión" at bounding box center [745, 442] width 156 height 43
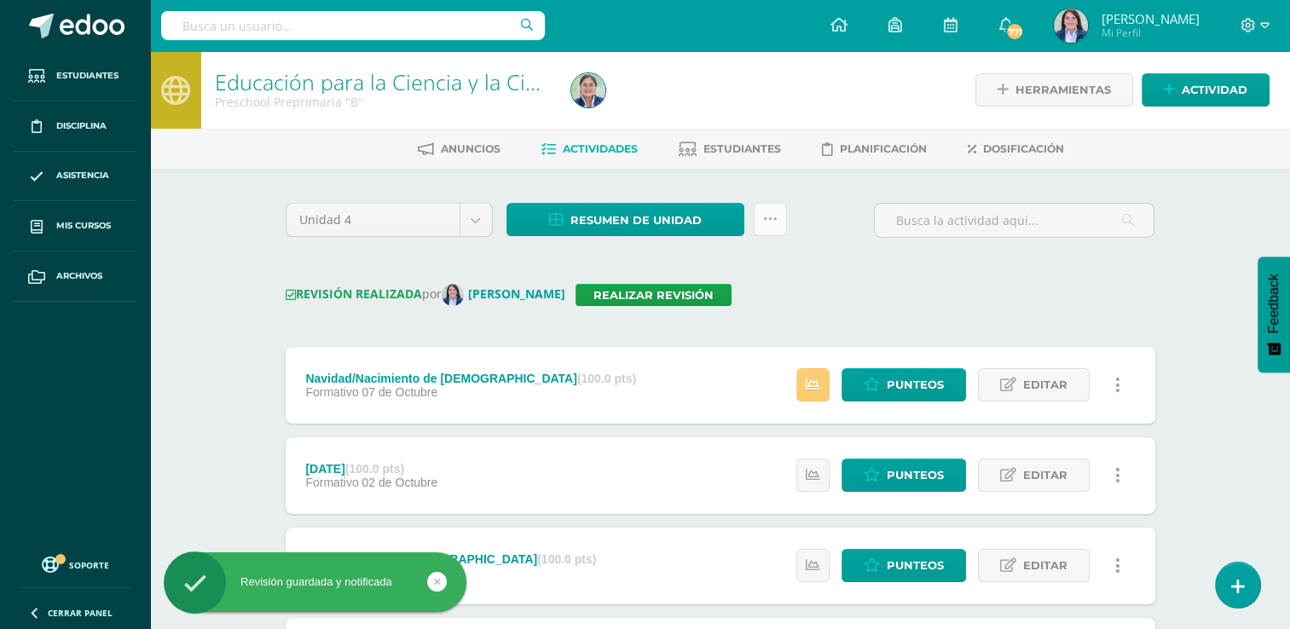
click at [774, 218] on icon at bounding box center [770, 219] width 14 height 14
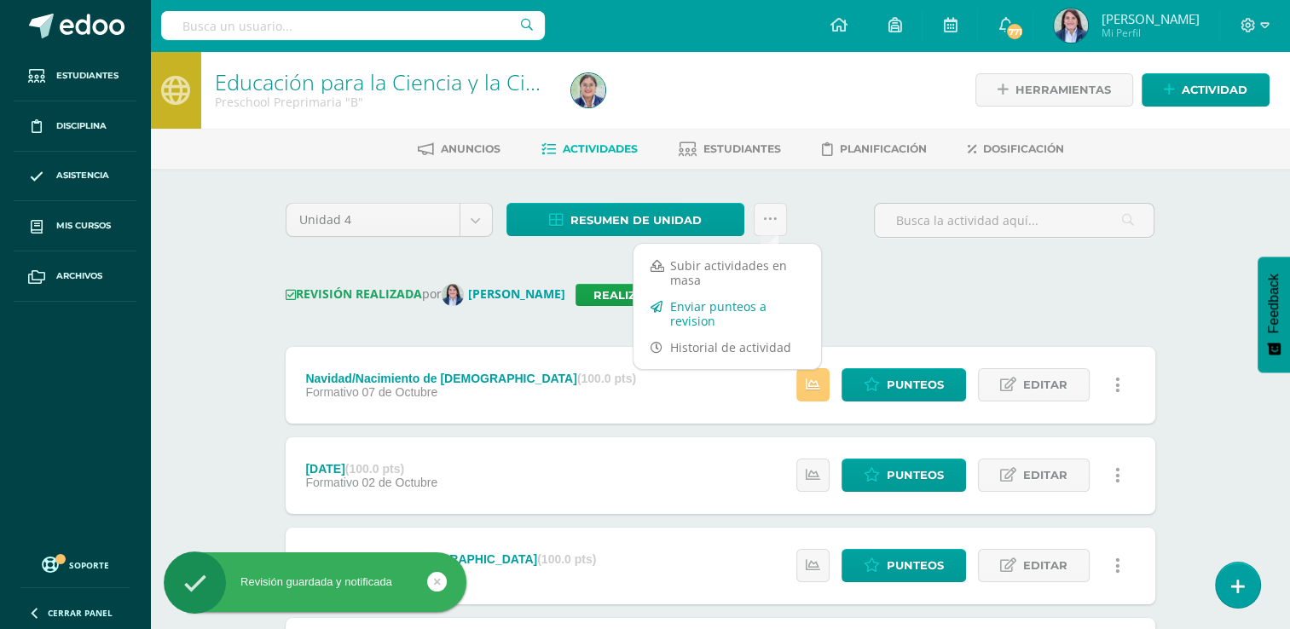
click at [696, 312] on link "Enviar punteos a revision" at bounding box center [727, 313] width 188 height 41
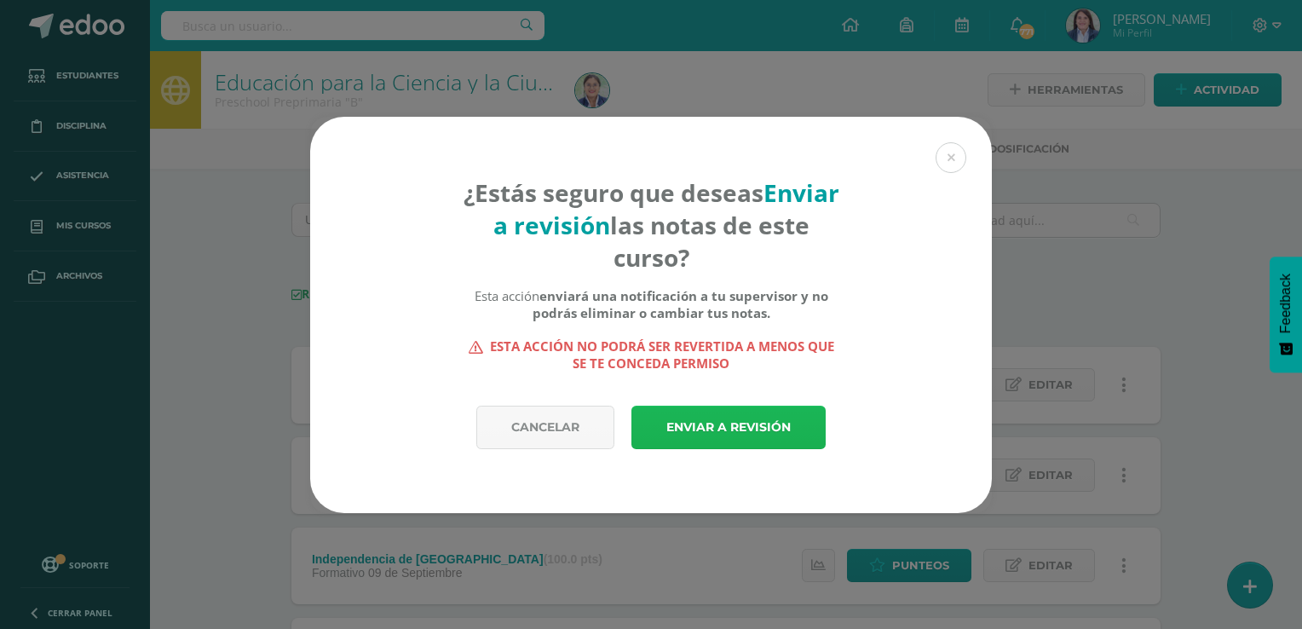
click at [699, 424] on link "Enviar a revisión" at bounding box center [729, 427] width 194 height 43
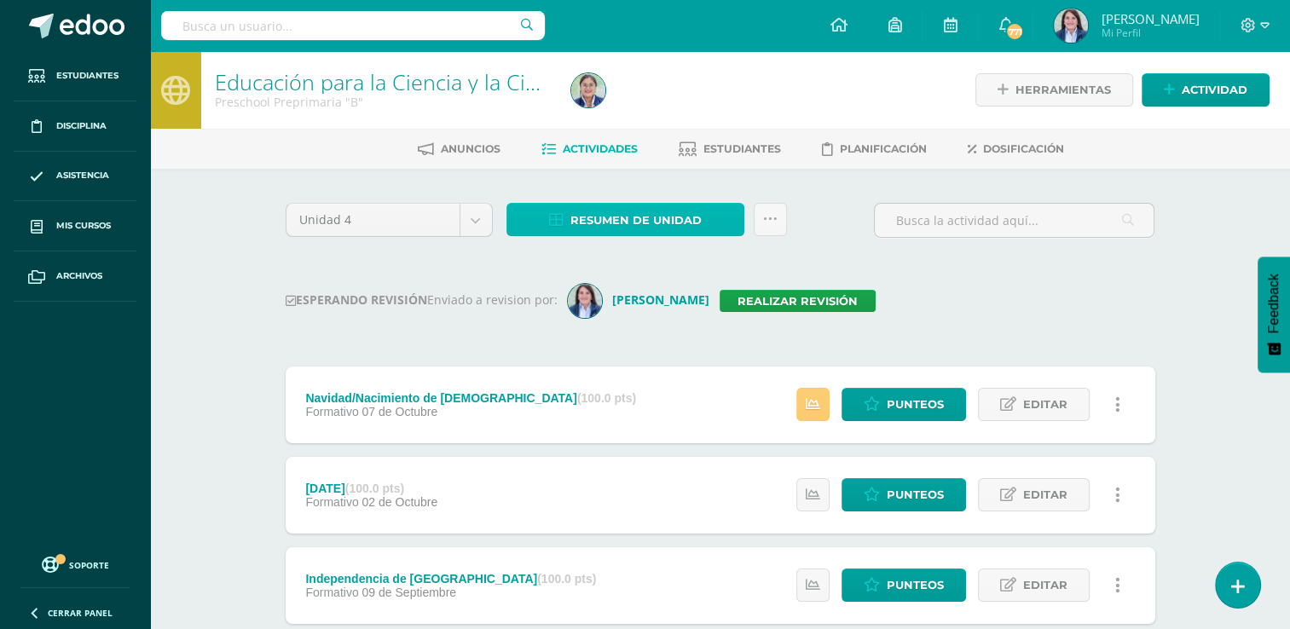
click at [627, 223] on span "Resumen de unidad" at bounding box center [635, 221] width 131 height 32
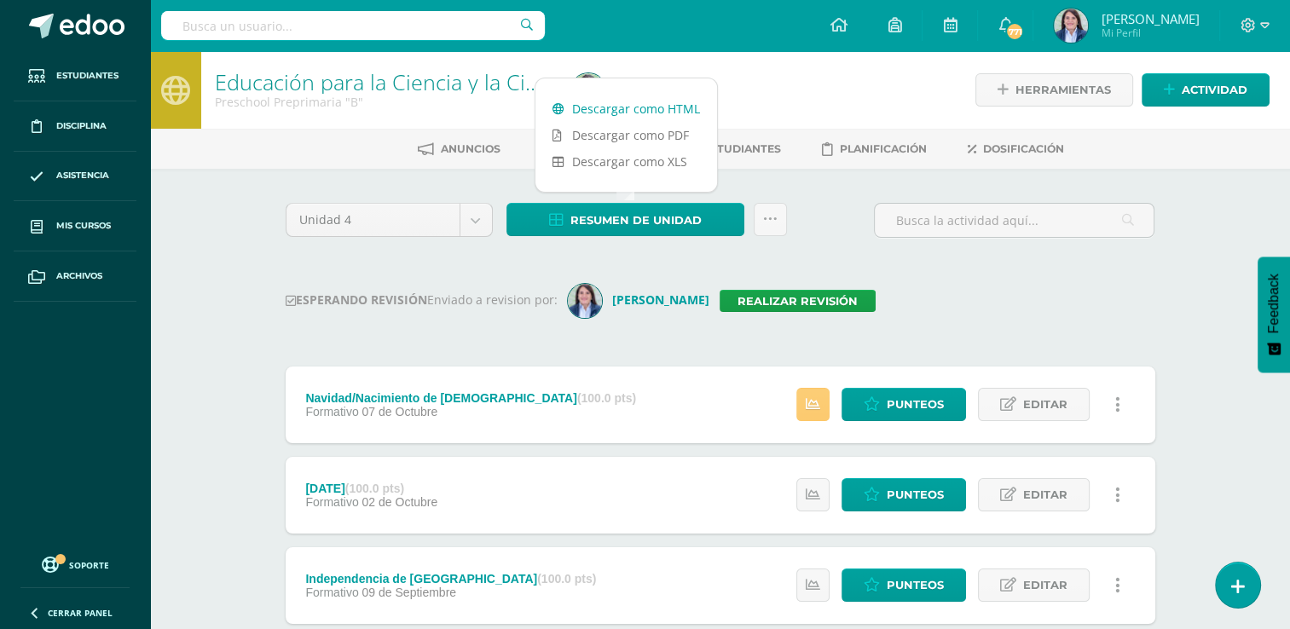
click at [637, 104] on link "Descargar como HTML" at bounding box center [626, 108] width 182 height 26
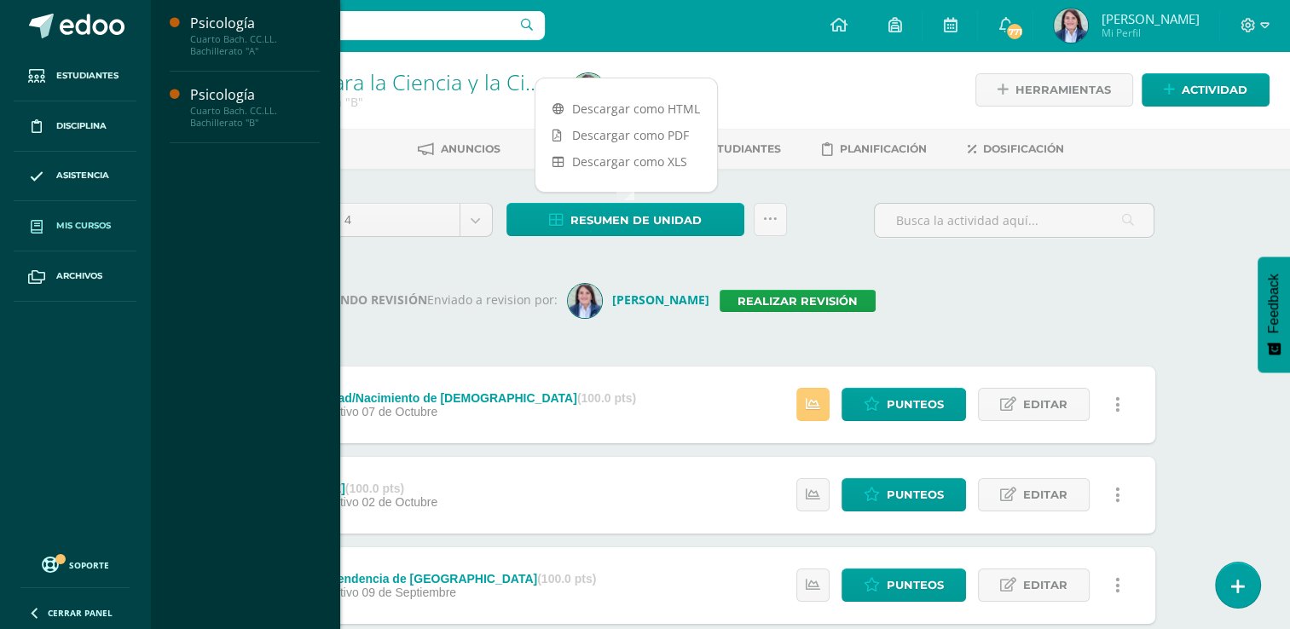
click at [66, 220] on span "Mis cursos" at bounding box center [83, 226] width 55 height 14
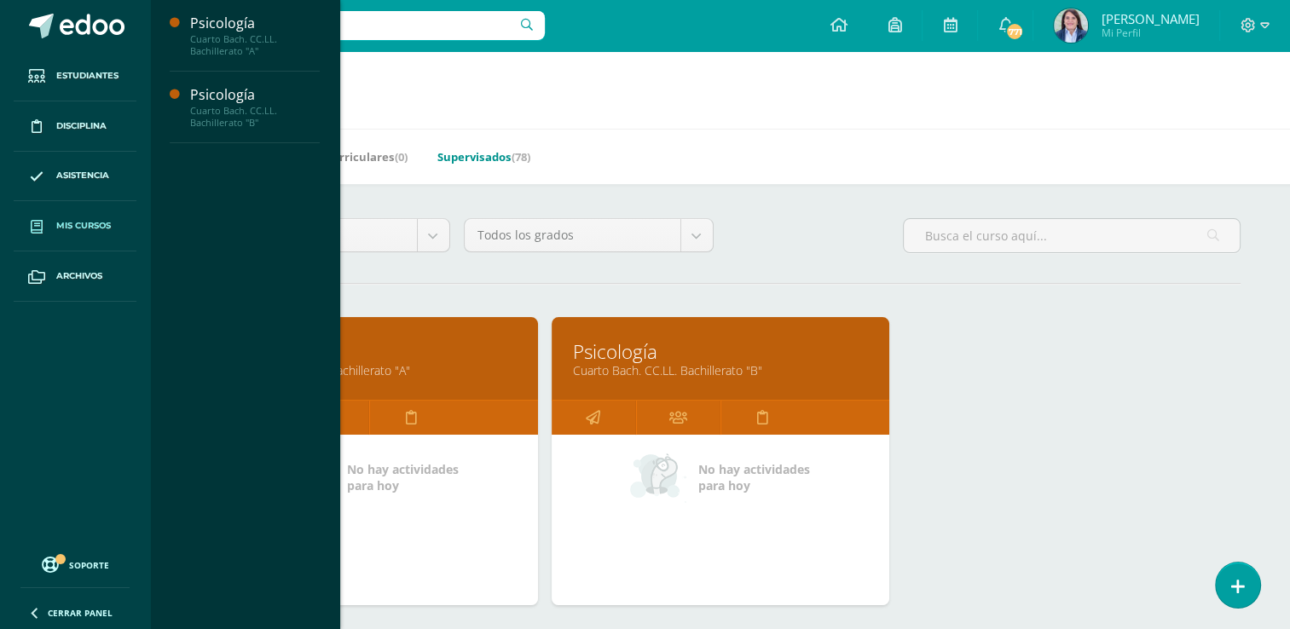
click at [475, 153] on link "Supervisados (78)" at bounding box center [483, 156] width 93 height 27
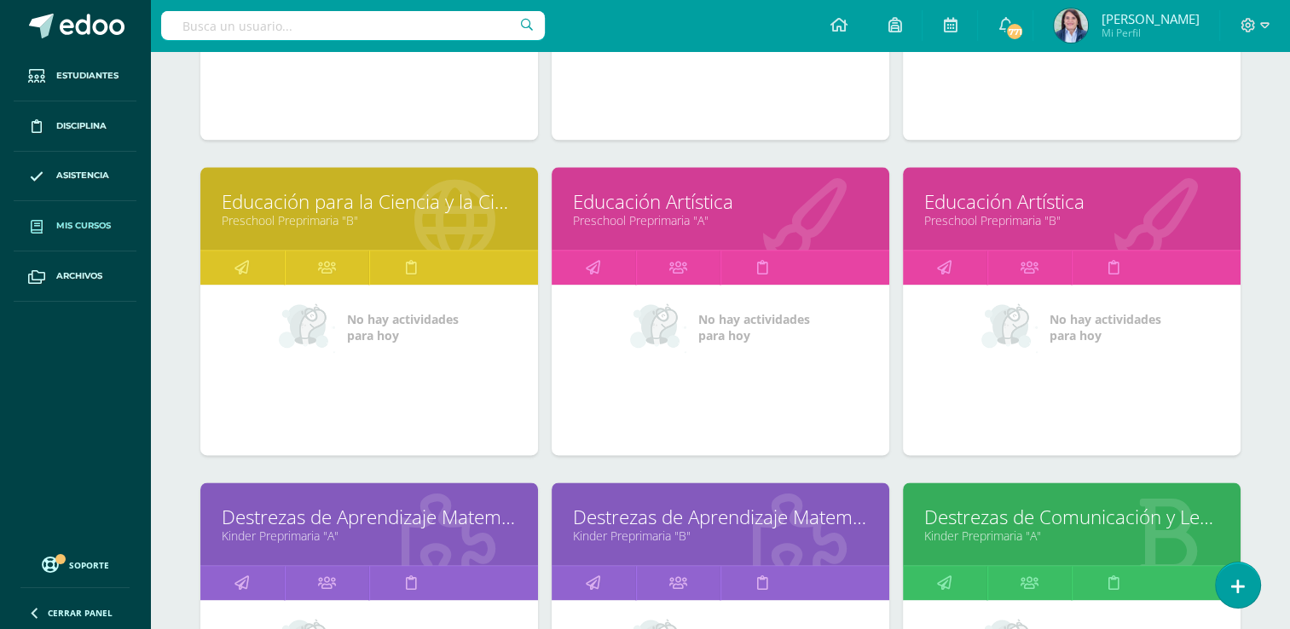
scroll to position [2070, 0]
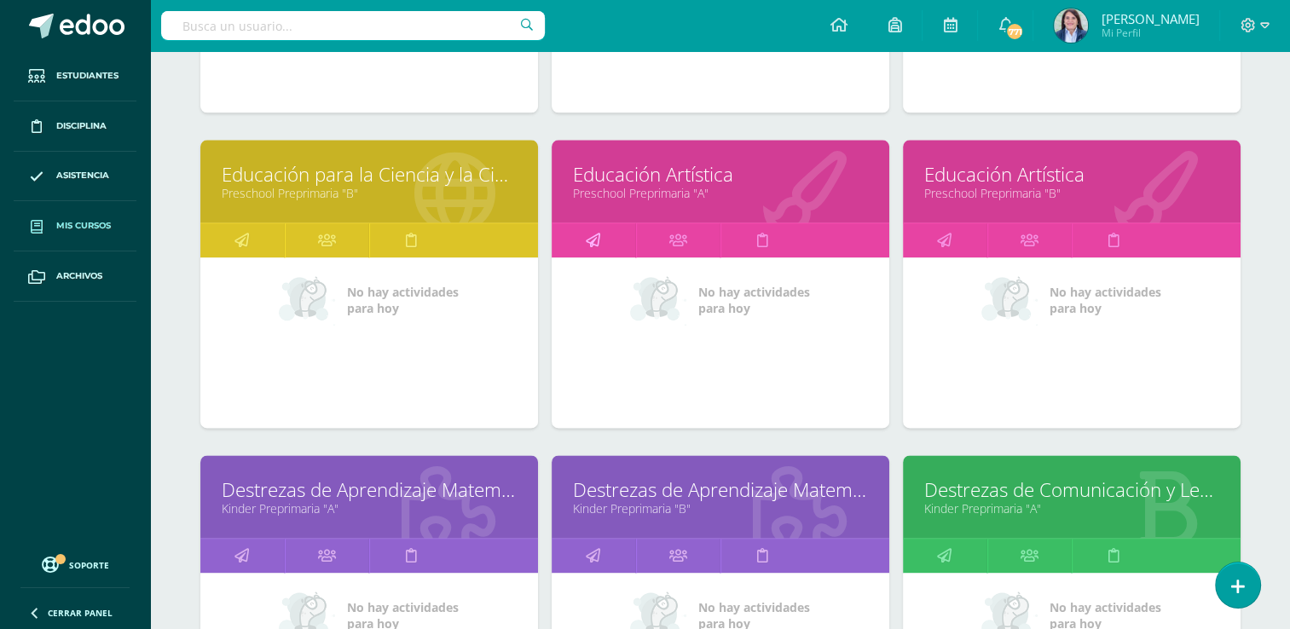
click at [590, 236] on icon at bounding box center [593, 239] width 14 height 33
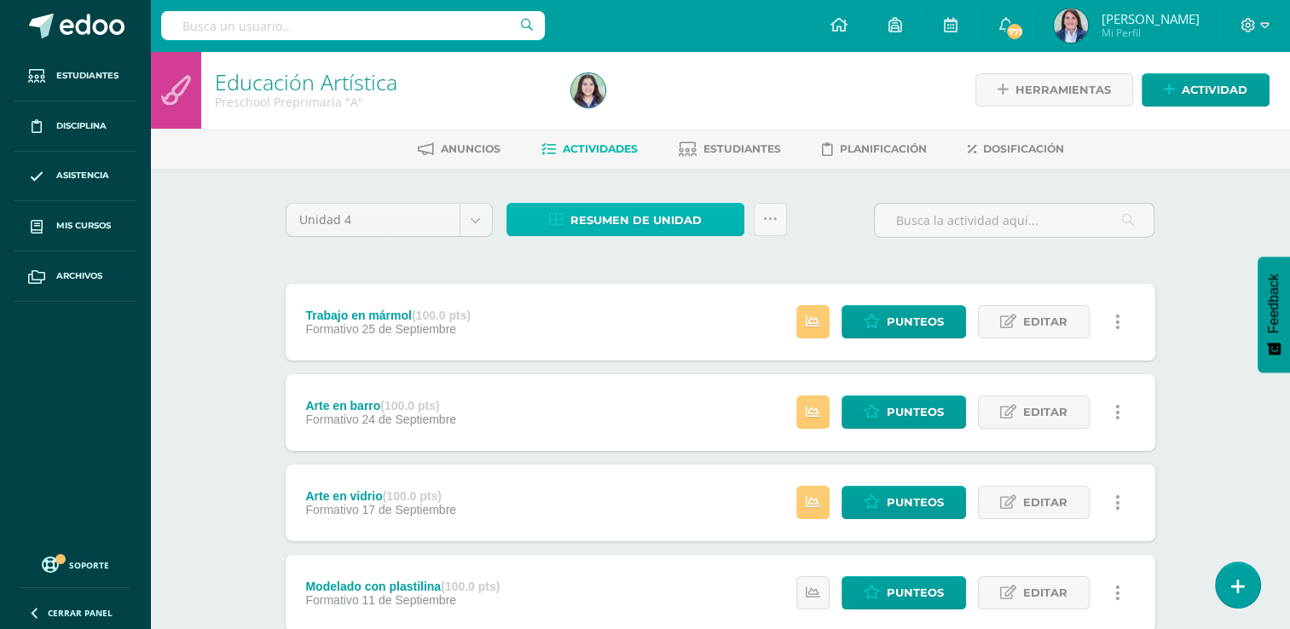
click at [626, 218] on span "Resumen de unidad" at bounding box center [635, 221] width 131 height 32
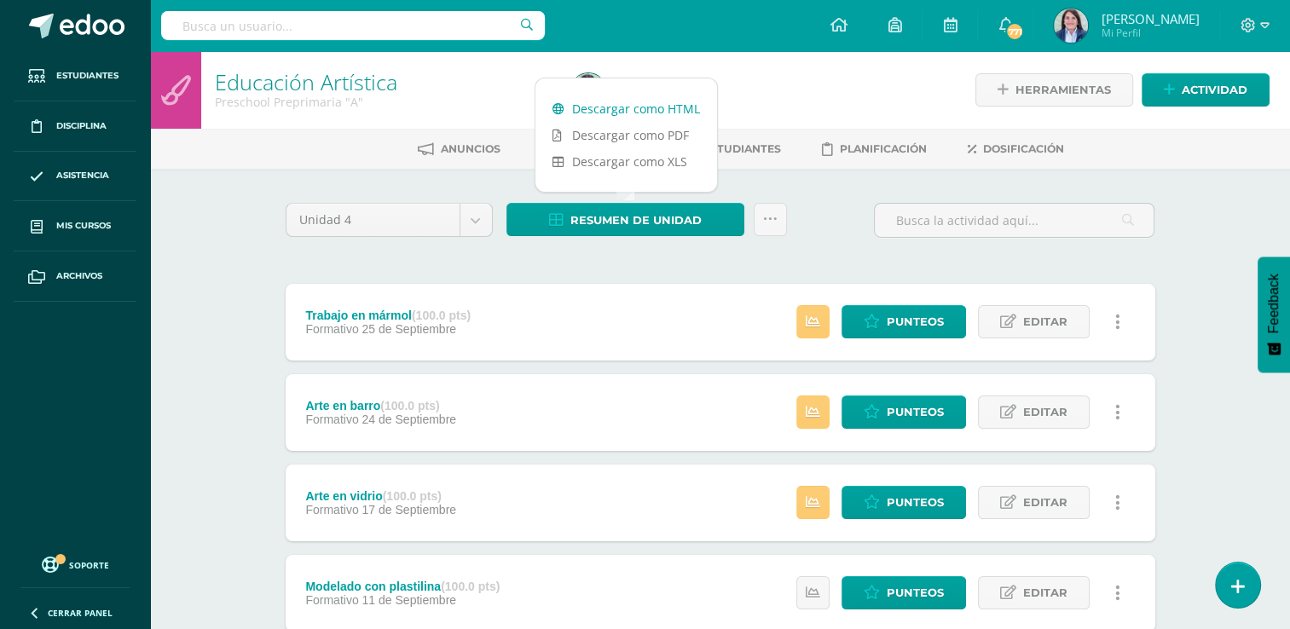
click at [641, 109] on link "Descargar como HTML" at bounding box center [626, 108] width 182 height 26
click at [771, 219] on icon at bounding box center [770, 219] width 14 height 14
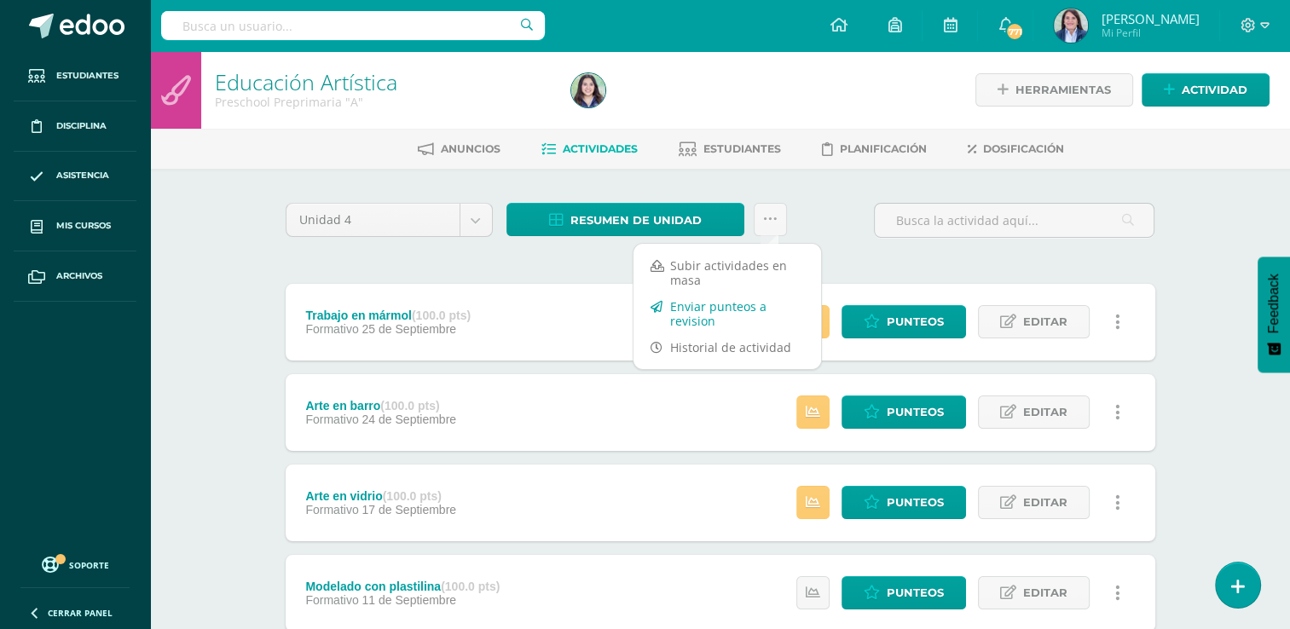
click at [690, 310] on link "Enviar punteos a revision" at bounding box center [727, 313] width 188 height 41
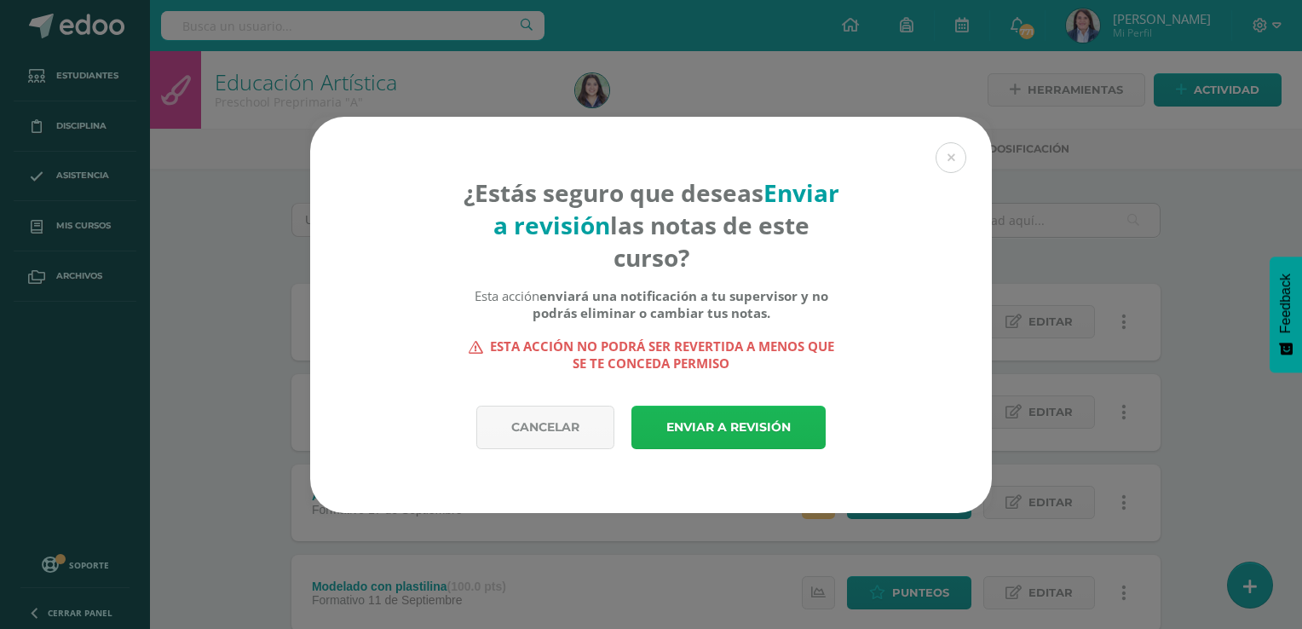
click at [708, 424] on link "Enviar a revisión" at bounding box center [729, 427] width 194 height 43
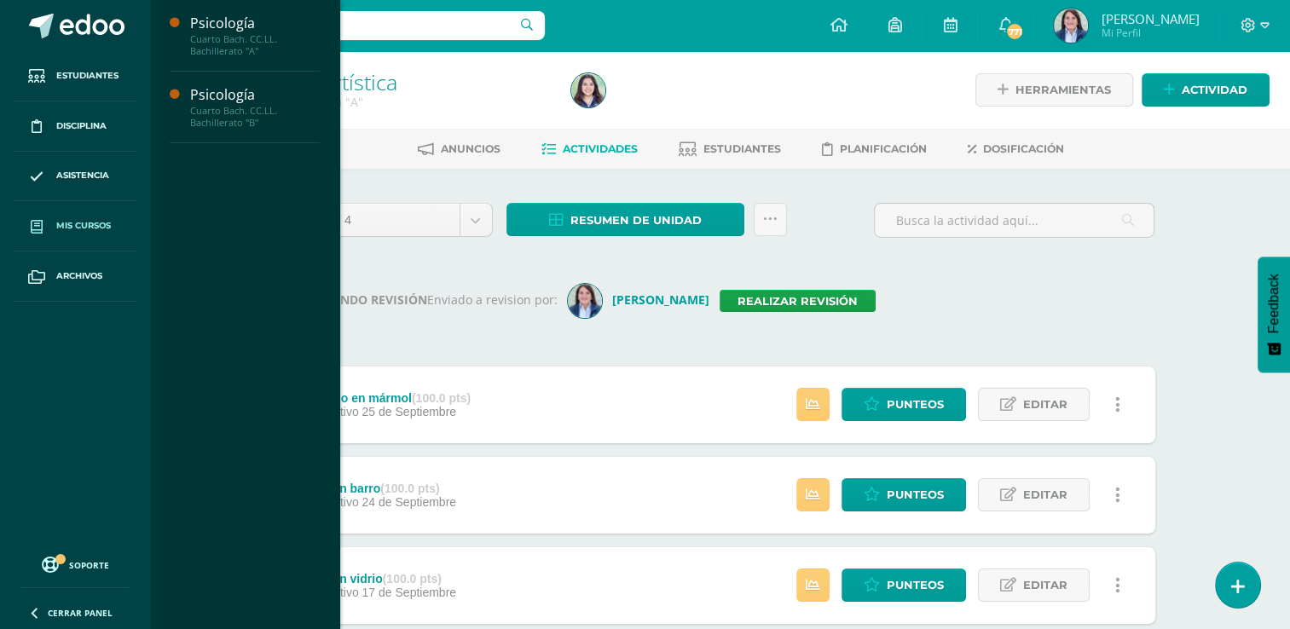
click at [76, 221] on span "Mis cursos" at bounding box center [83, 226] width 55 height 14
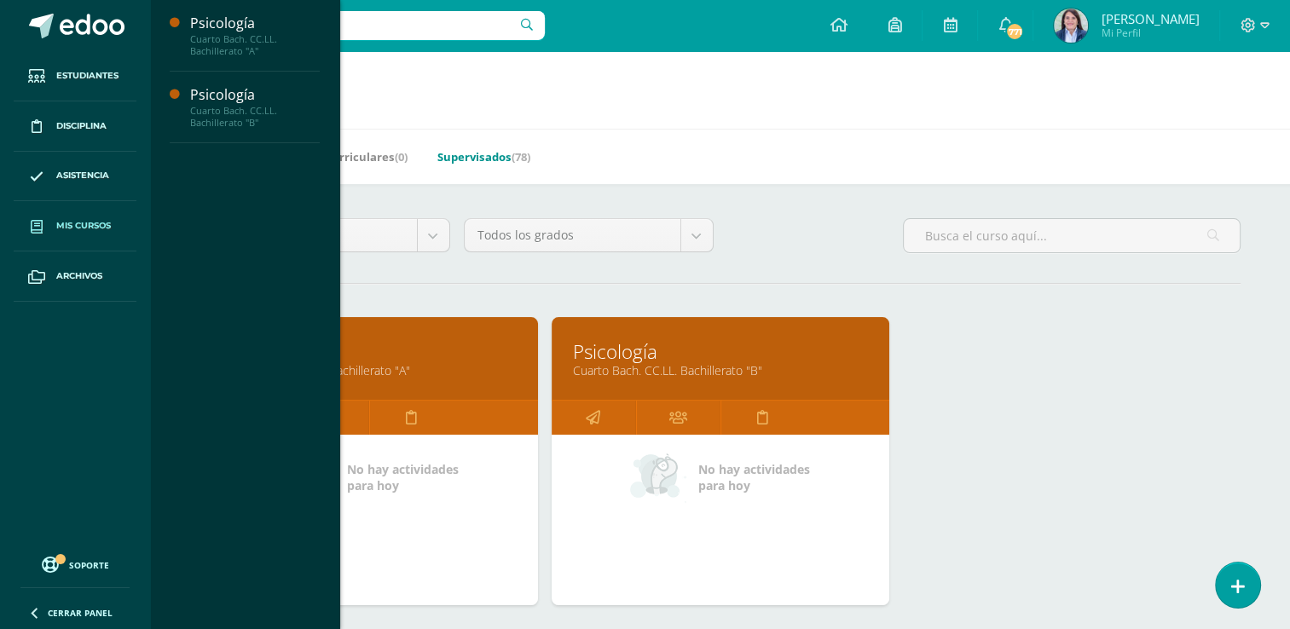
click at [470, 152] on link "Supervisados (78)" at bounding box center [483, 156] width 93 height 27
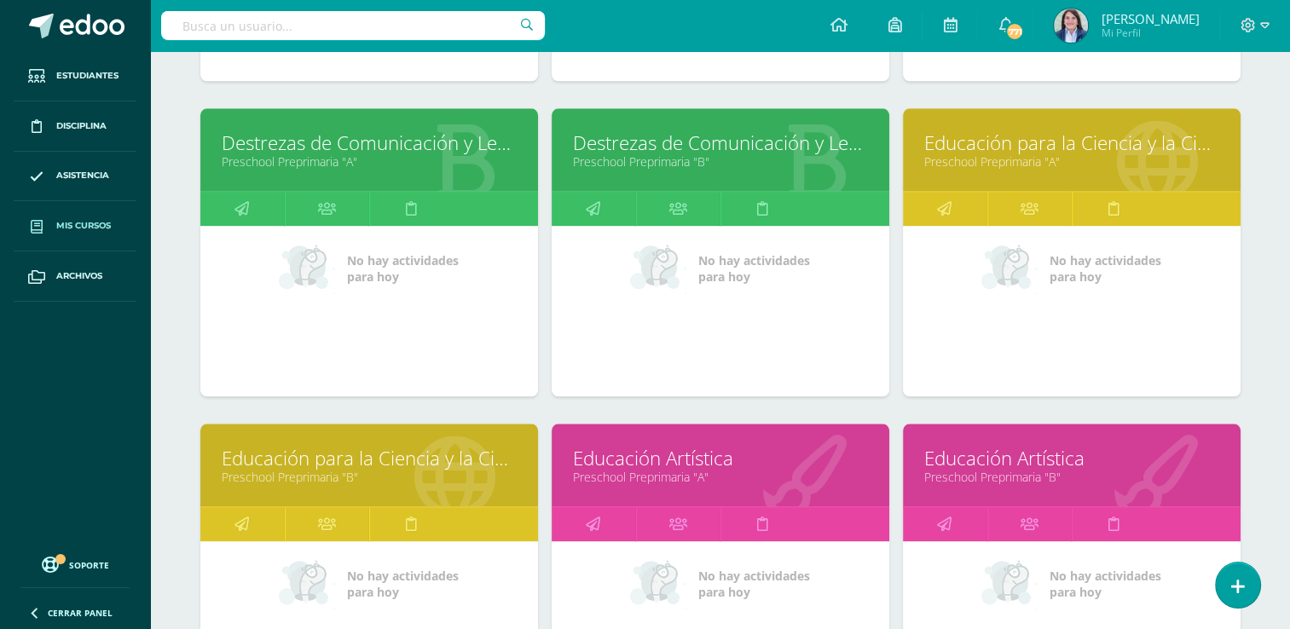
scroll to position [1979, 0]
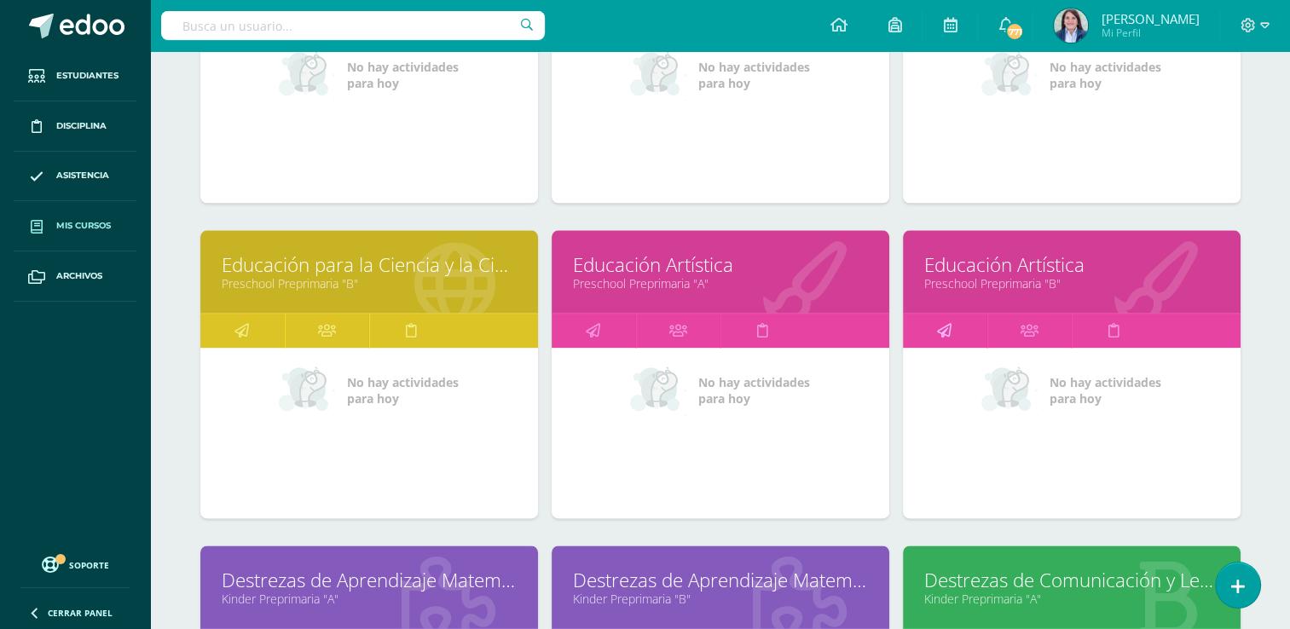
click at [943, 326] on icon at bounding box center [944, 330] width 14 height 33
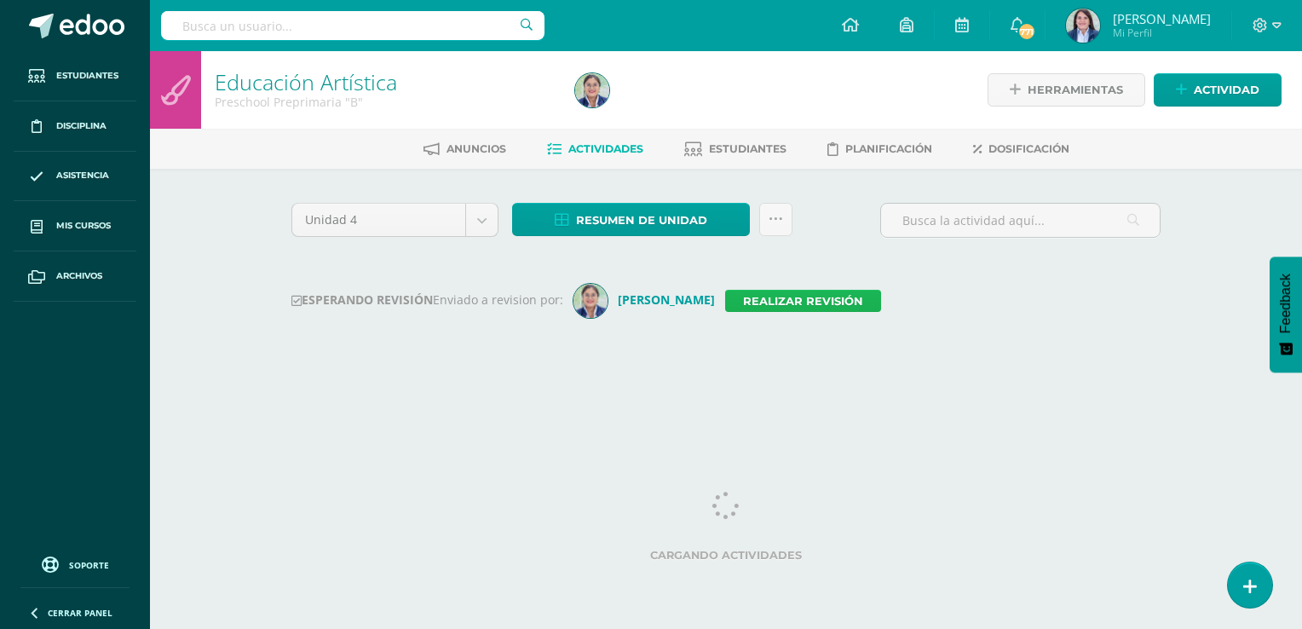
click at [765, 295] on link "Realizar revisión" at bounding box center [803, 301] width 156 height 22
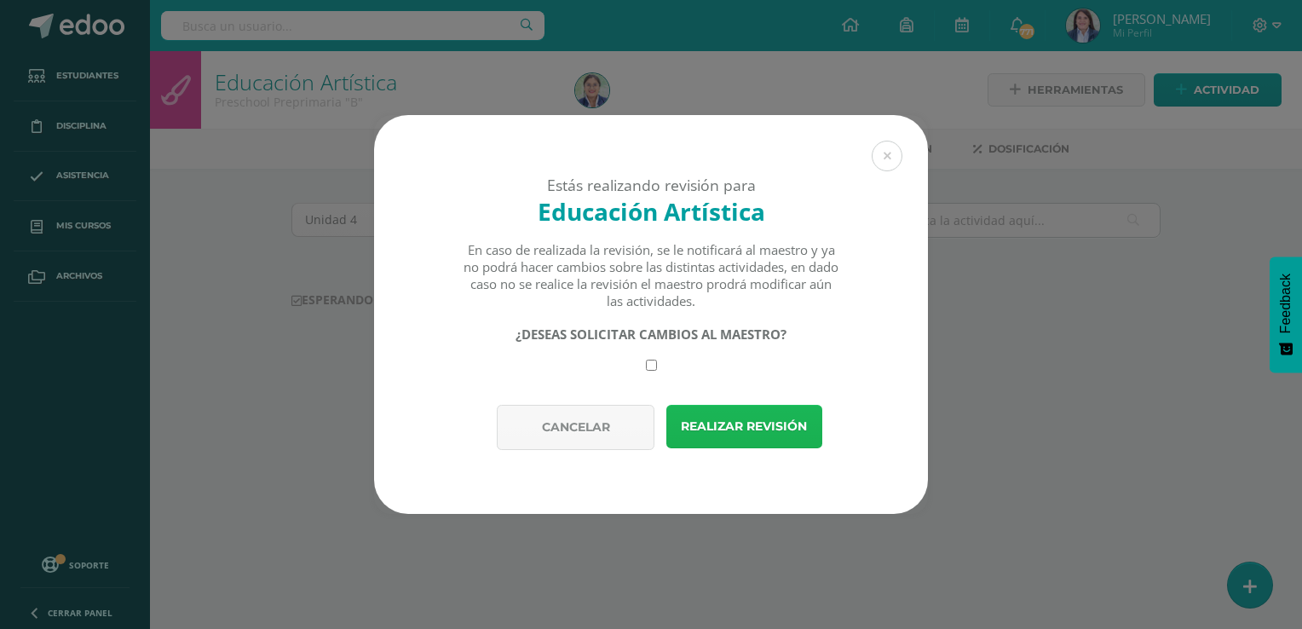
click at [726, 424] on button "Realizar revisión" at bounding box center [745, 426] width 156 height 43
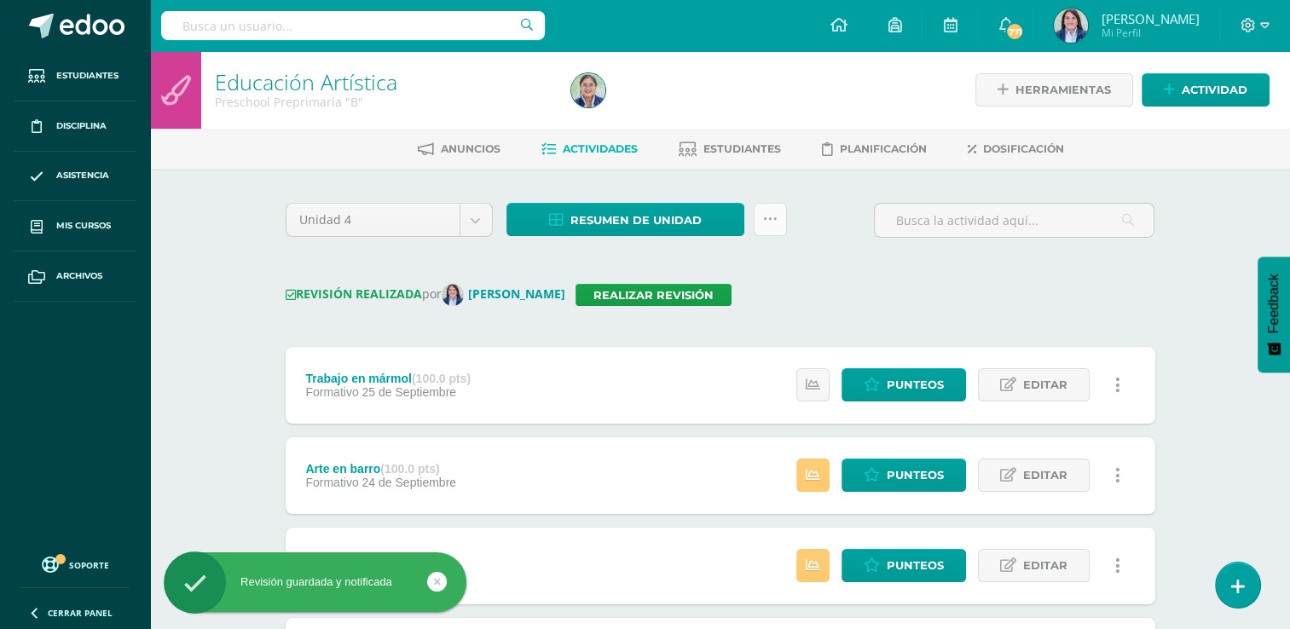
click at [771, 220] on icon at bounding box center [770, 219] width 14 height 14
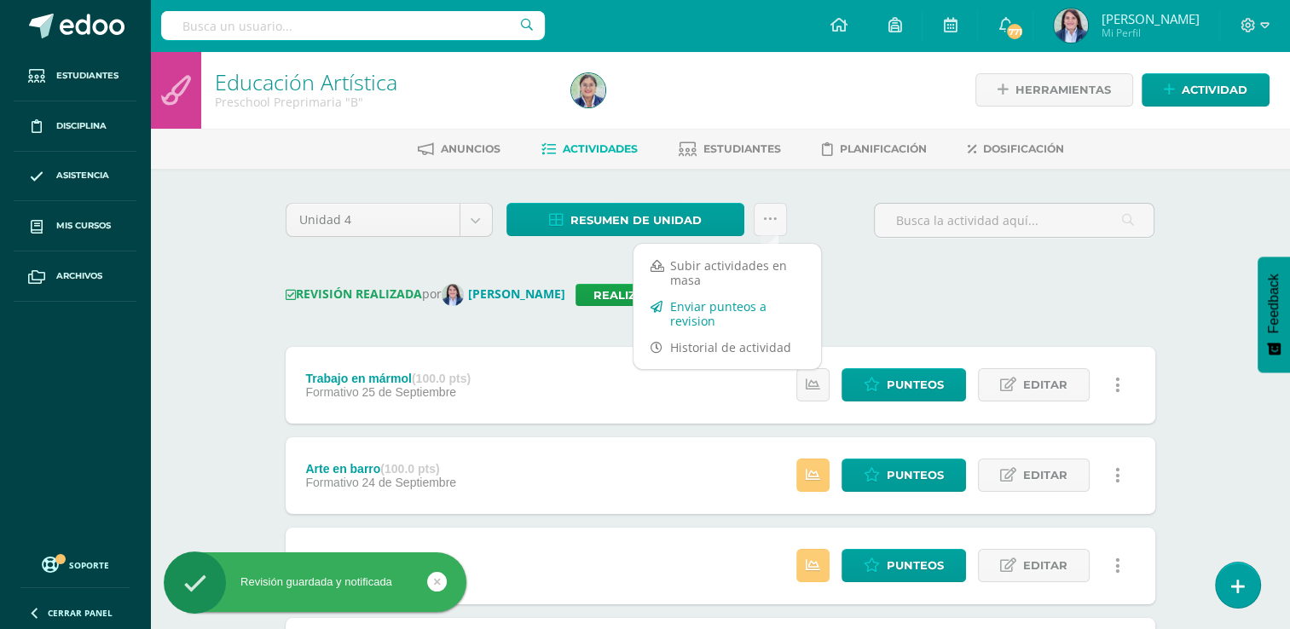
click at [711, 309] on link "Enviar punteos a revision" at bounding box center [727, 313] width 188 height 41
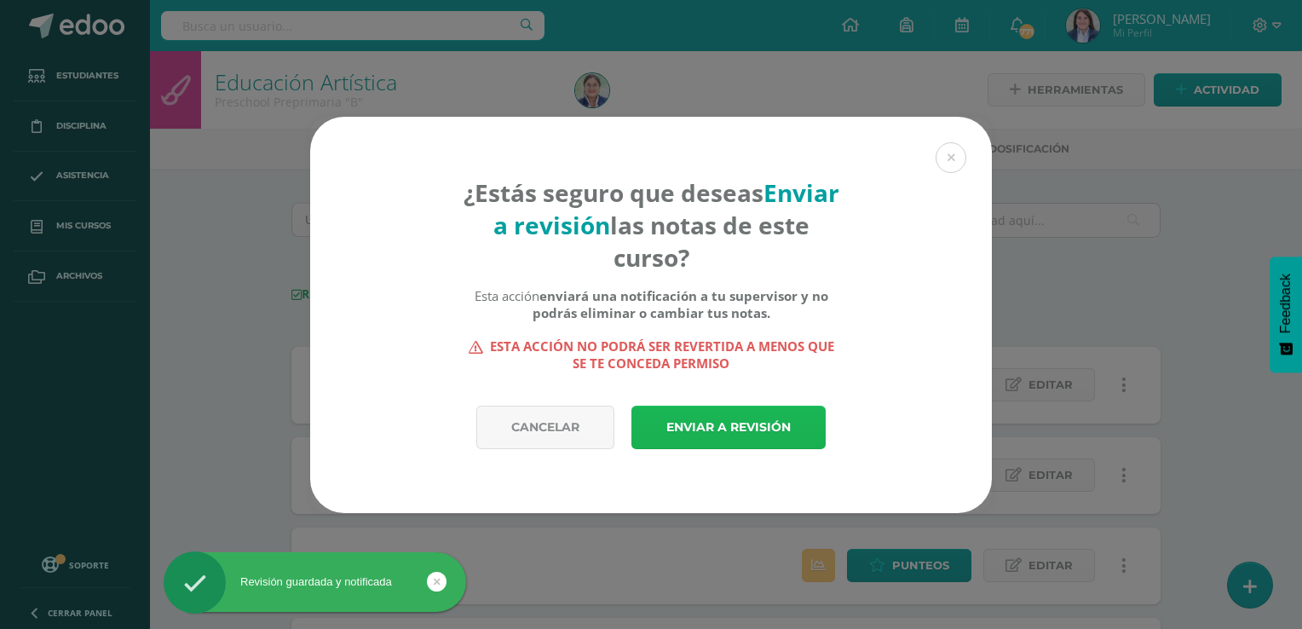
click at [726, 431] on link "Enviar a revisión" at bounding box center [729, 427] width 194 height 43
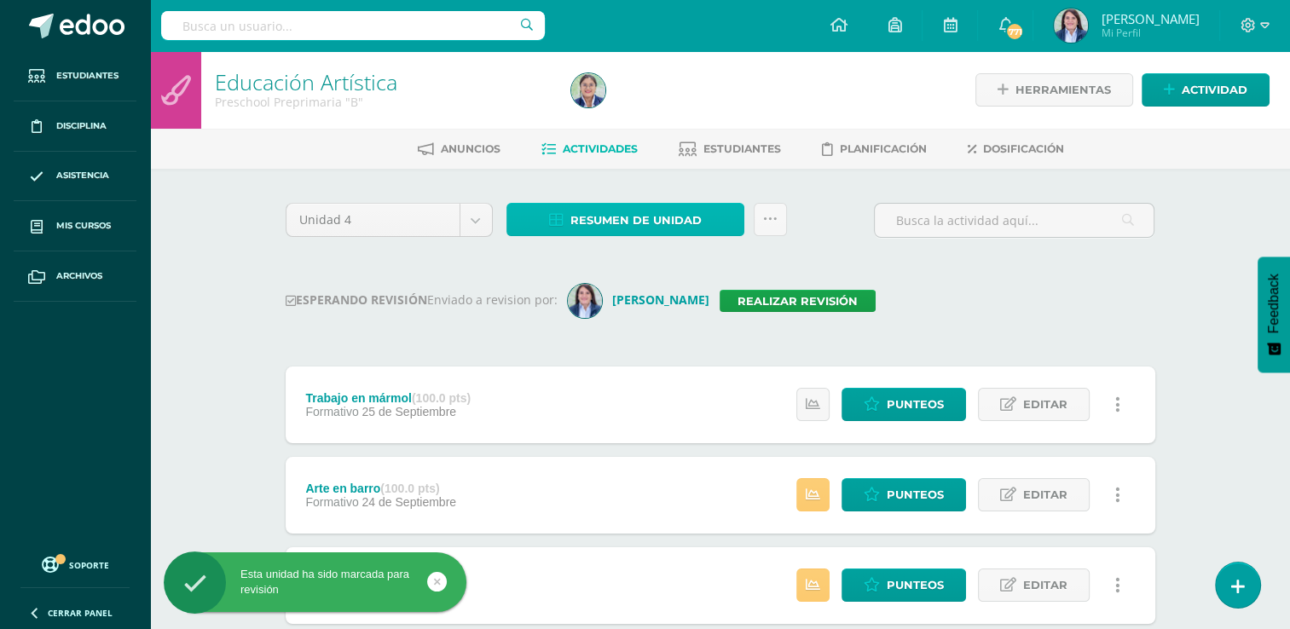
click at [624, 216] on span "Resumen de unidad" at bounding box center [635, 221] width 131 height 32
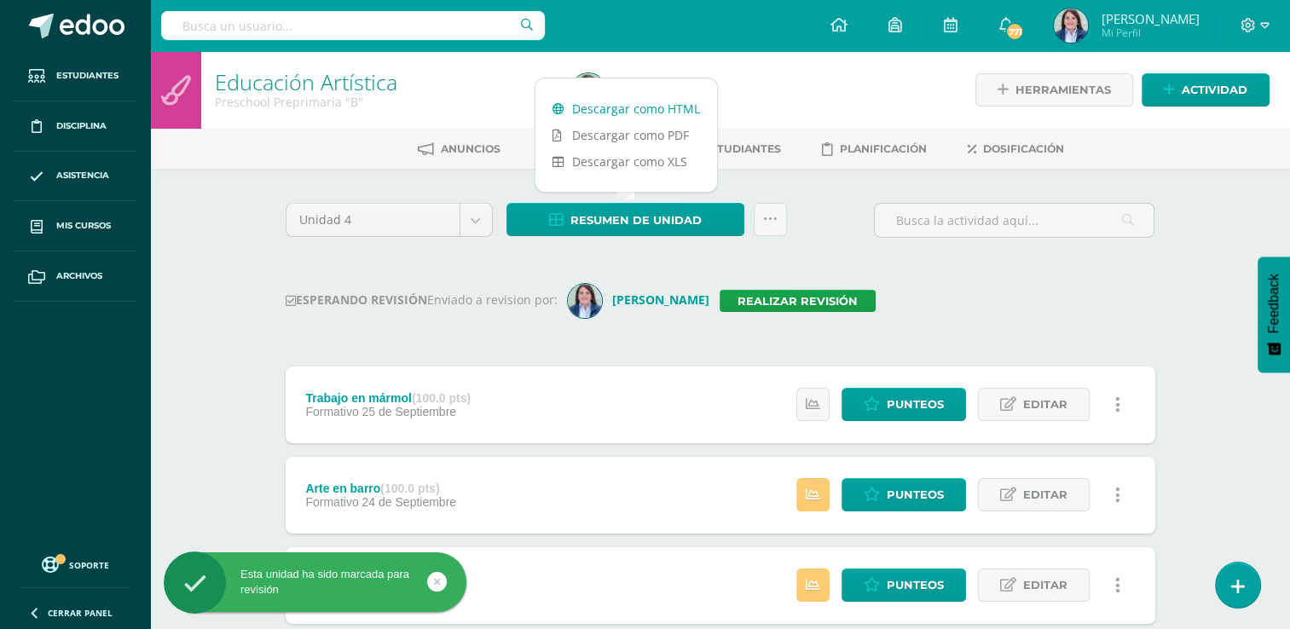
click at [616, 112] on link "Descargar como HTML" at bounding box center [626, 108] width 182 height 26
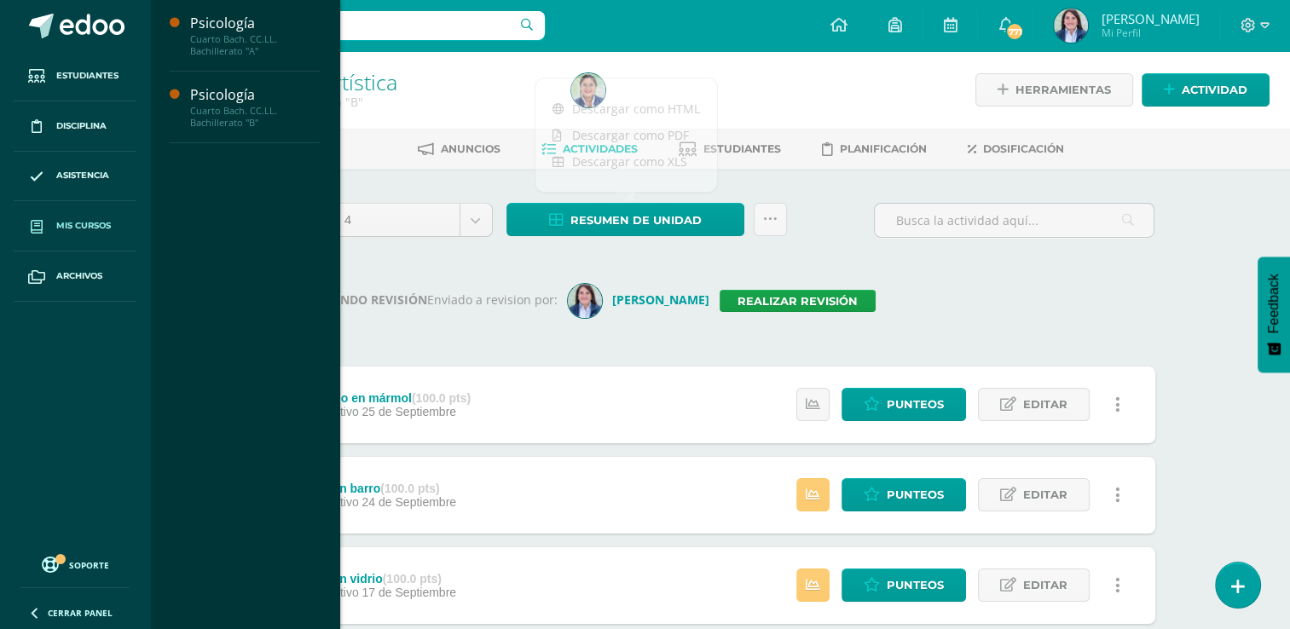
click at [77, 223] on span "Mis cursos" at bounding box center [83, 226] width 55 height 14
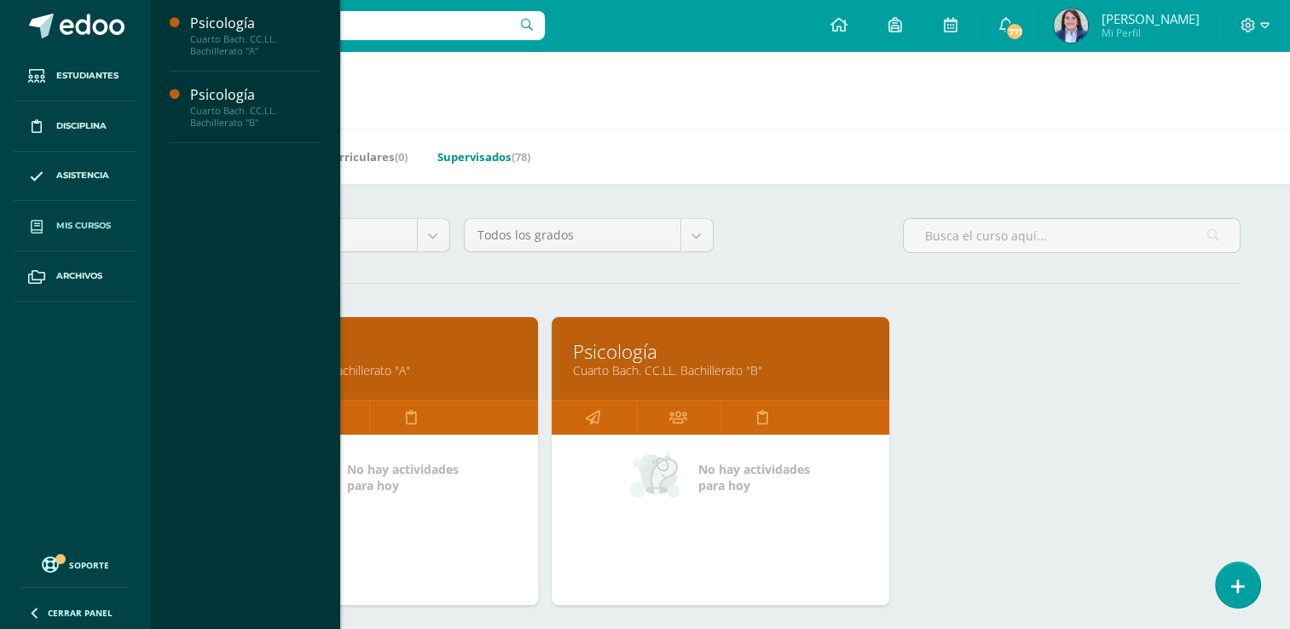
click at [482, 156] on link "Supervisados (78)" at bounding box center [483, 156] width 93 height 27
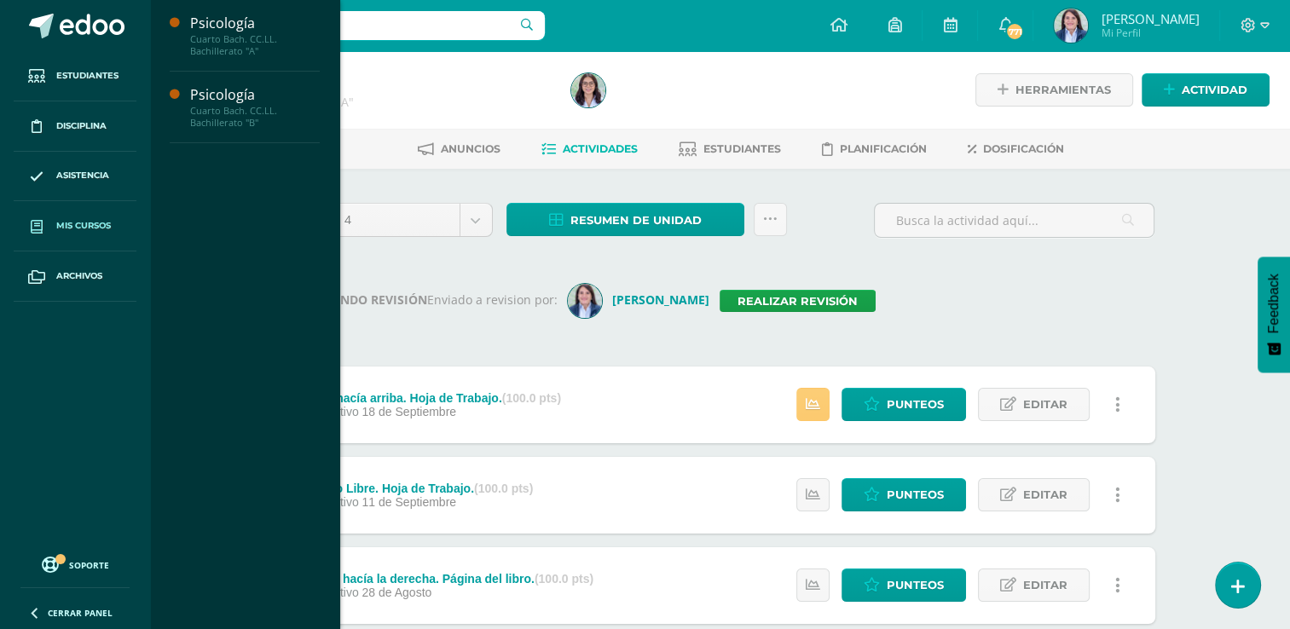
click at [82, 219] on span "Mis cursos" at bounding box center [83, 226] width 55 height 14
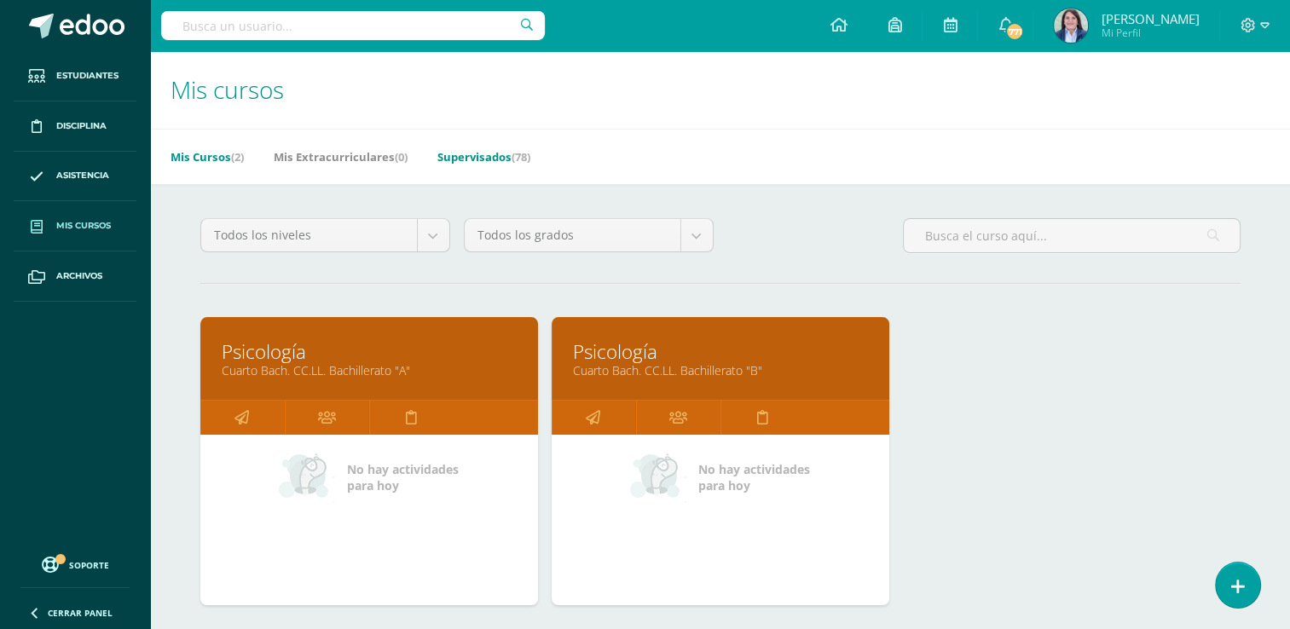
click at [472, 155] on link "Supervisados (78)" at bounding box center [483, 156] width 93 height 27
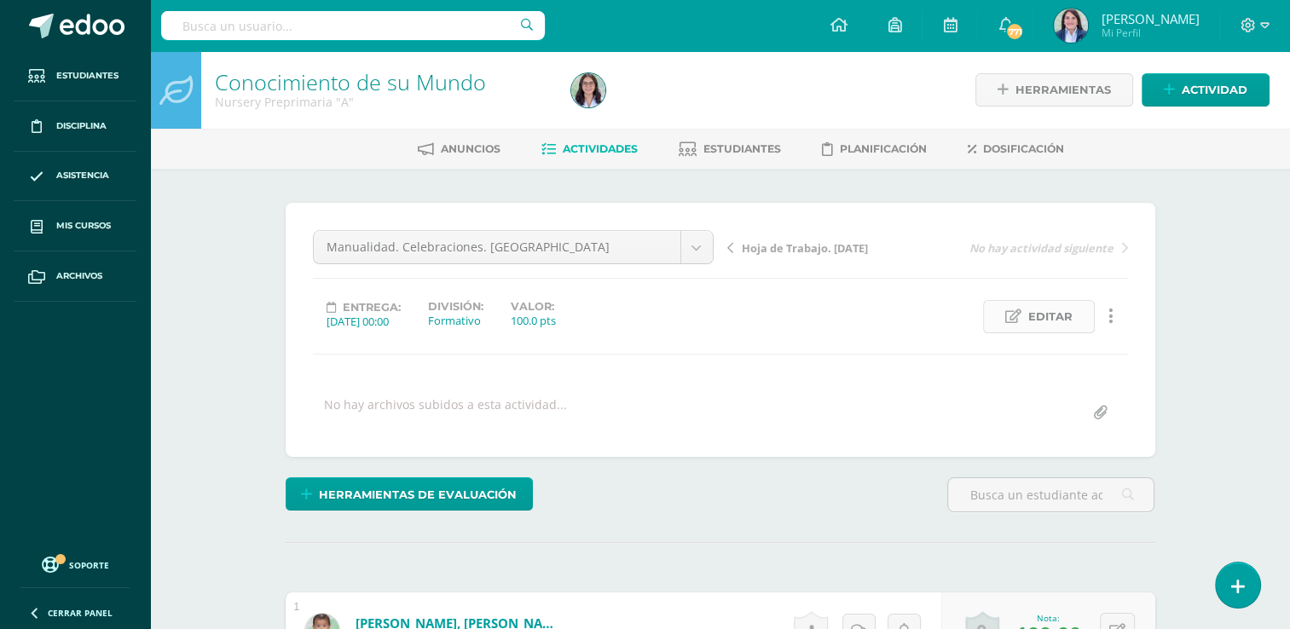
click at [1046, 321] on span "Editar" at bounding box center [1050, 317] width 44 height 32
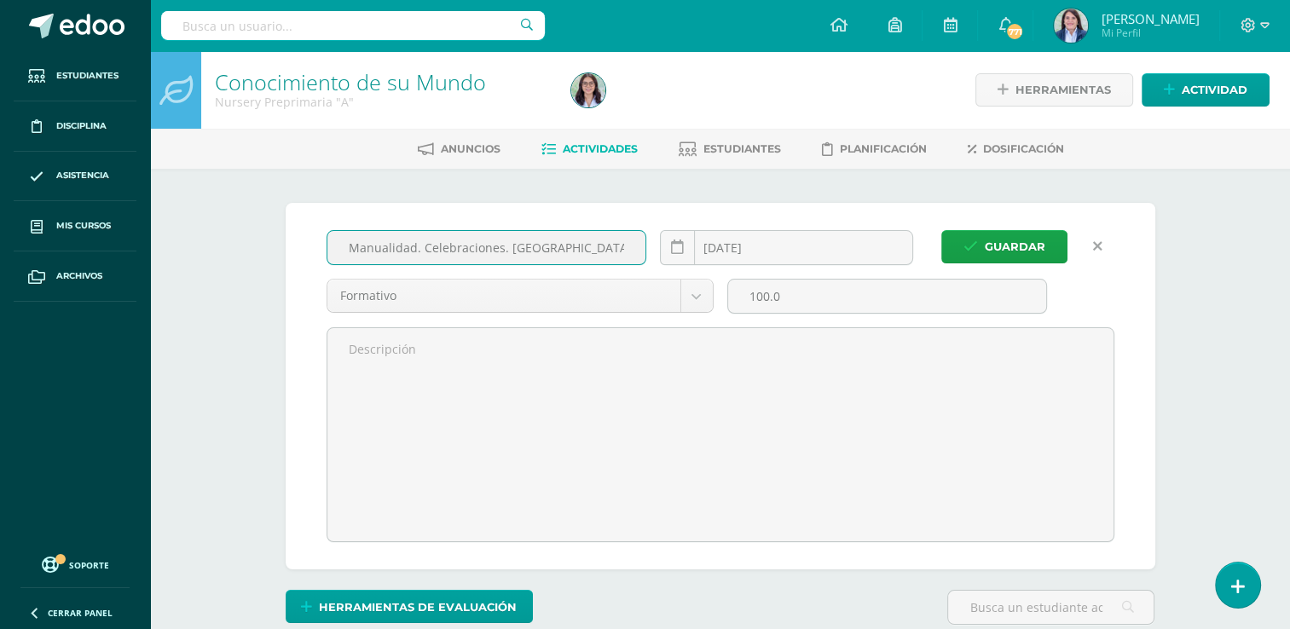
click at [505, 251] on input "Manualidad. Celebraciones. Quetzal" at bounding box center [486, 247] width 319 height 33
type input "Manualidad del quetzal"
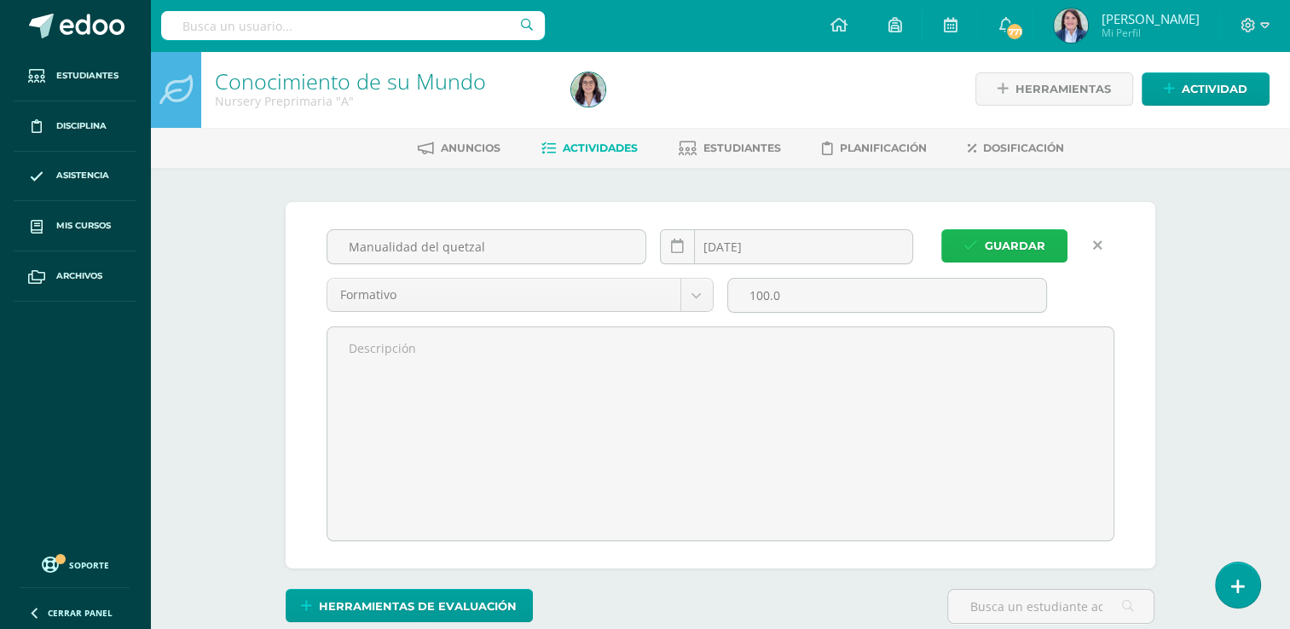
click at [1019, 237] on span "Guardar" at bounding box center [1015, 246] width 61 height 32
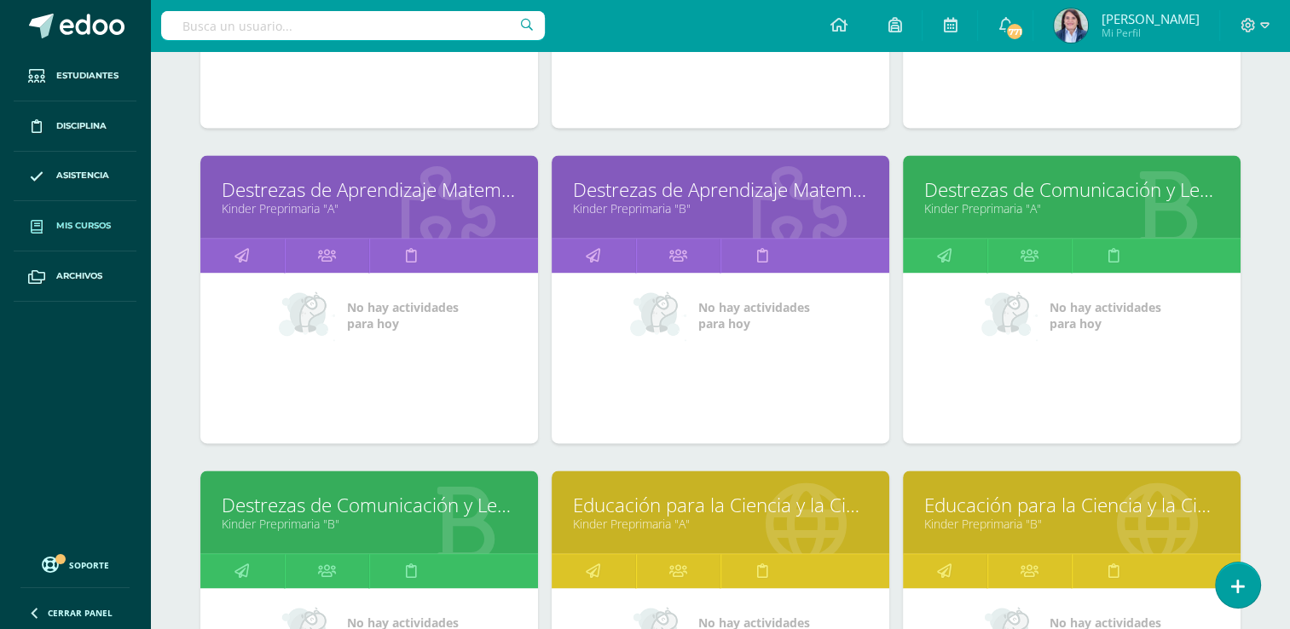
scroll to position [2380, 0]
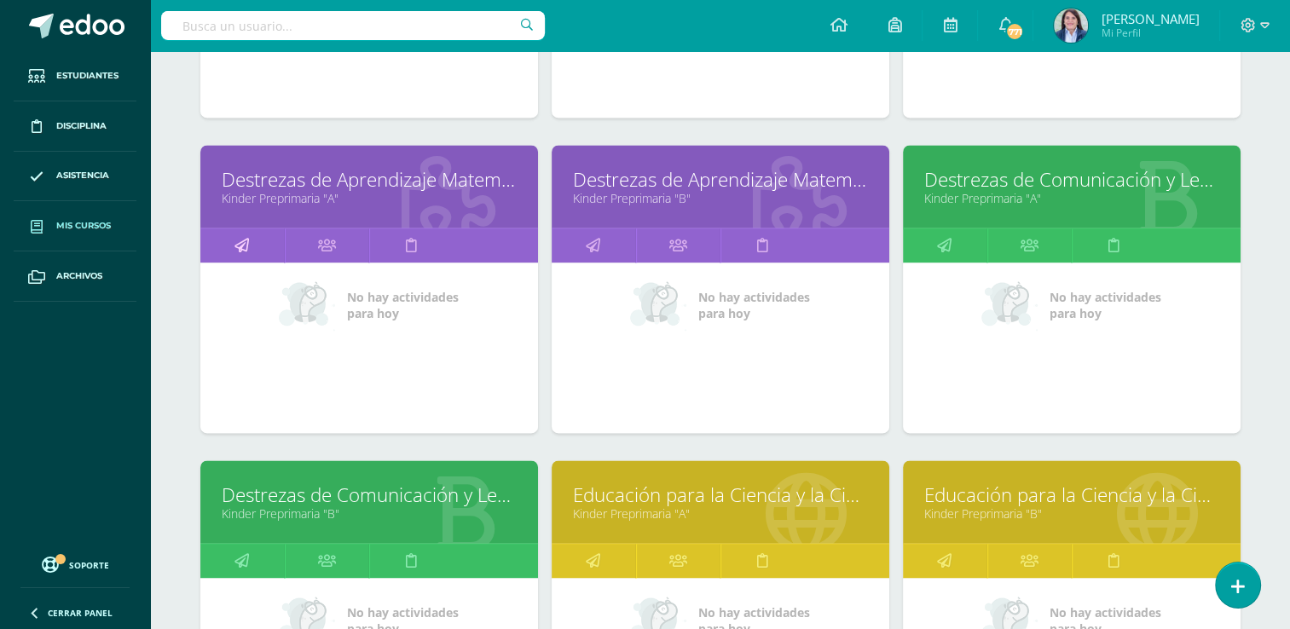
click at [240, 241] on icon at bounding box center [241, 244] width 14 height 33
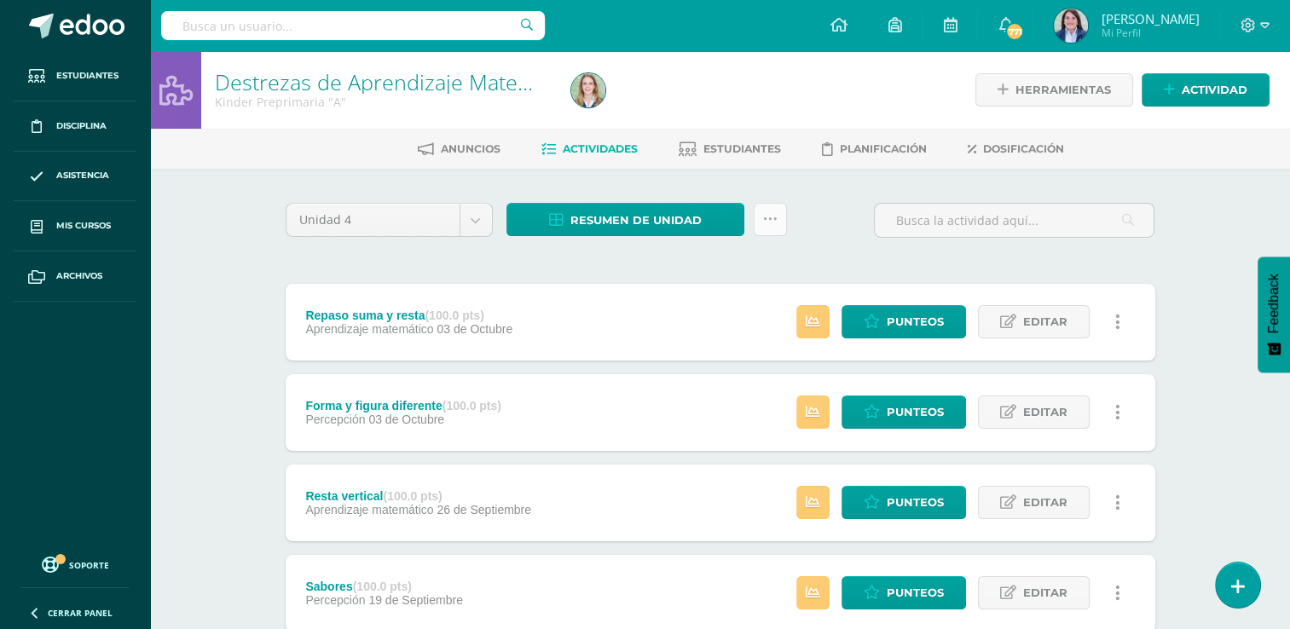
click at [769, 220] on icon at bounding box center [770, 219] width 14 height 14
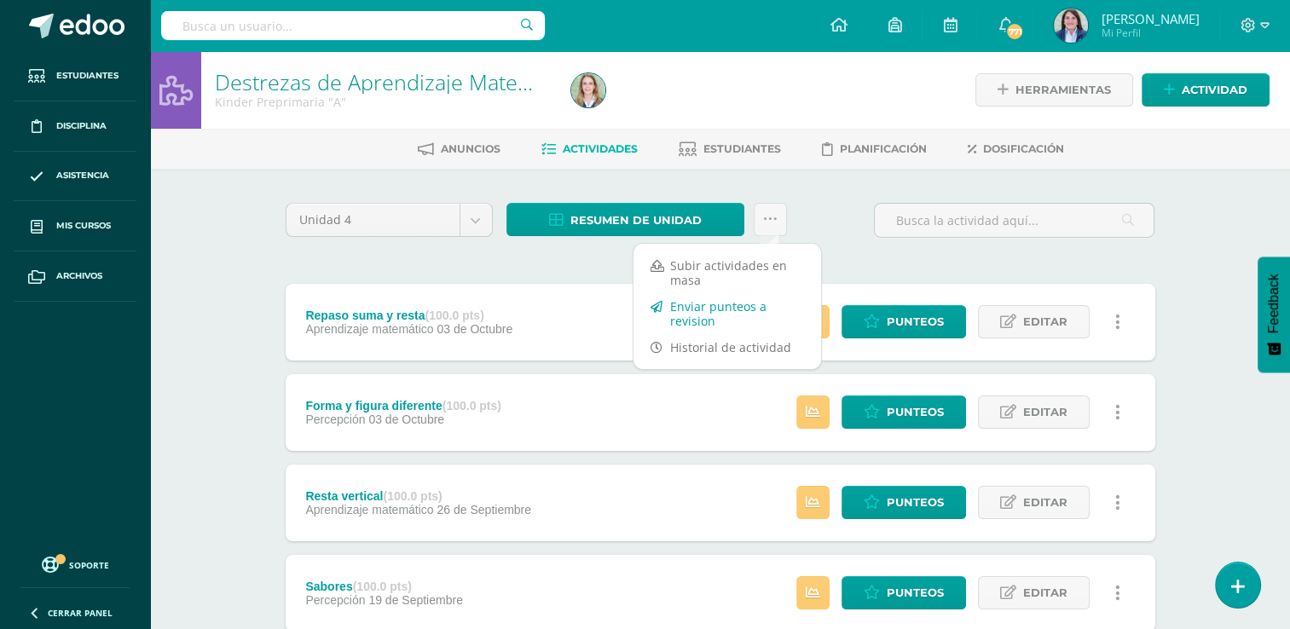
click at [697, 306] on link "Enviar punteos a revision" at bounding box center [727, 313] width 188 height 41
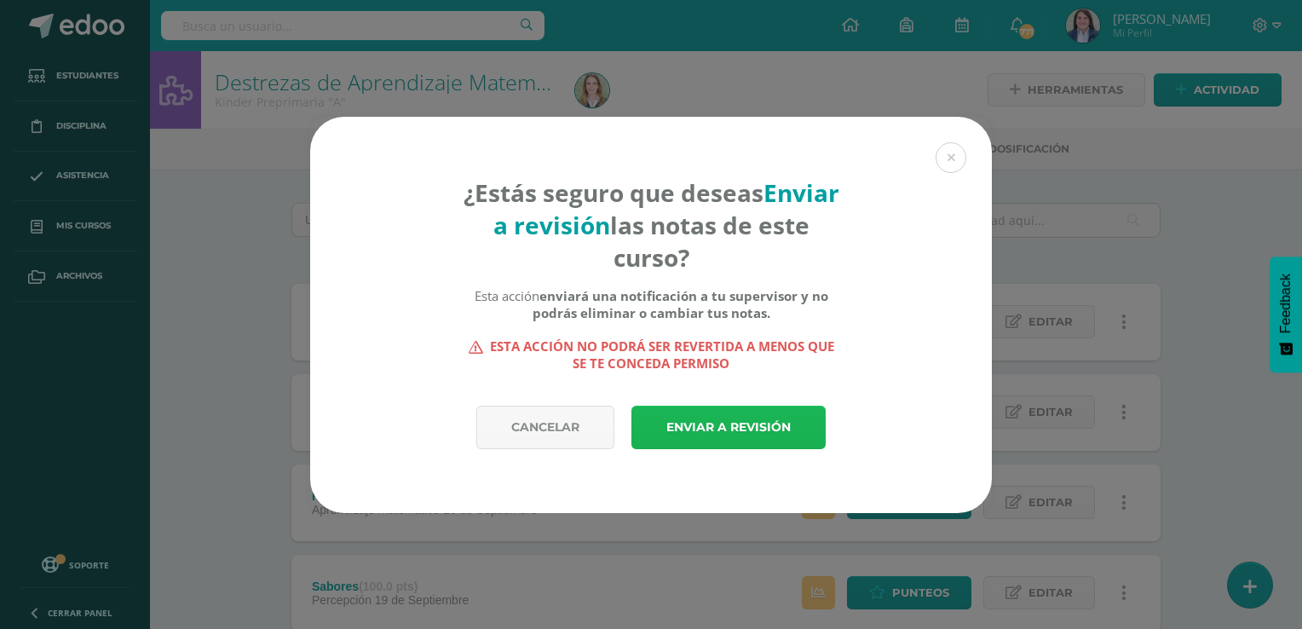
click at [692, 428] on link "Enviar a revisión" at bounding box center [729, 427] width 194 height 43
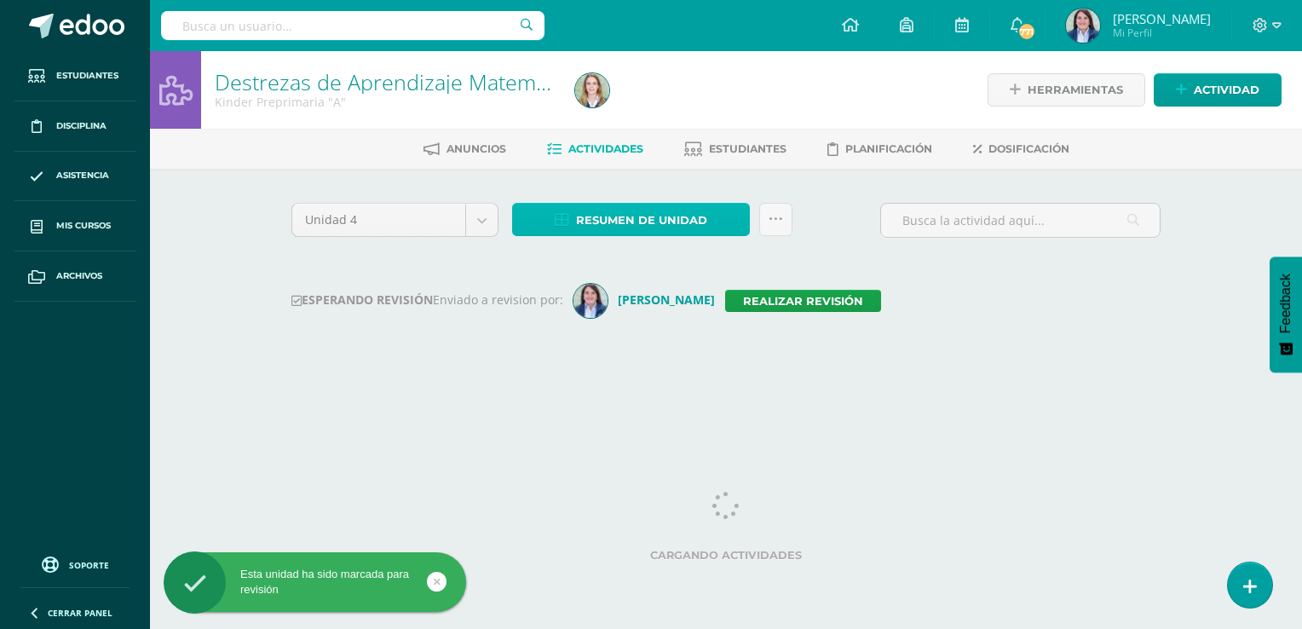
click at [650, 212] on span "Resumen de unidad" at bounding box center [641, 221] width 131 height 32
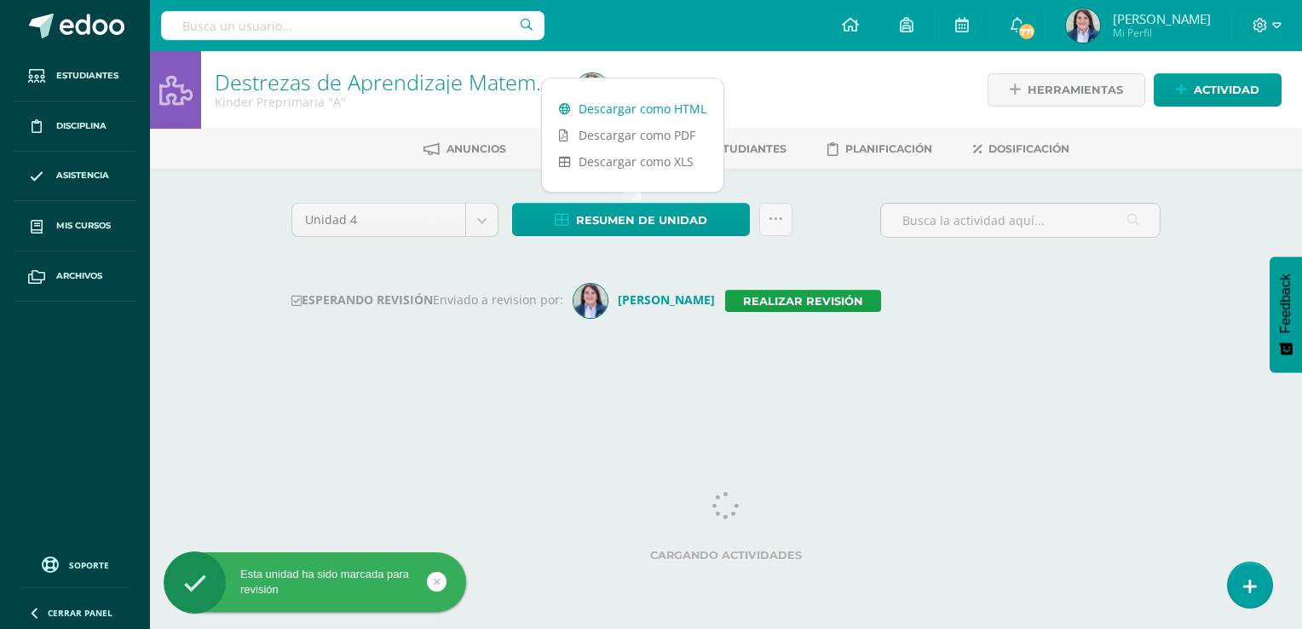
click at [650, 112] on link "Descargar como HTML" at bounding box center [633, 108] width 182 height 26
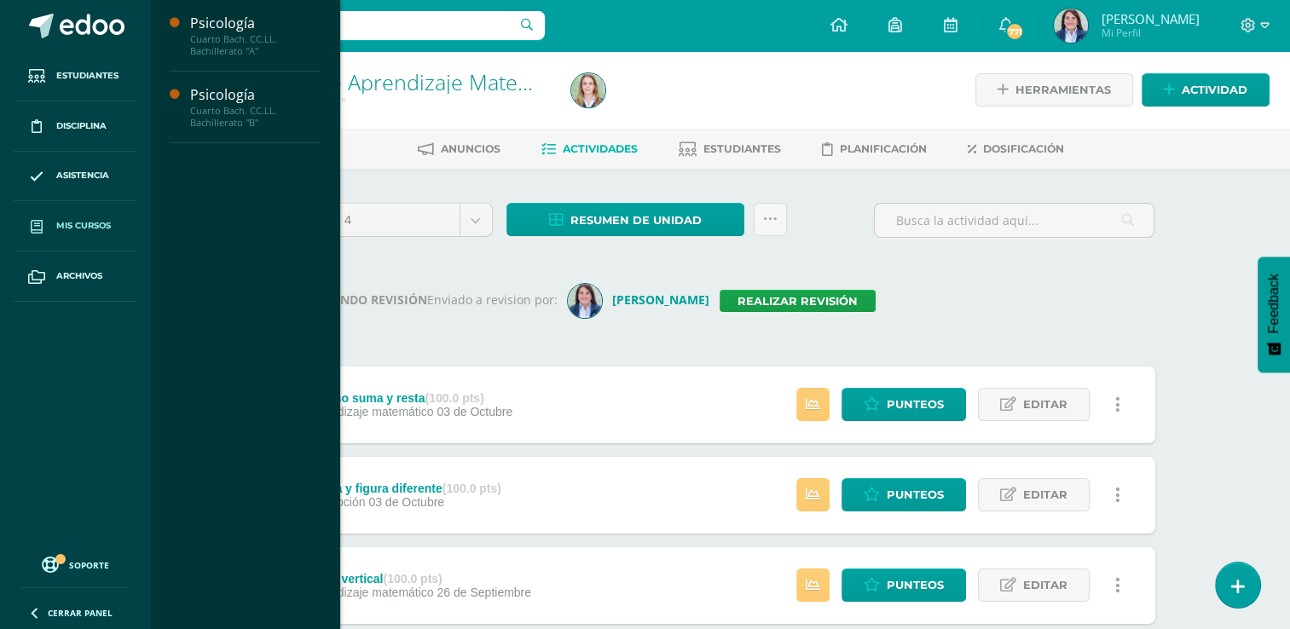
click at [75, 226] on span "Mis cursos" at bounding box center [83, 226] width 55 height 14
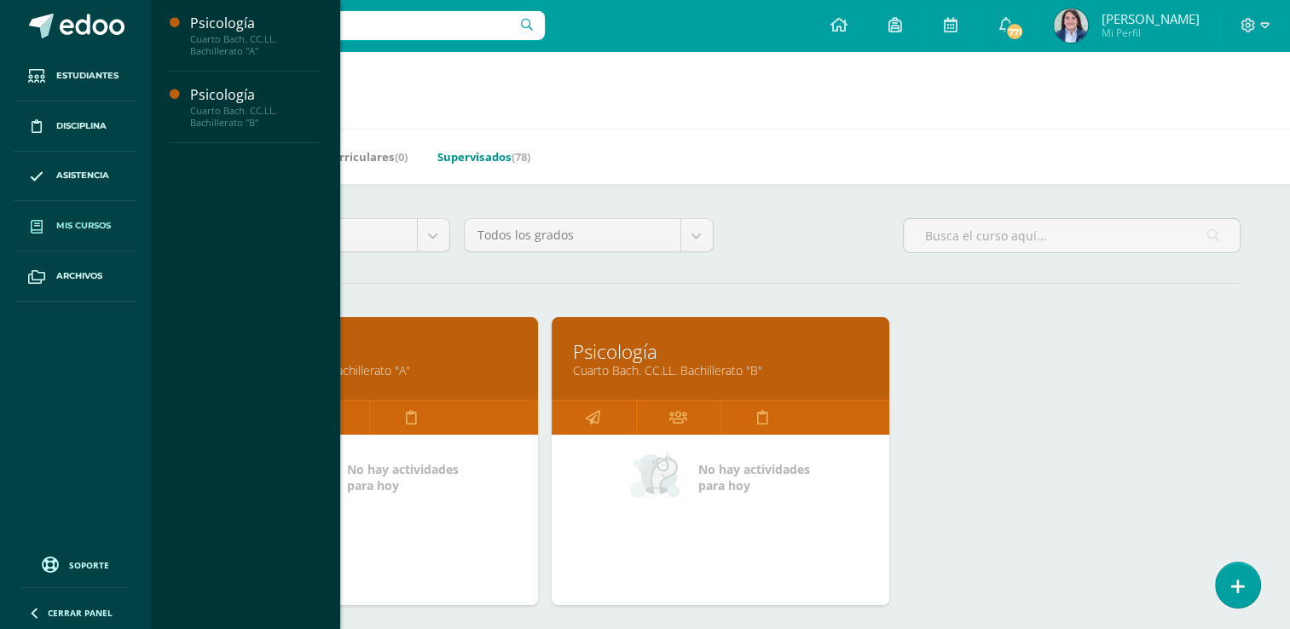
click at [482, 157] on link "Supervisados (78)" at bounding box center [483, 156] width 93 height 27
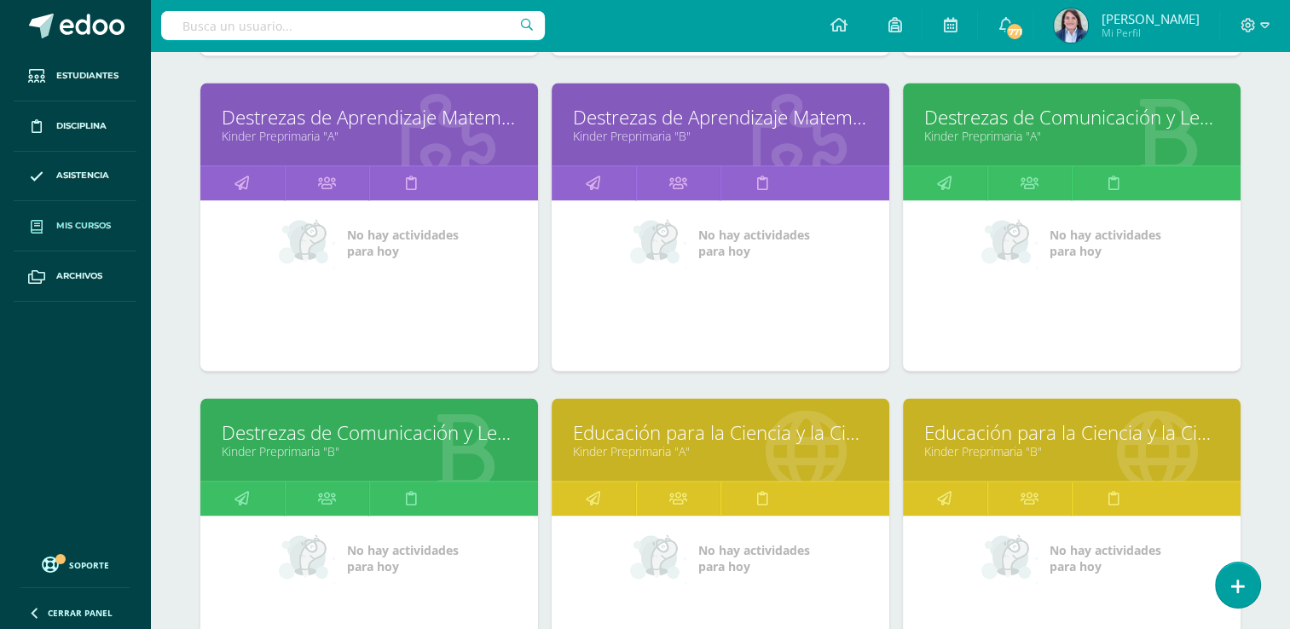
scroll to position [2469, 0]
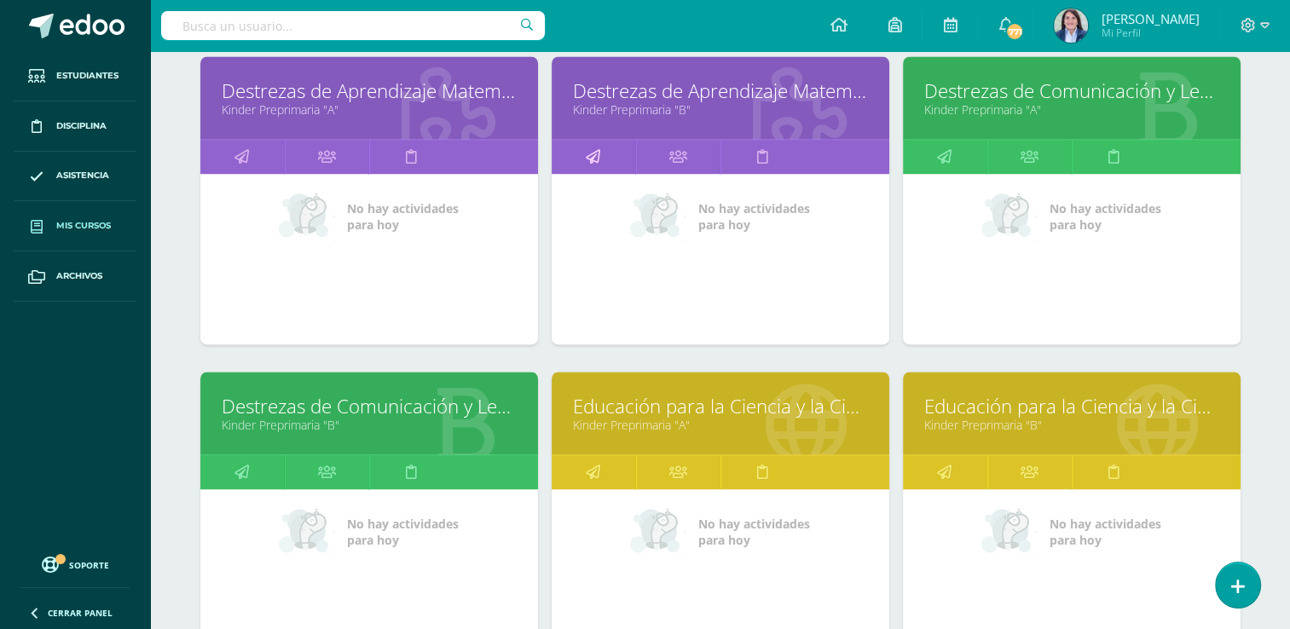
click at [592, 152] on icon at bounding box center [593, 156] width 14 height 33
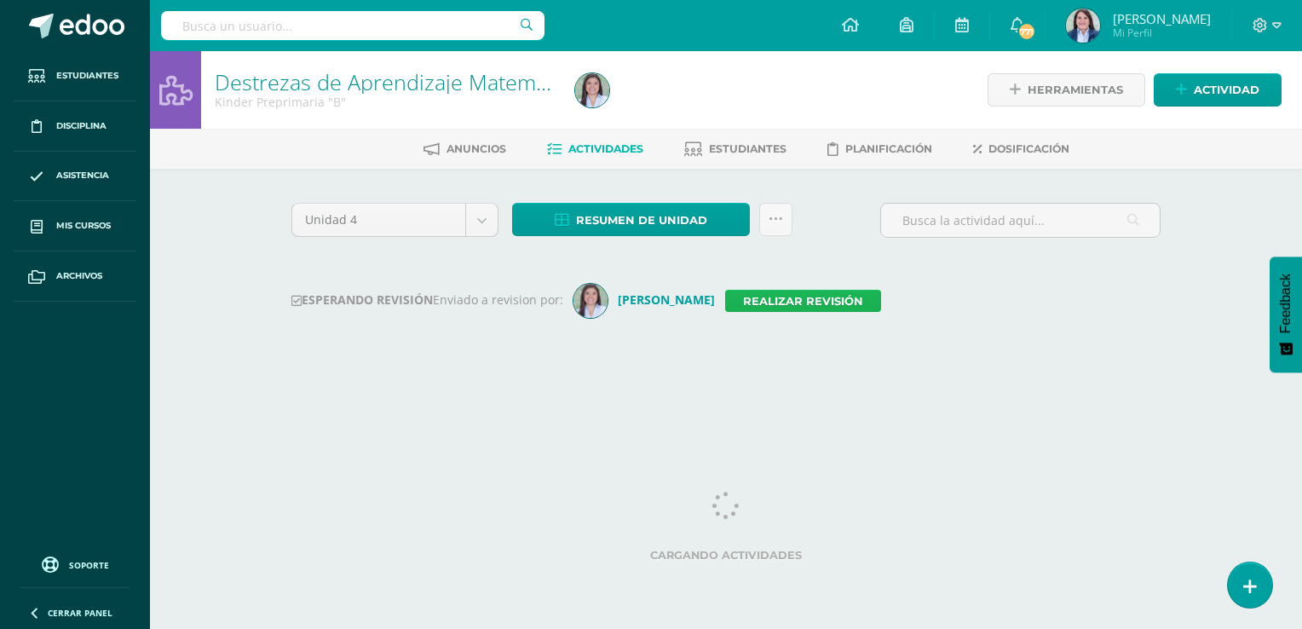
click at [817, 302] on link "Realizar revisión" at bounding box center [803, 301] width 156 height 22
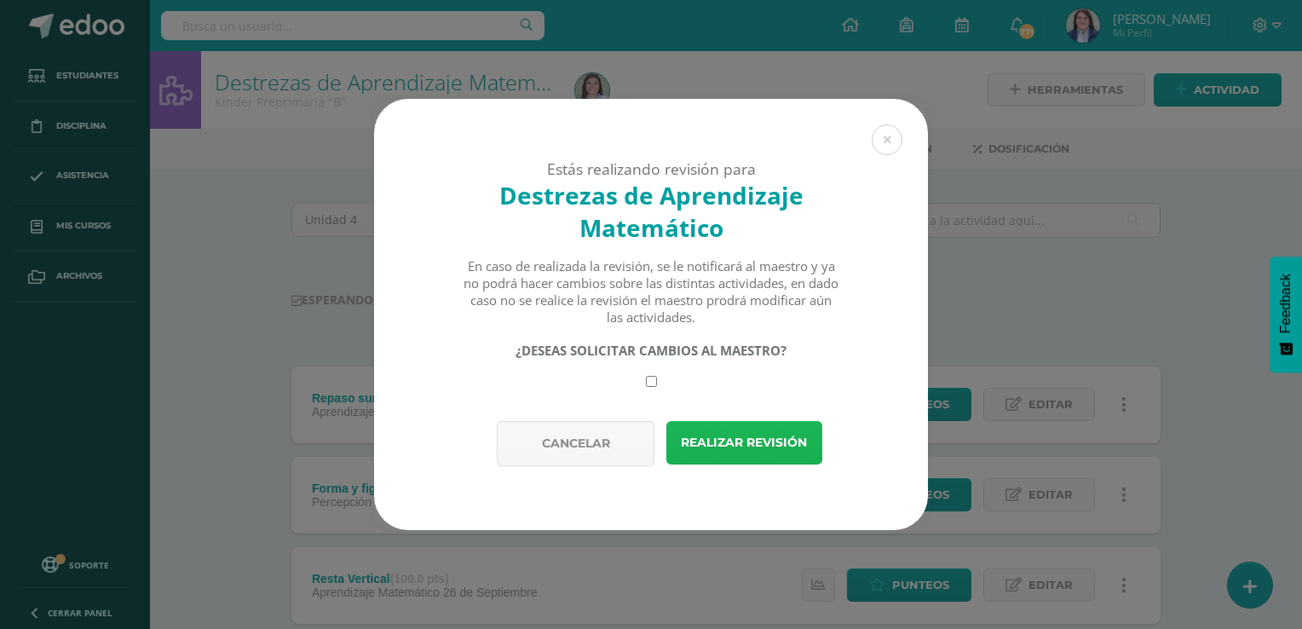
click at [751, 451] on button "Realizar revisión" at bounding box center [745, 442] width 156 height 43
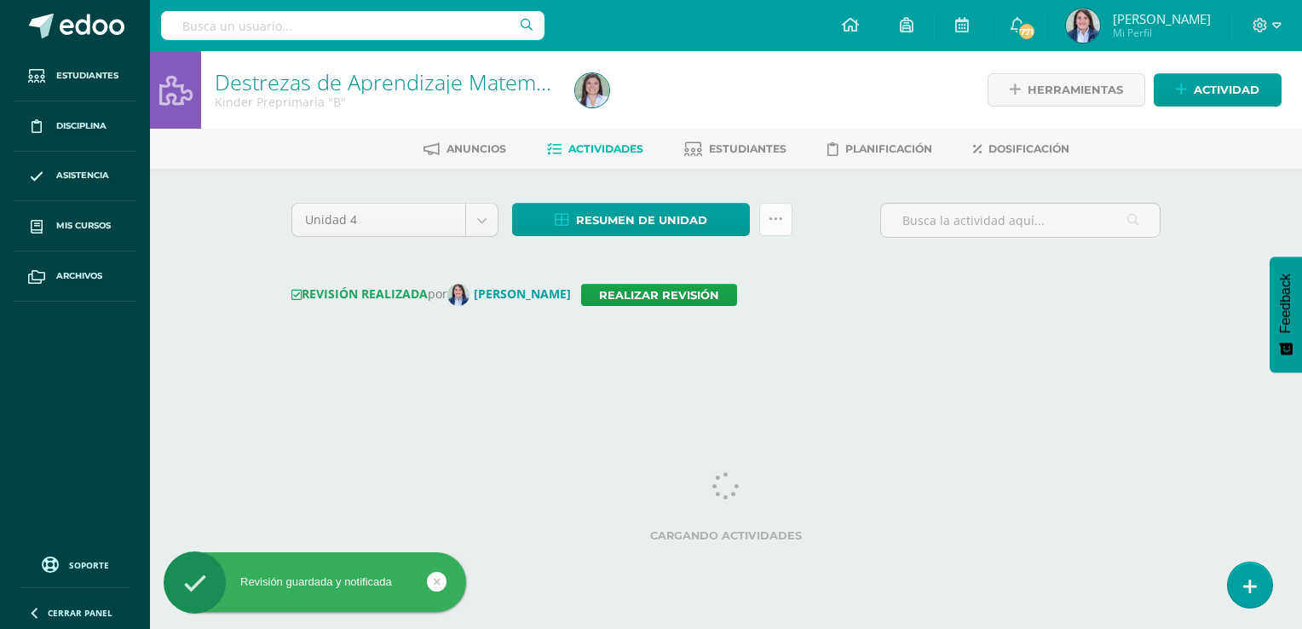
click at [776, 217] on icon at bounding box center [776, 219] width 14 height 14
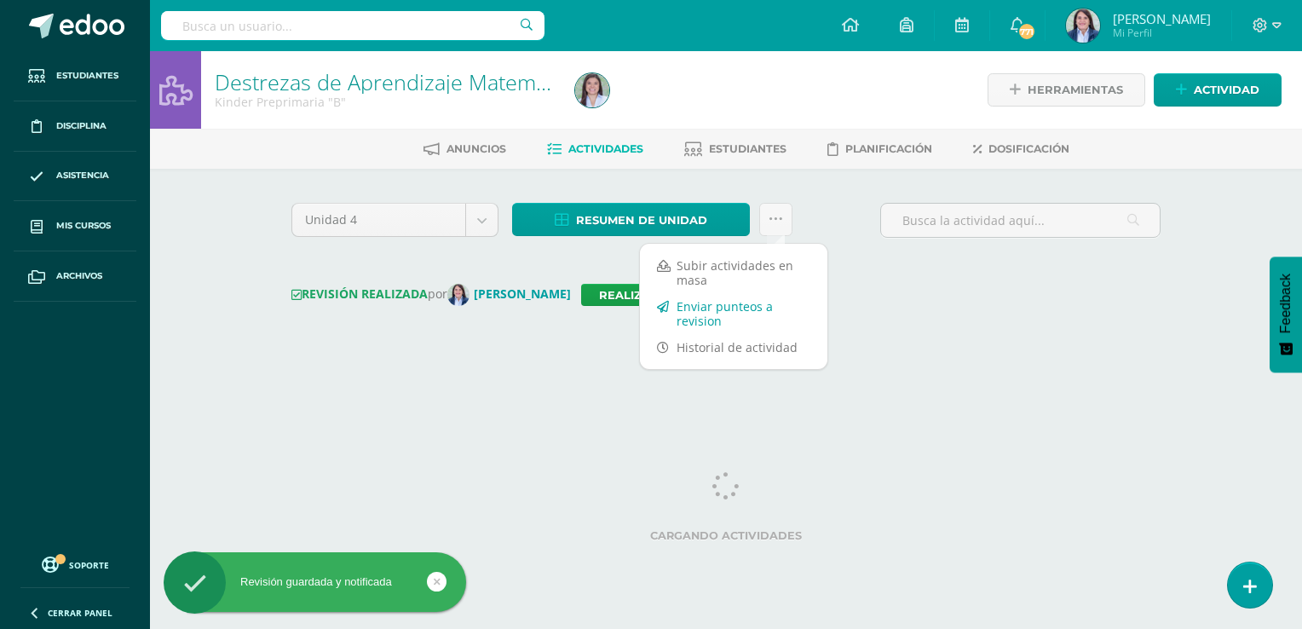
click at [735, 312] on link "Enviar punteos a revision" at bounding box center [734, 313] width 188 height 41
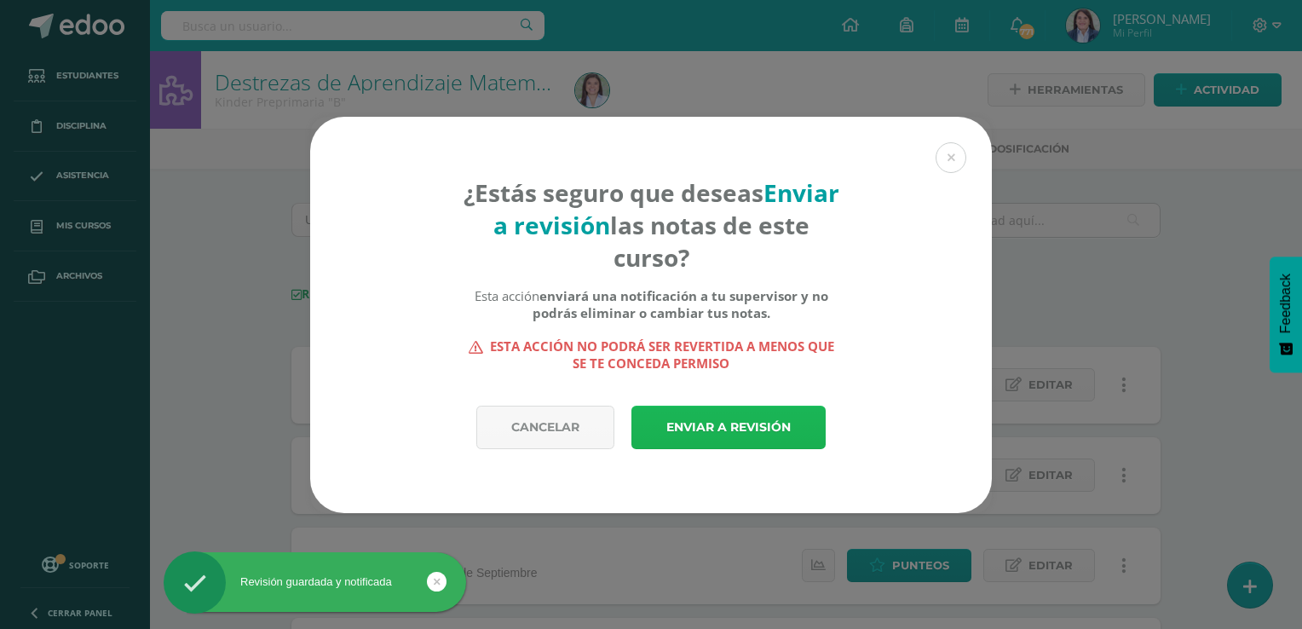
click at [717, 438] on link "Enviar a revisión" at bounding box center [729, 427] width 194 height 43
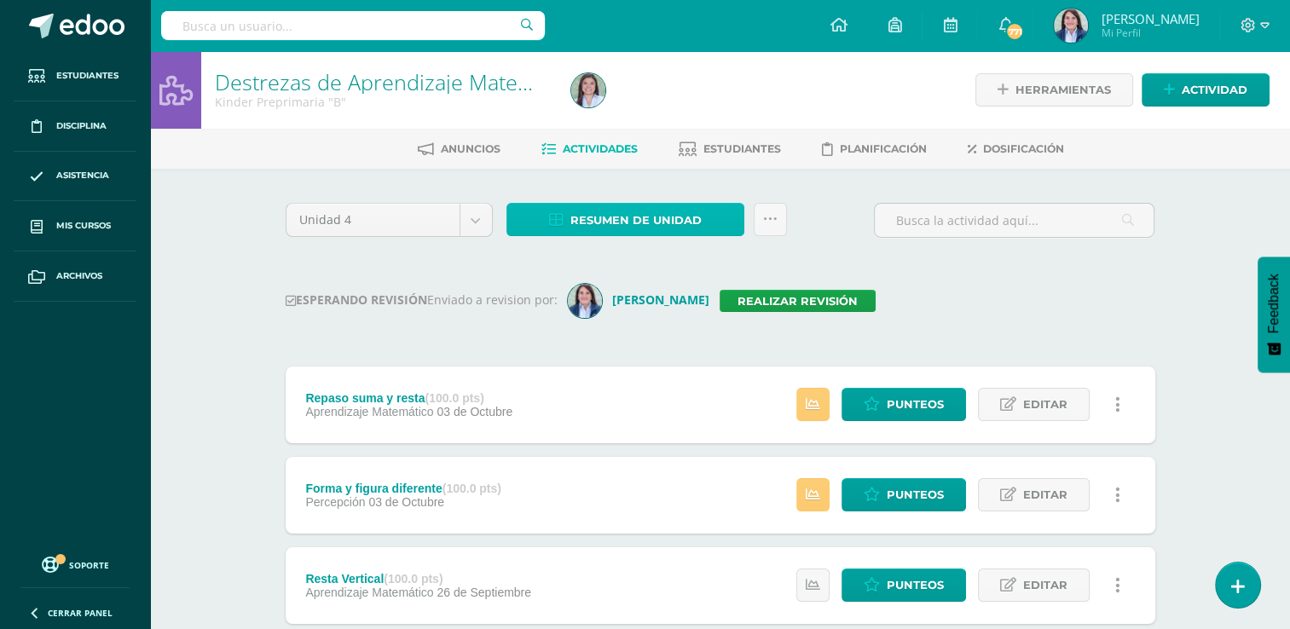
click at [631, 217] on span "Resumen de unidad" at bounding box center [635, 221] width 131 height 32
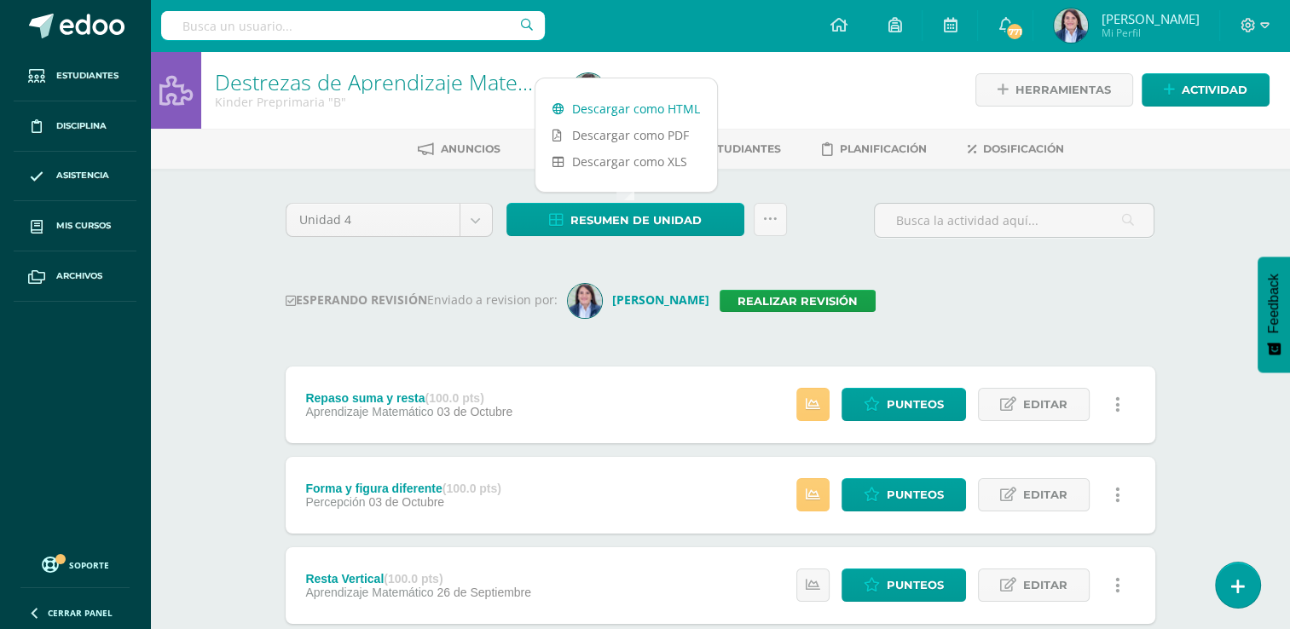
click at [641, 109] on link "Descargar como HTML" at bounding box center [626, 108] width 182 height 26
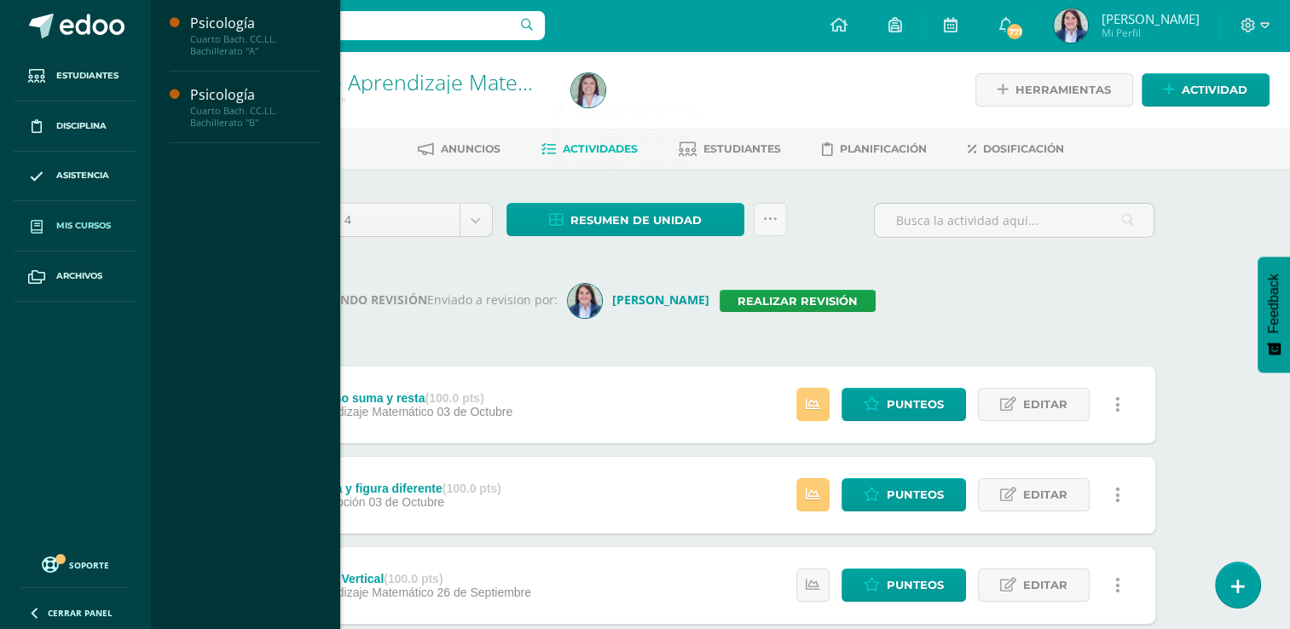
click at [75, 225] on span "Mis cursos" at bounding box center [83, 226] width 55 height 14
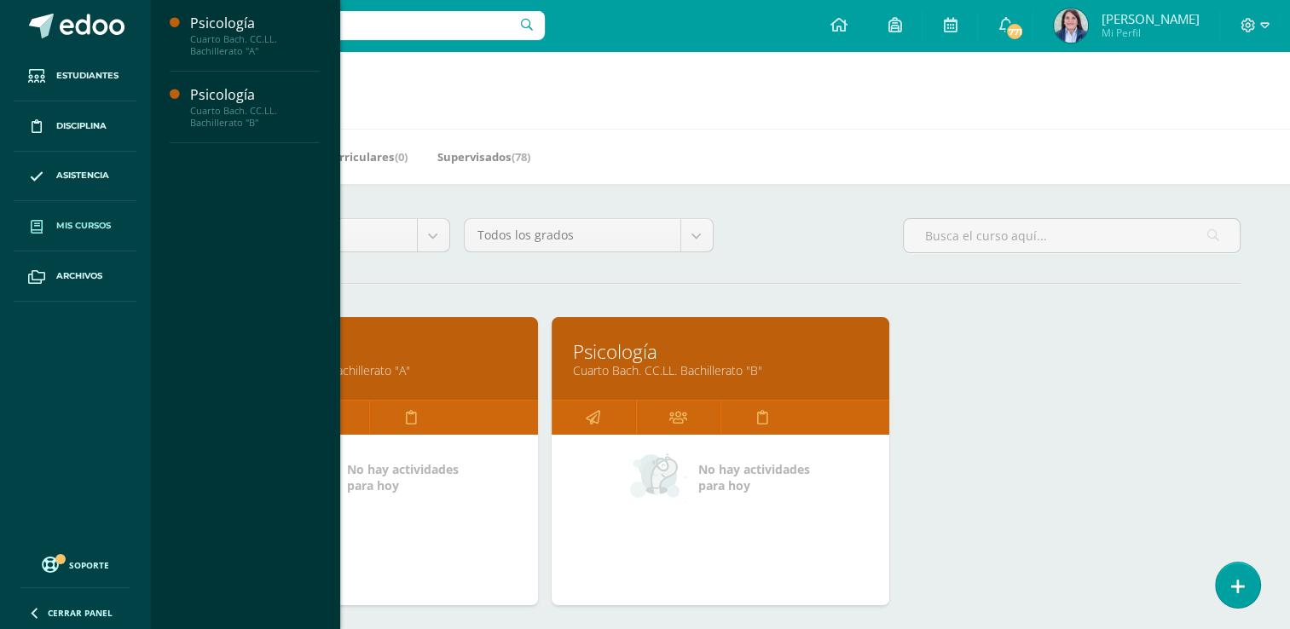
click at [642, 16] on div "Configuración Cerrar sesión Ana Carolina Mi Perfil 771 771 Avisos 811 avisos si…" at bounding box center [720, 25] width 1140 height 51
click at [494, 155] on link "Supervisados (78)" at bounding box center [483, 156] width 93 height 27
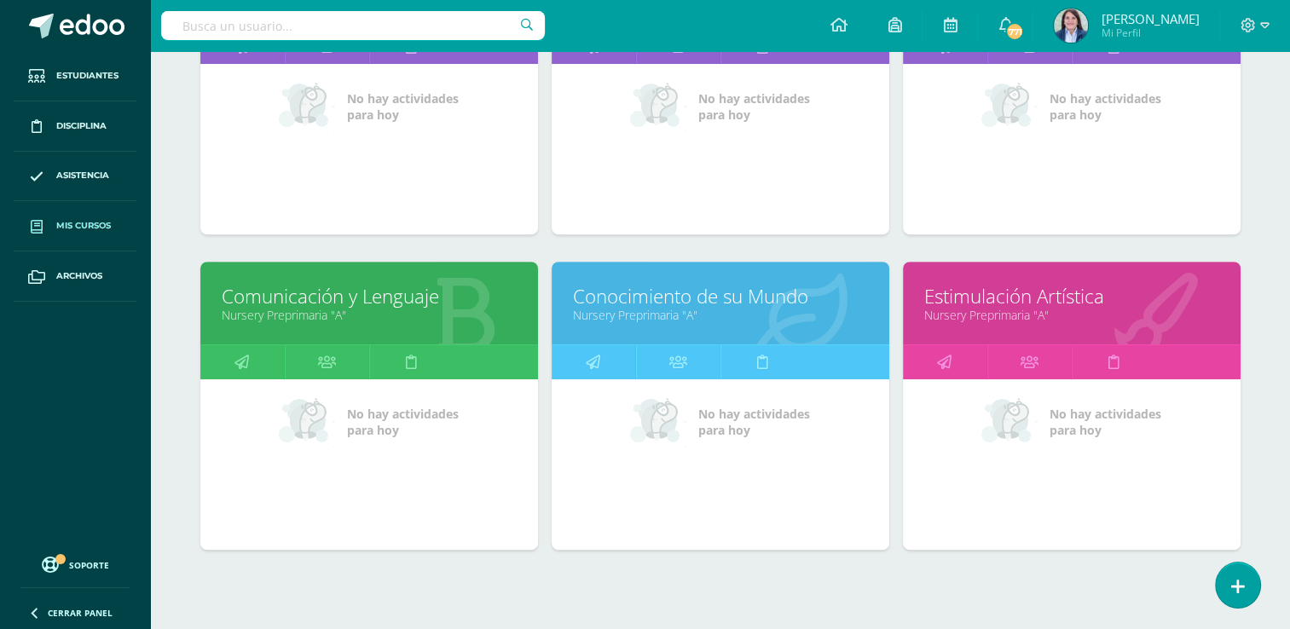
scroll to position [740, 0]
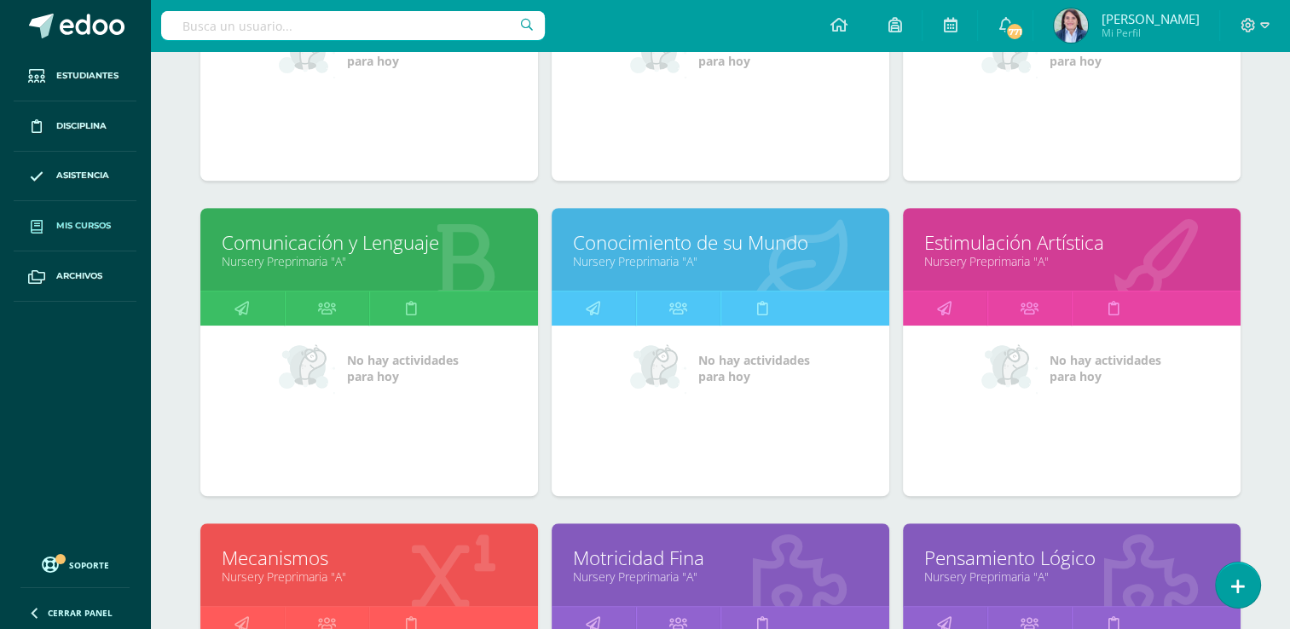
drag, startPoint x: 1288, startPoint y: 287, endPoint x: 1291, endPoint y: 366, distance: 78.5
click at [1290, 366] on html "Estudiantes Disciplina Asistencia Mis cursos Archivos Soporte Ayuda Reportar un…" at bounding box center [645, 418] width 1290 height 2317
drag, startPoint x: 1291, startPoint y: 366, endPoint x: 1187, endPoint y: 427, distance: 121.5
click at [1188, 427] on div "No hay actividades para [DATE]" at bounding box center [1072, 411] width 338 height 170
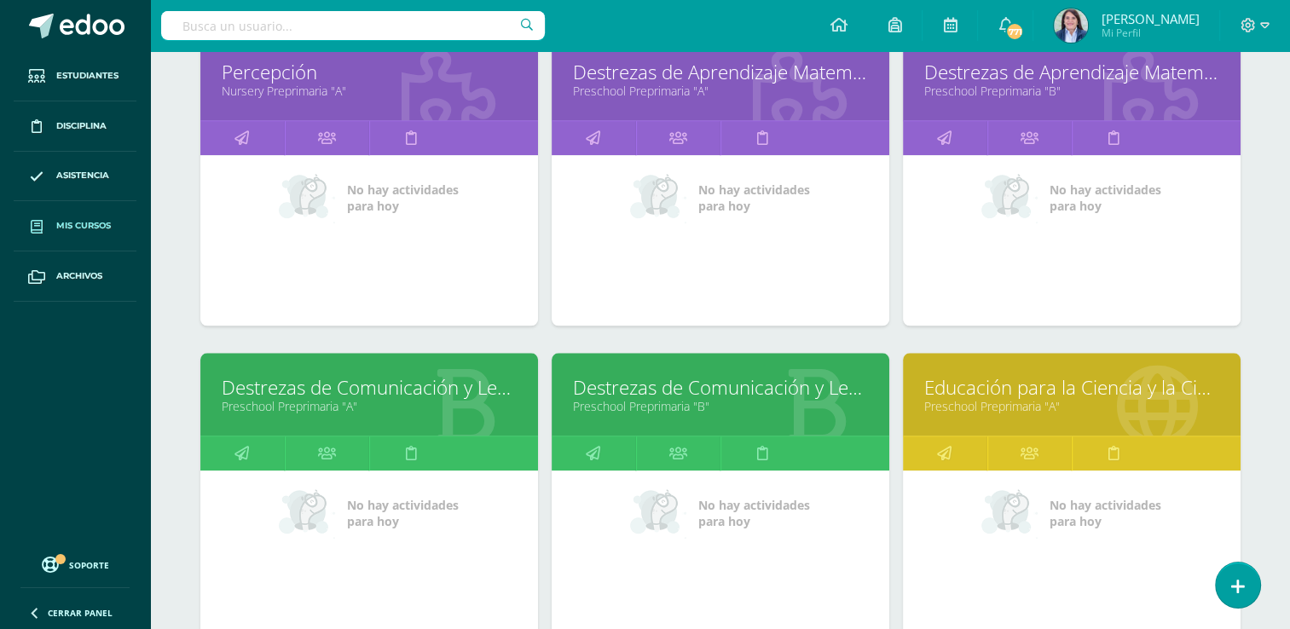
scroll to position [1526, 0]
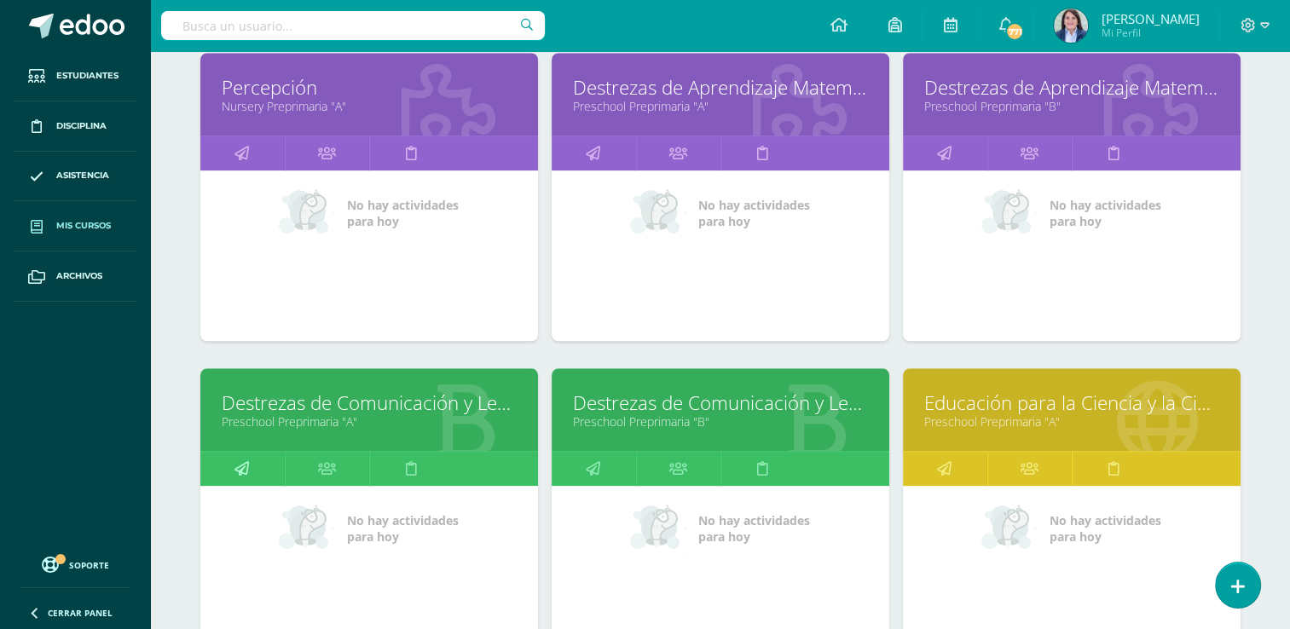
click at [239, 462] on icon at bounding box center [241, 468] width 14 height 33
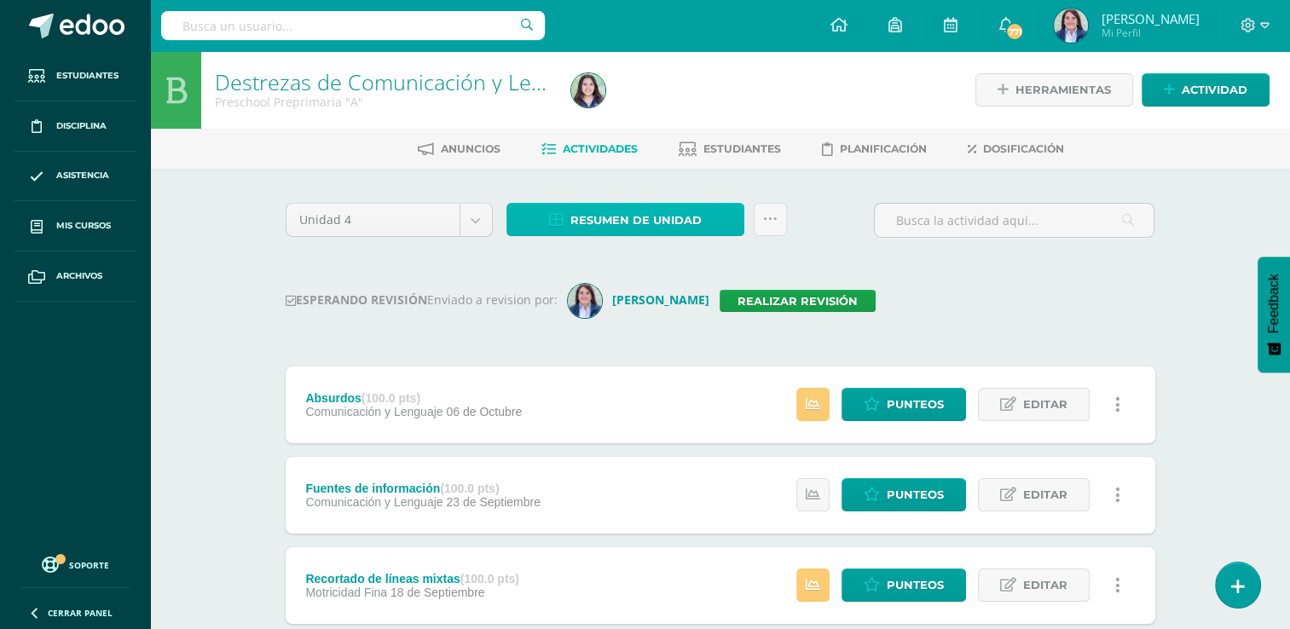
click at [621, 220] on span "Resumen de unidad" at bounding box center [635, 221] width 131 height 32
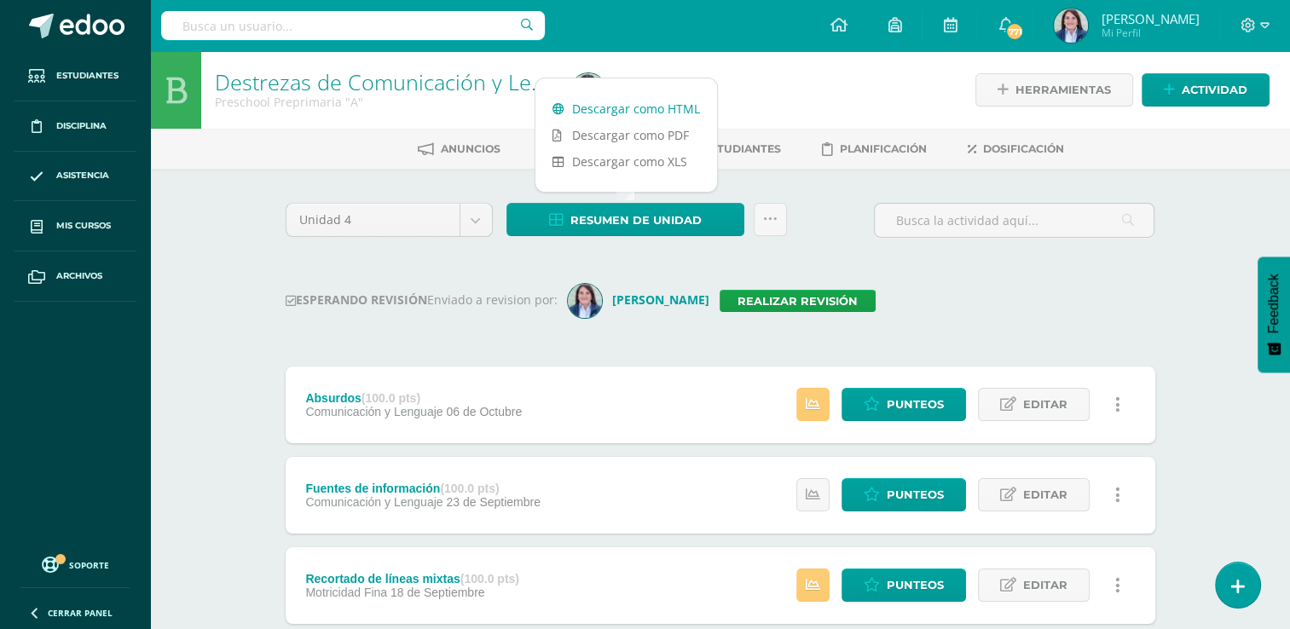
click at [622, 108] on link "Descargar como HTML" at bounding box center [626, 108] width 182 height 26
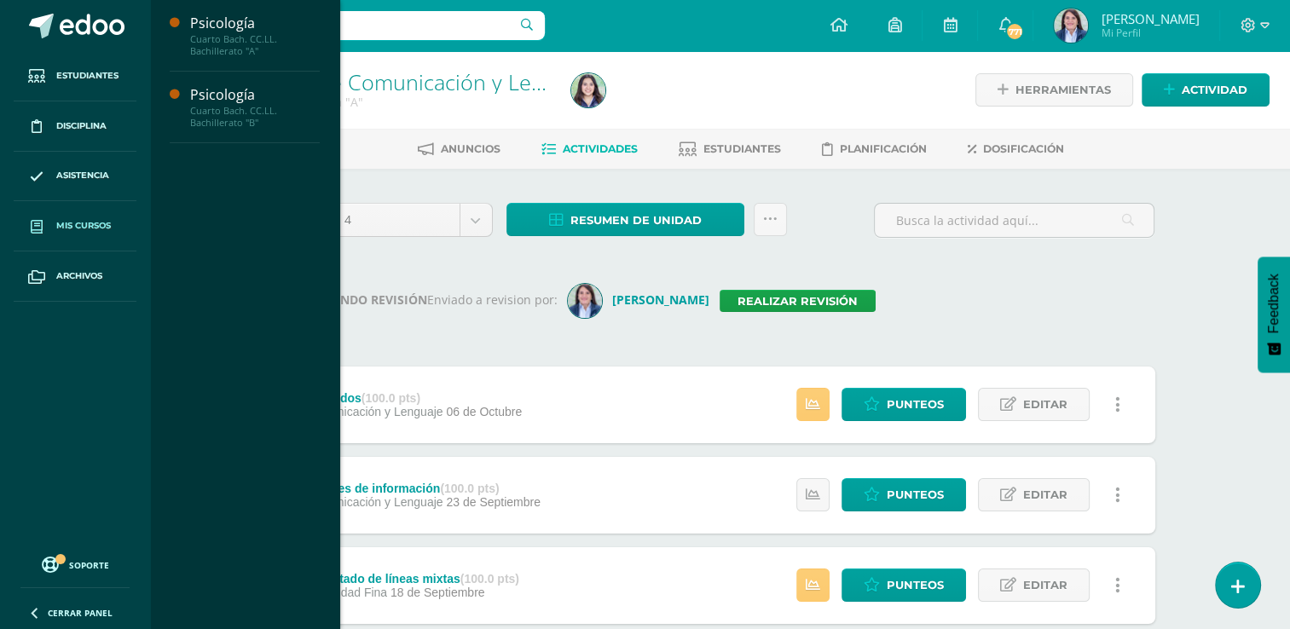
click at [64, 221] on span "Mis cursos" at bounding box center [83, 226] width 55 height 14
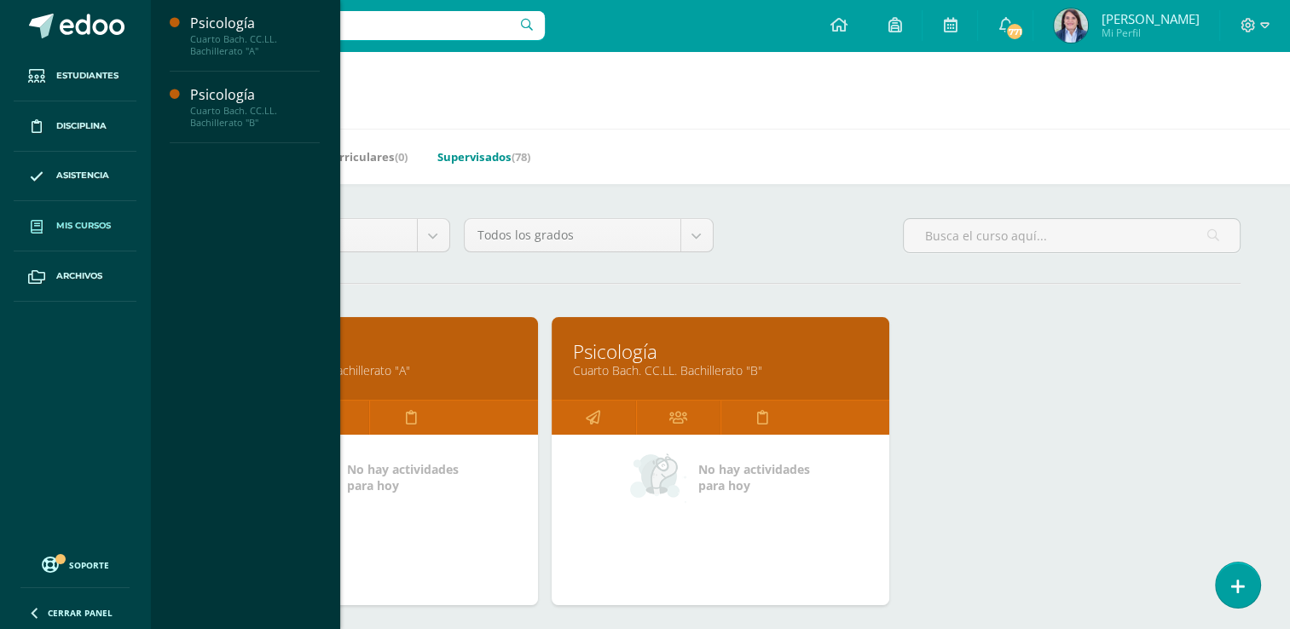
click at [485, 158] on link "Supervisados (78)" at bounding box center [483, 156] width 93 height 27
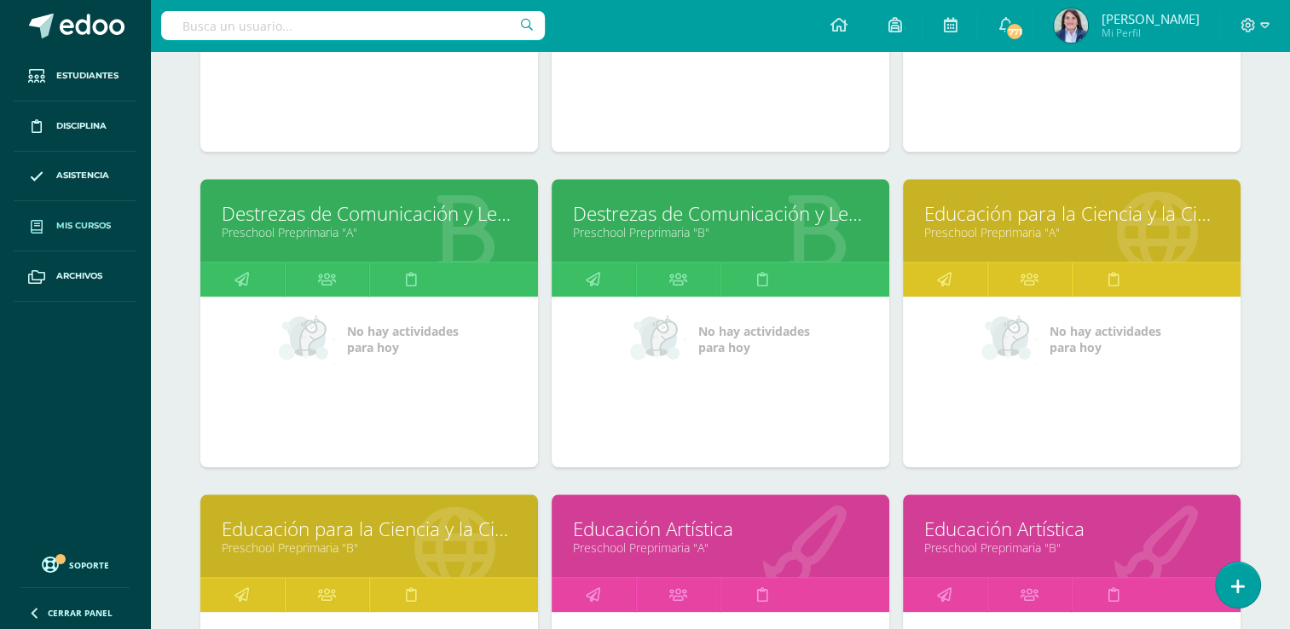
scroll to position [1658, 0]
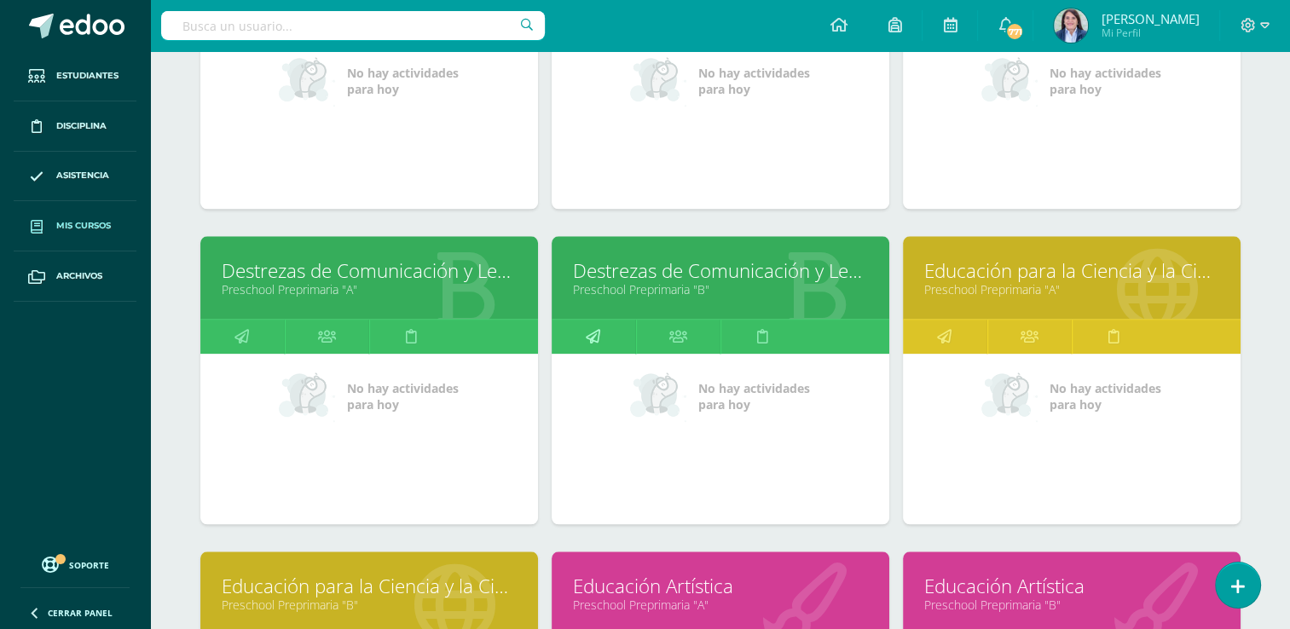
click at [591, 327] on icon at bounding box center [593, 336] width 14 height 33
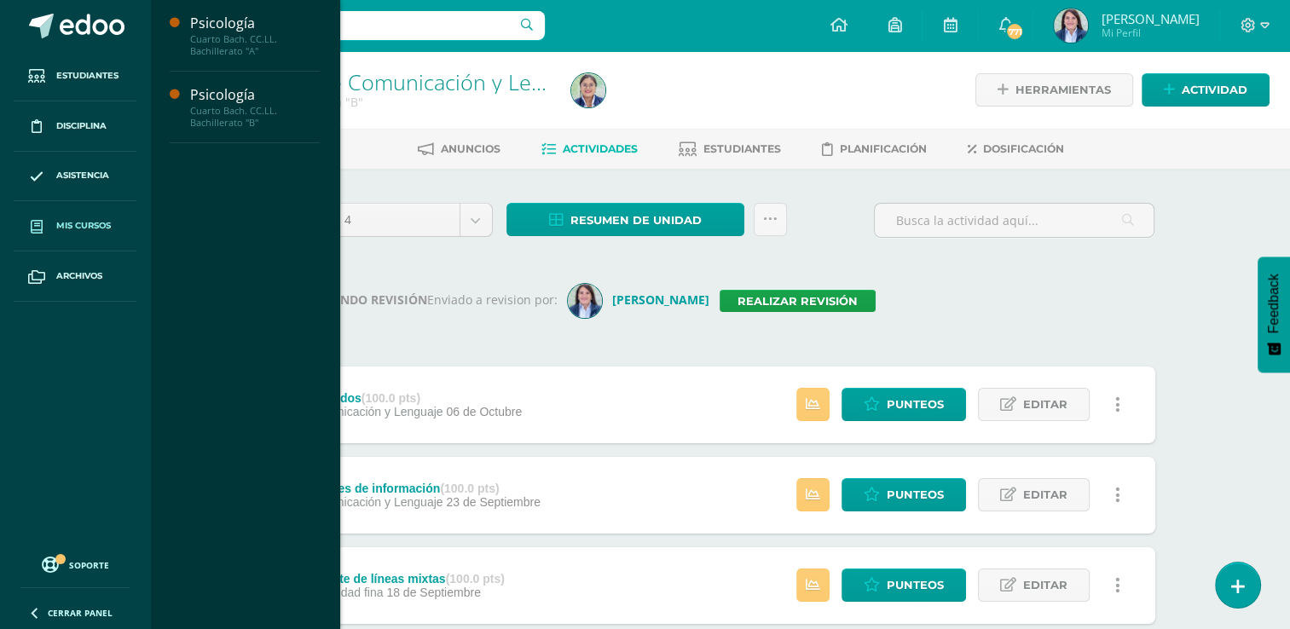
click at [78, 223] on span "Mis cursos" at bounding box center [83, 226] width 55 height 14
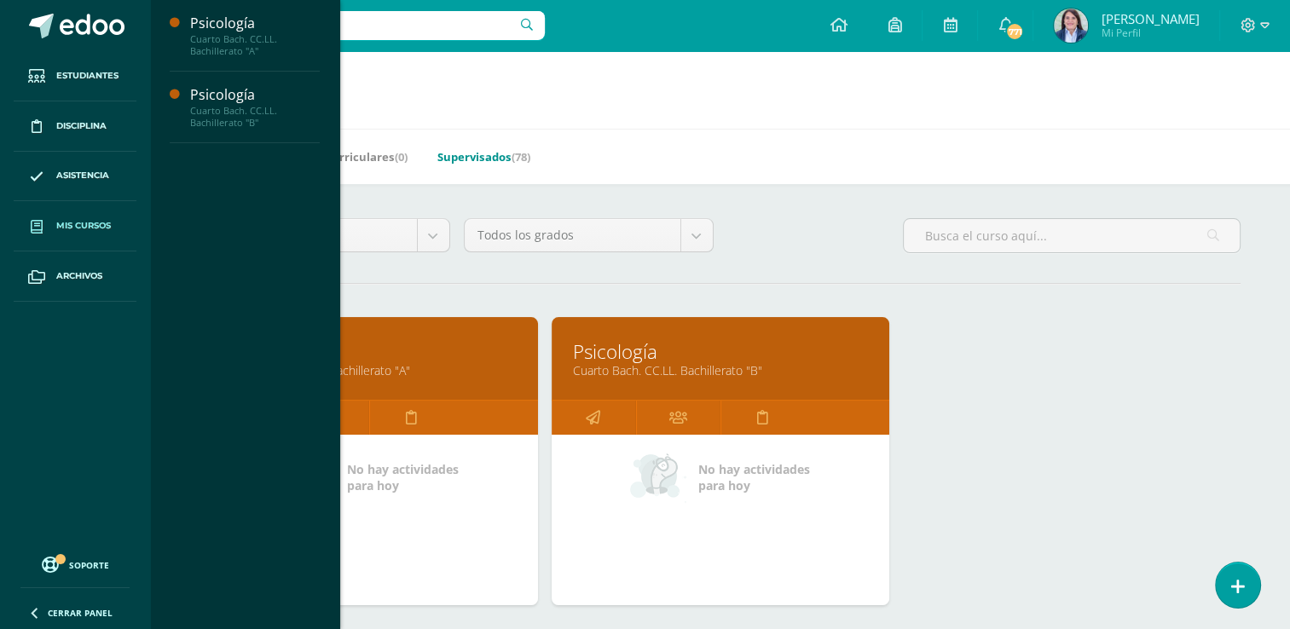
click at [478, 159] on link "Supervisados (78)" at bounding box center [483, 156] width 93 height 27
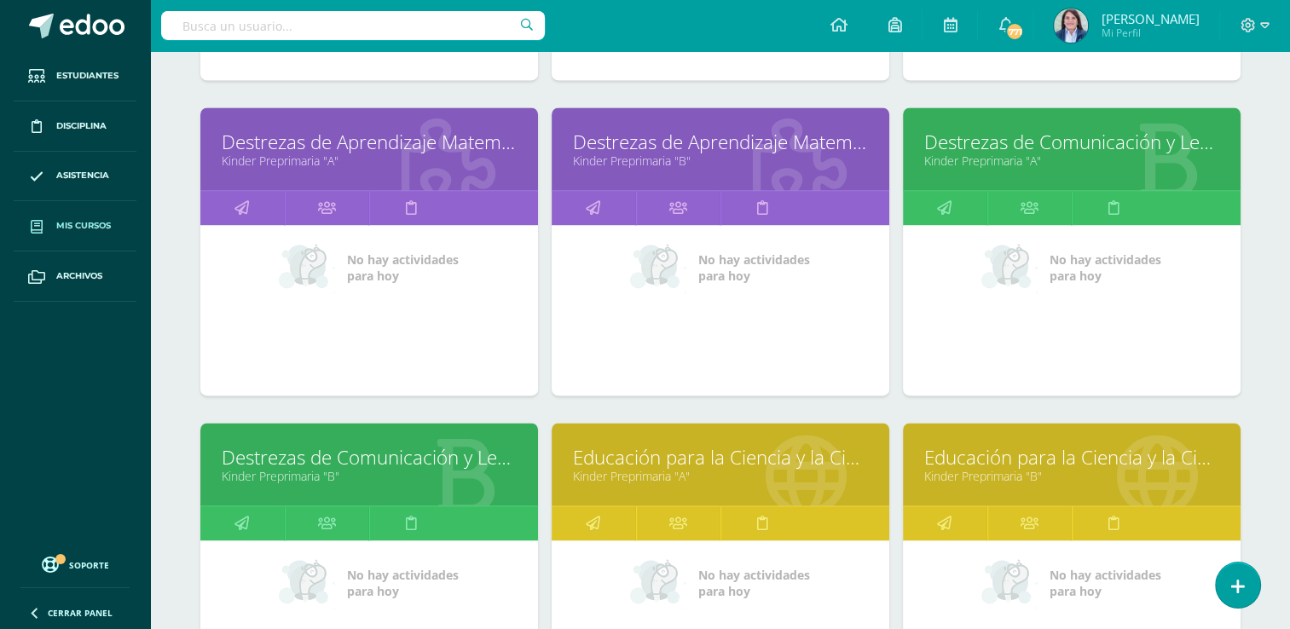
scroll to position [2393, 0]
